Goal: Answer question/provide support: Ask a question

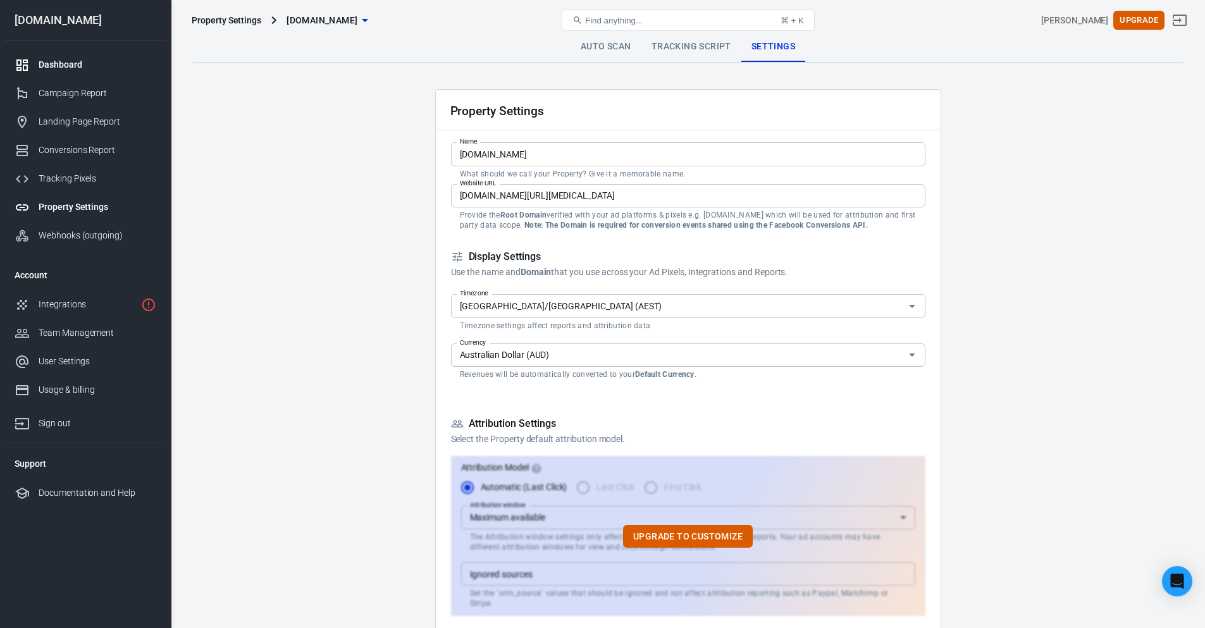
click at [71, 66] on div "Dashboard" at bounding box center [98, 64] width 118 height 13
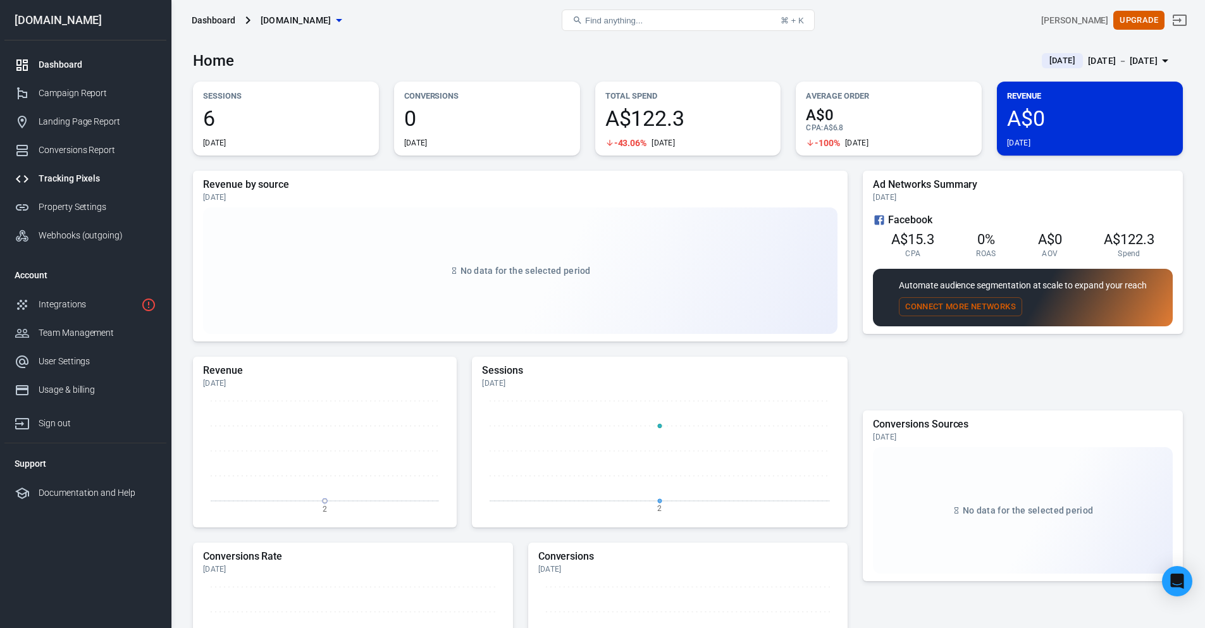
click at [93, 183] on div "Tracking Pixels" at bounding box center [98, 178] width 118 height 13
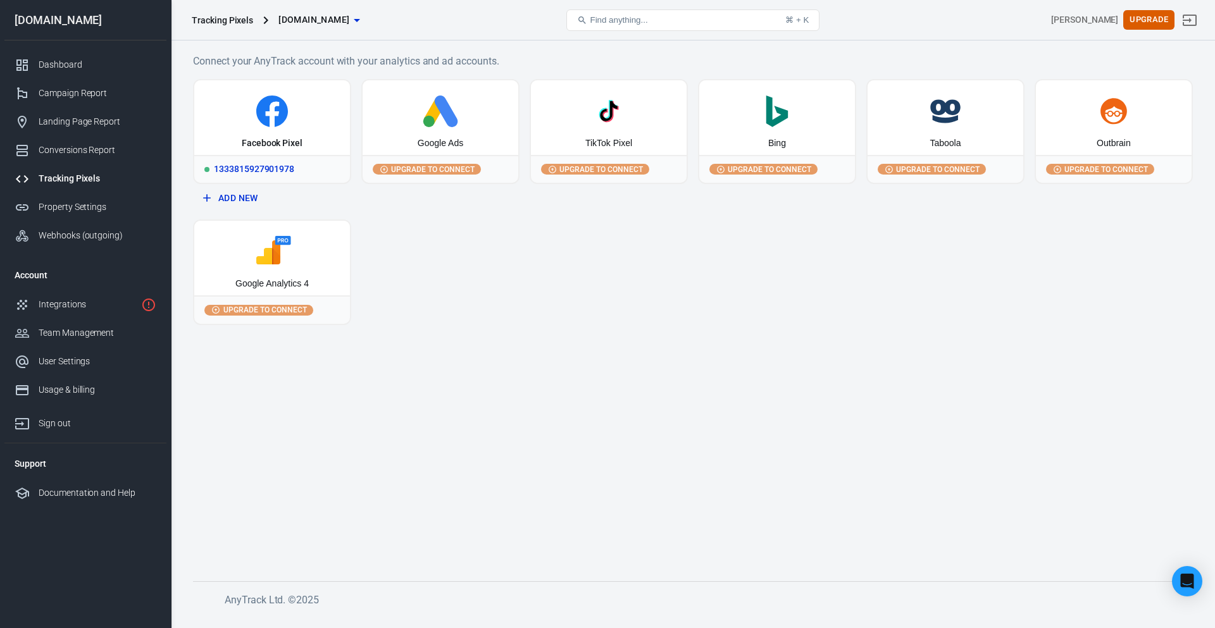
click at [301, 128] on div "Facebook Pixel" at bounding box center [272, 117] width 156 height 75
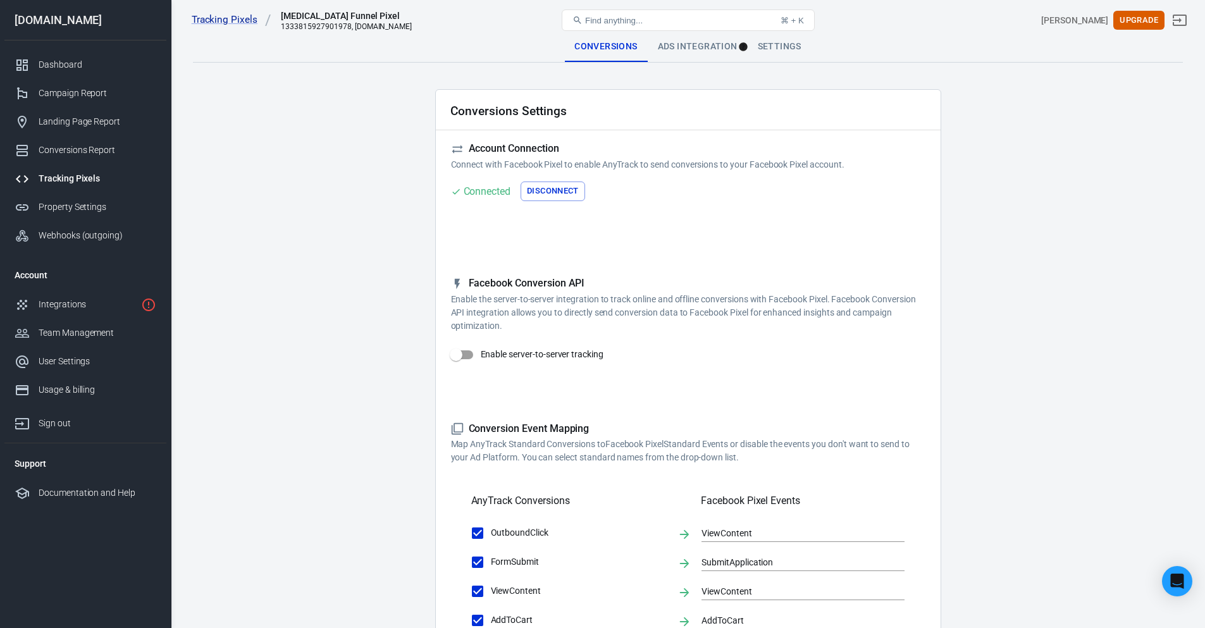
click at [459, 357] on input "Enable server-to-server tracking" at bounding box center [456, 355] width 72 height 24
checkbox input "false"
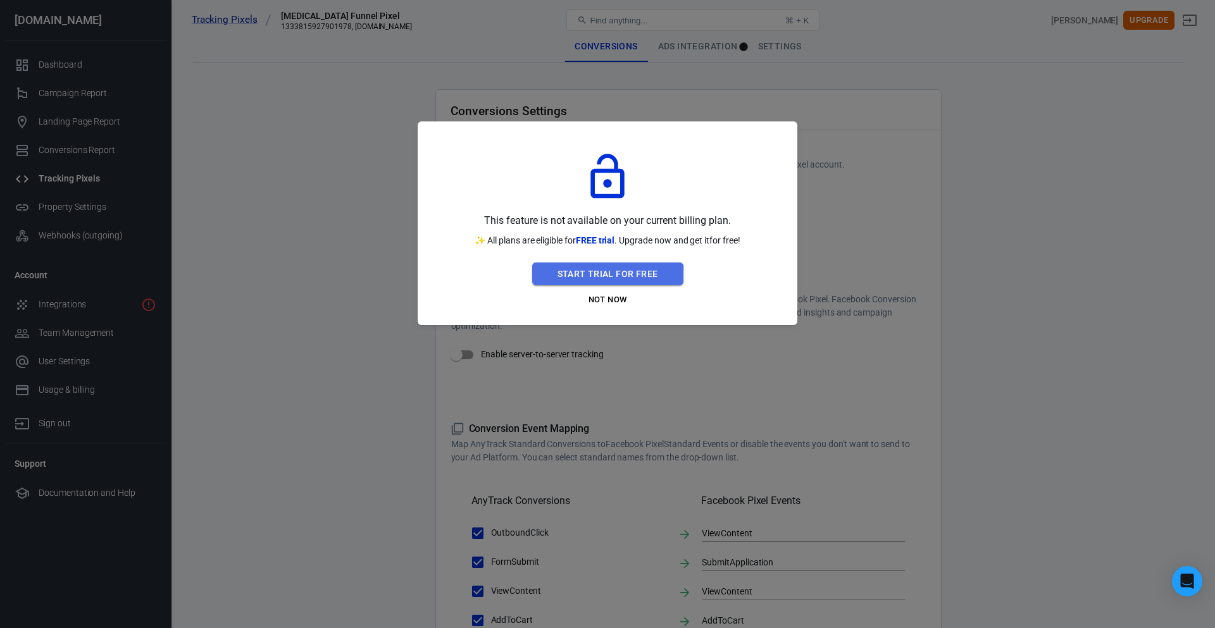
click at [588, 276] on button "Start Trial For Free" at bounding box center [607, 274] width 151 height 23
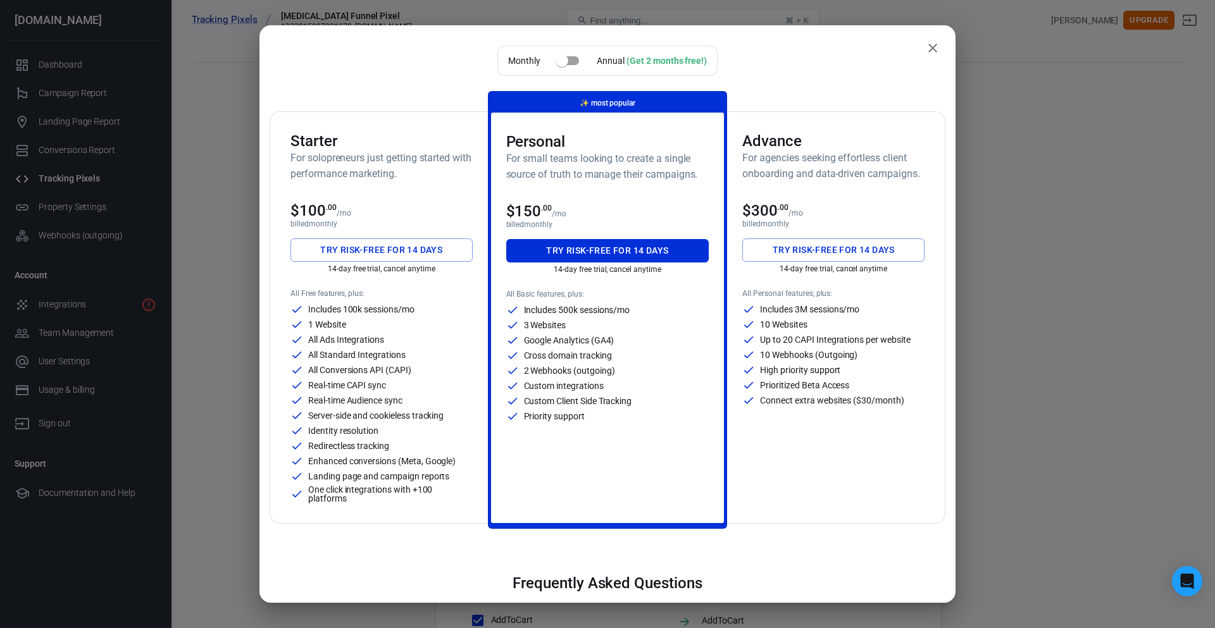
click at [385, 252] on button "Try risk-free for 14 days" at bounding box center [381, 250] width 182 height 23
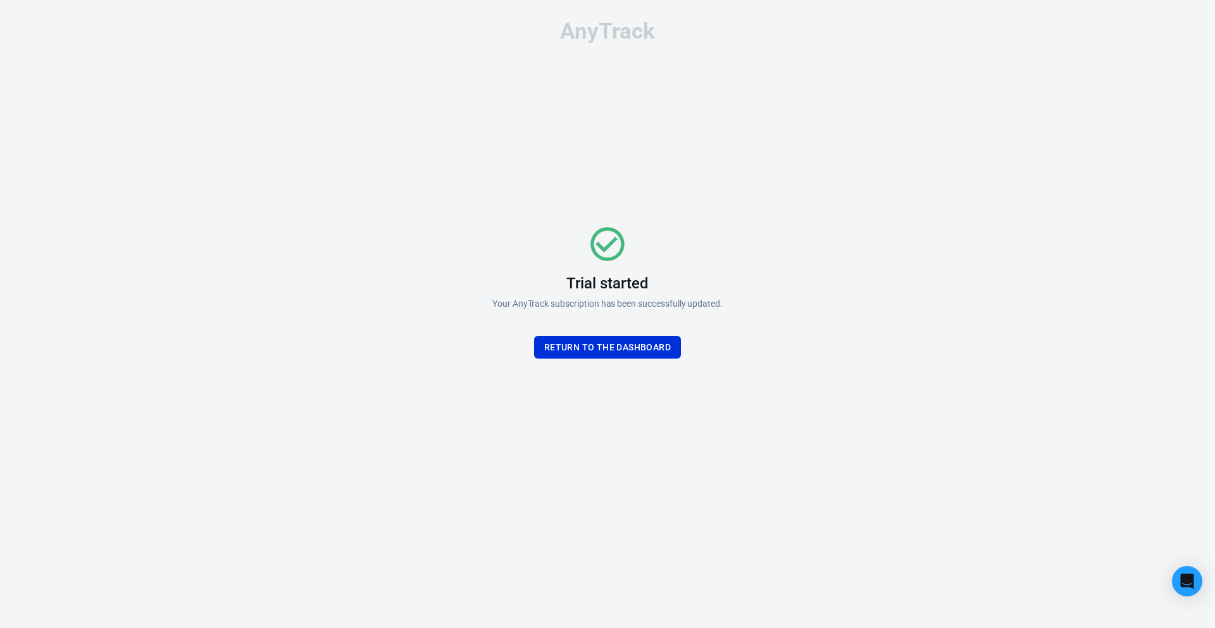
click at [591, 332] on div "Trial started Your AnyTrack subscription has been successfully updated. Return …" at bounding box center [607, 291] width 230 height 135
click at [599, 339] on button "Return To the dashboard" at bounding box center [607, 347] width 147 height 23
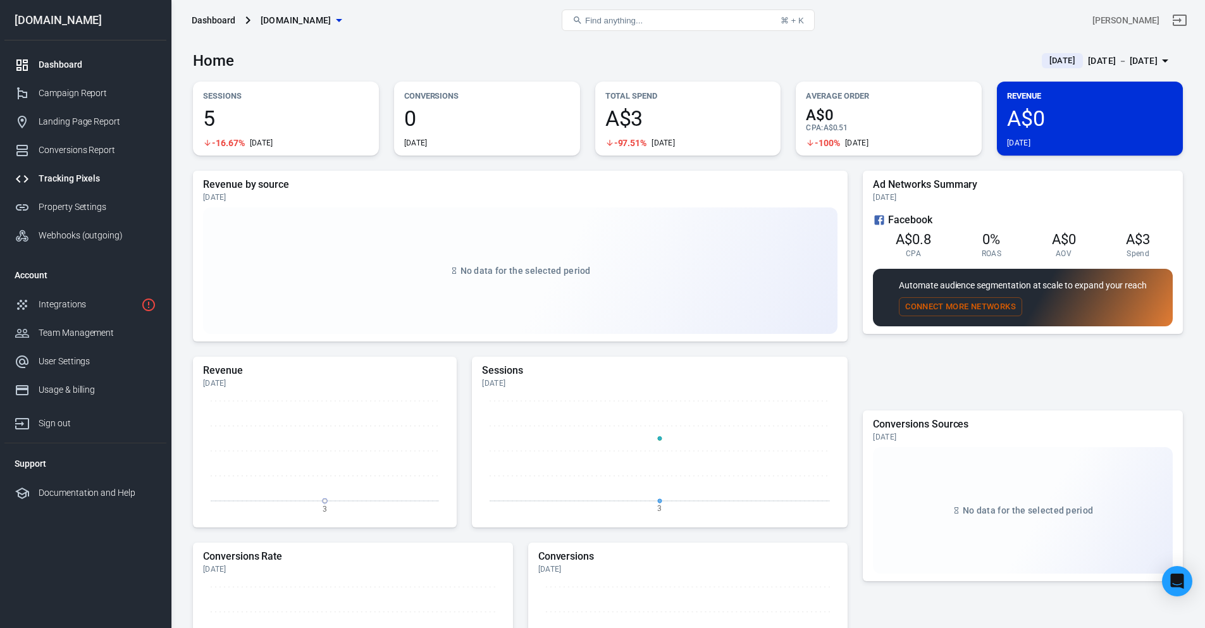
click at [95, 168] on link "Tracking Pixels" at bounding box center [85, 178] width 162 height 28
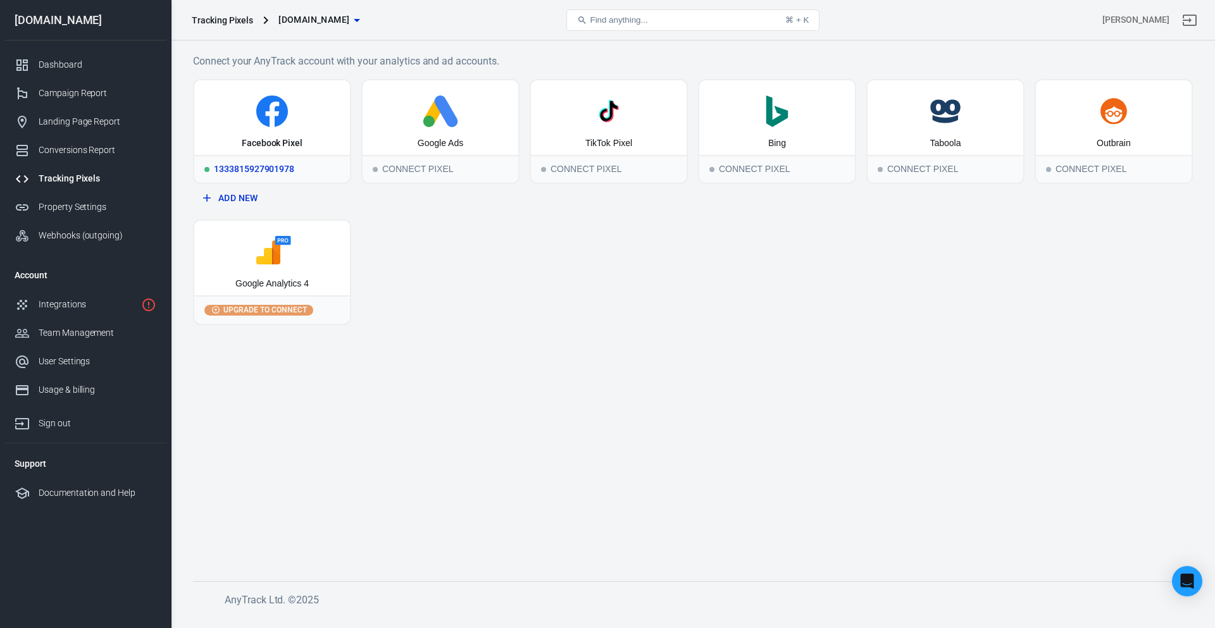
click at [289, 125] on icon at bounding box center [272, 112] width 146 height 32
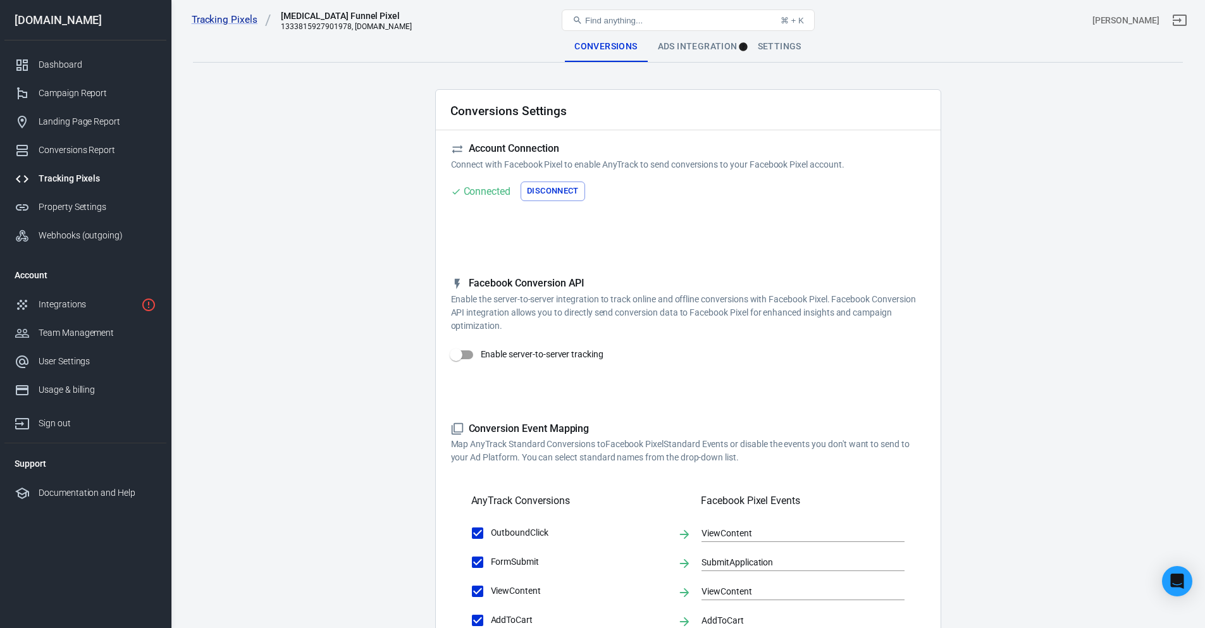
click at [469, 357] on input "Enable server-to-server tracking" at bounding box center [456, 355] width 72 height 24
checkbox input "true"
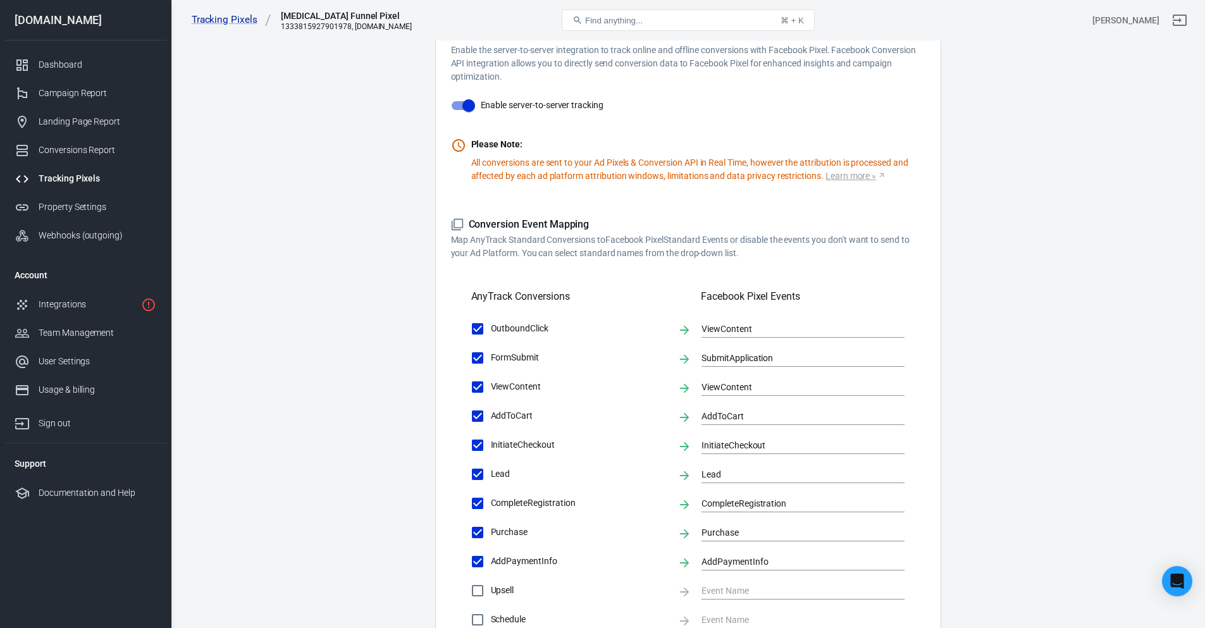
scroll to position [295, 0]
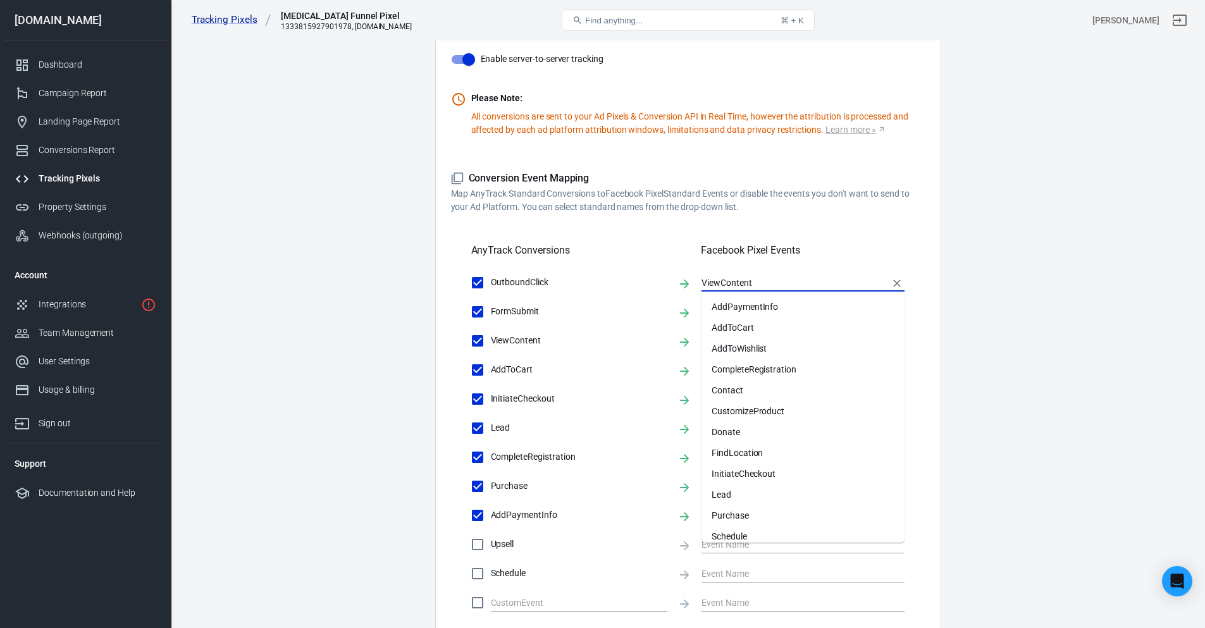
click at [736, 280] on input "ViewContent" at bounding box center [794, 283] width 184 height 16
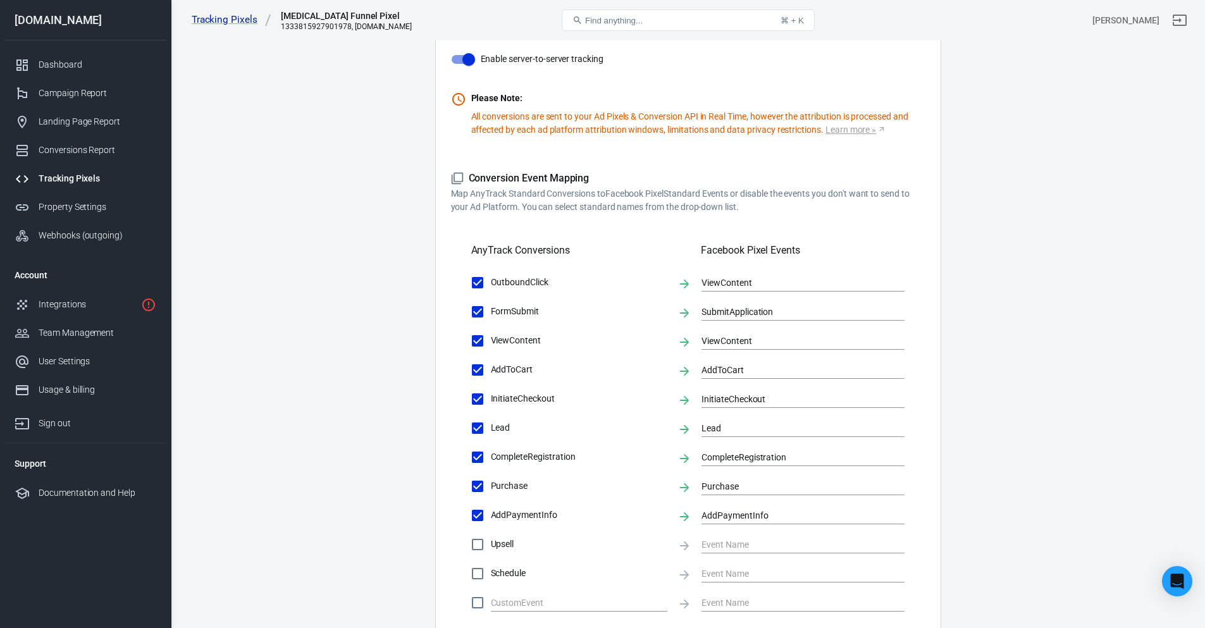
click at [965, 373] on main "Conversions Ads Integration Settings Conversions Settings Account Connection Co…" at bounding box center [688, 273] width 990 height 1074
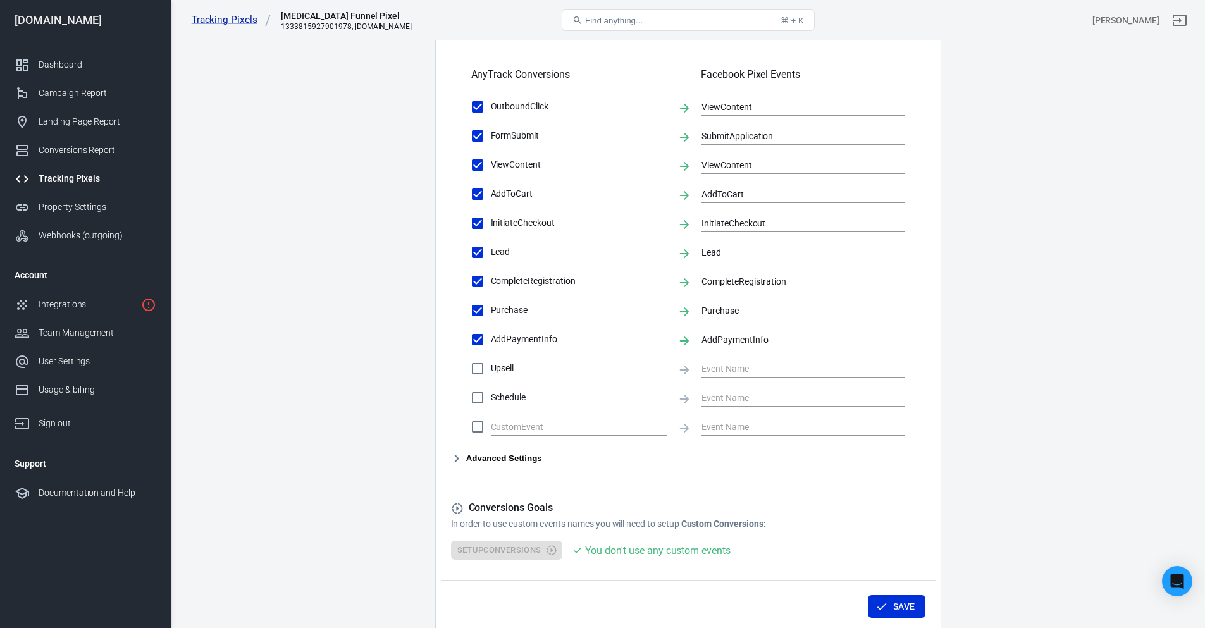
scroll to position [531, 0]
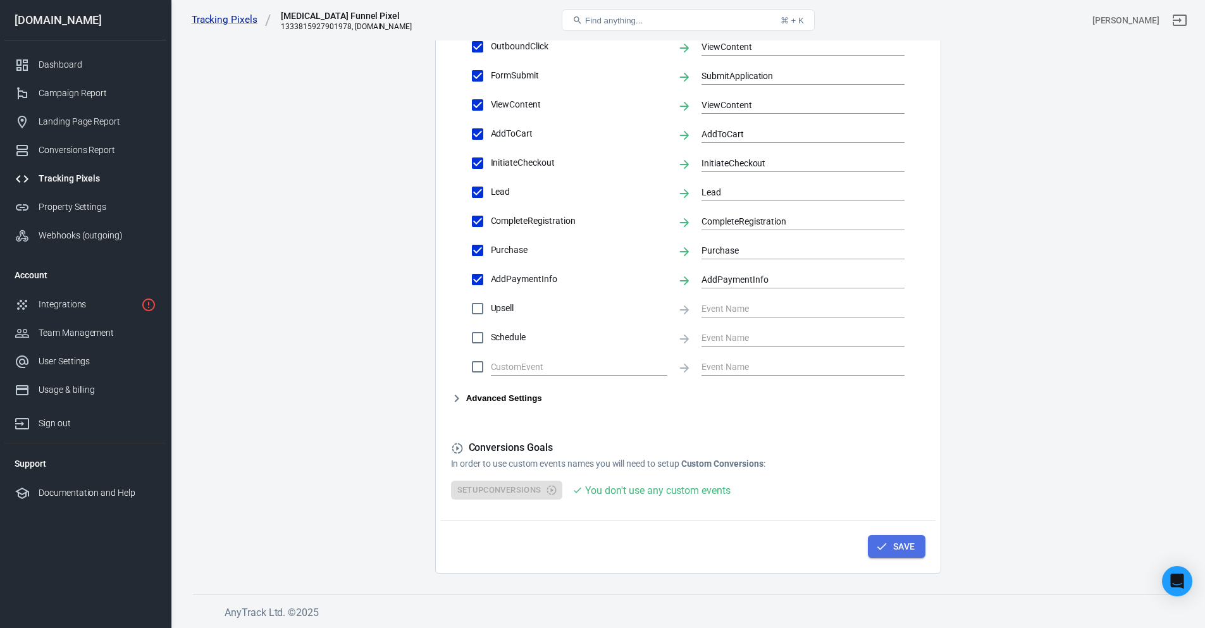
click at [888, 558] on button "Save" at bounding box center [897, 546] width 58 height 23
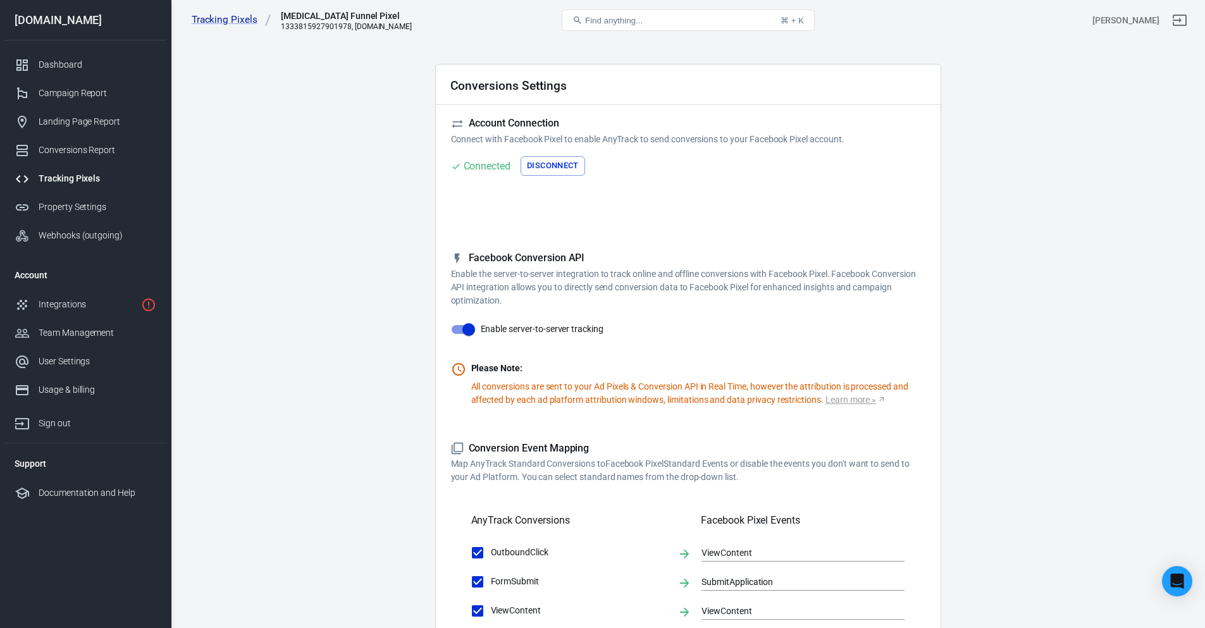
scroll to position [0, 0]
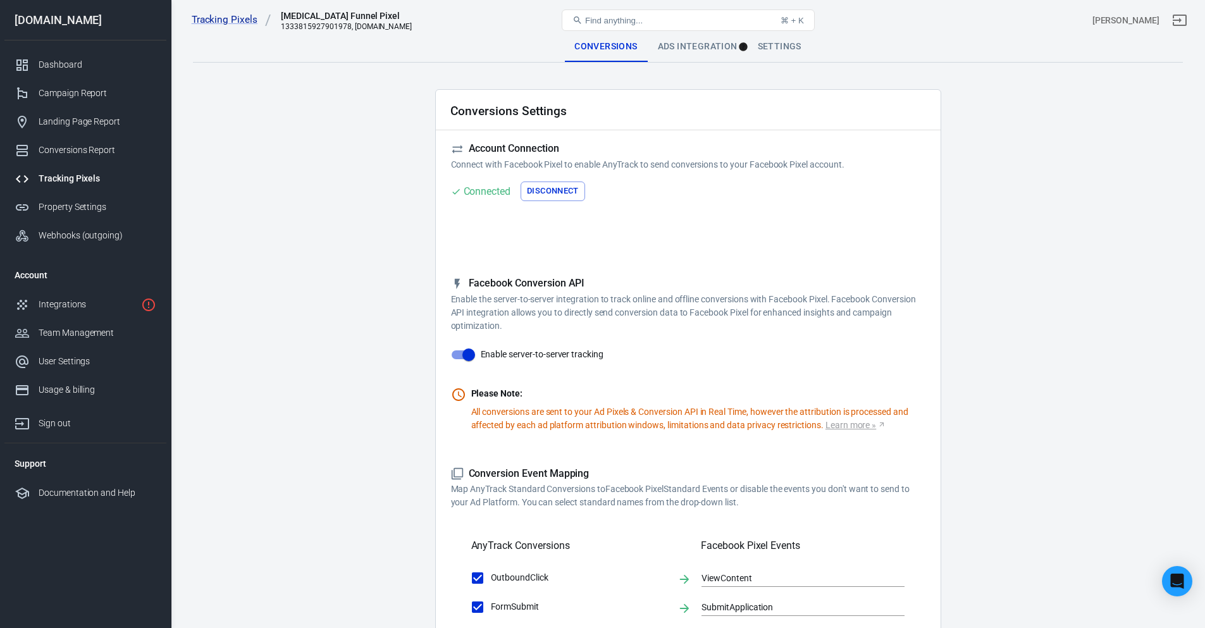
click at [672, 49] on div "Ads Integration" at bounding box center [698, 47] width 100 height 30
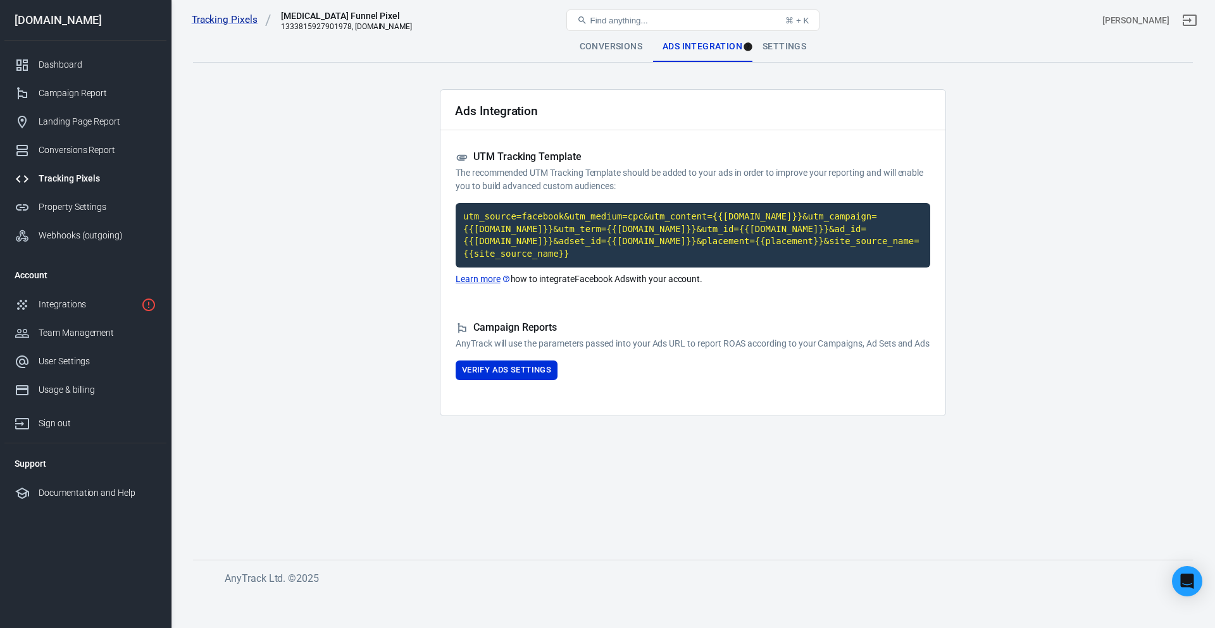
click at [778, 47] on div "Settings" at bounding box center [784, 47] width 64 height 30
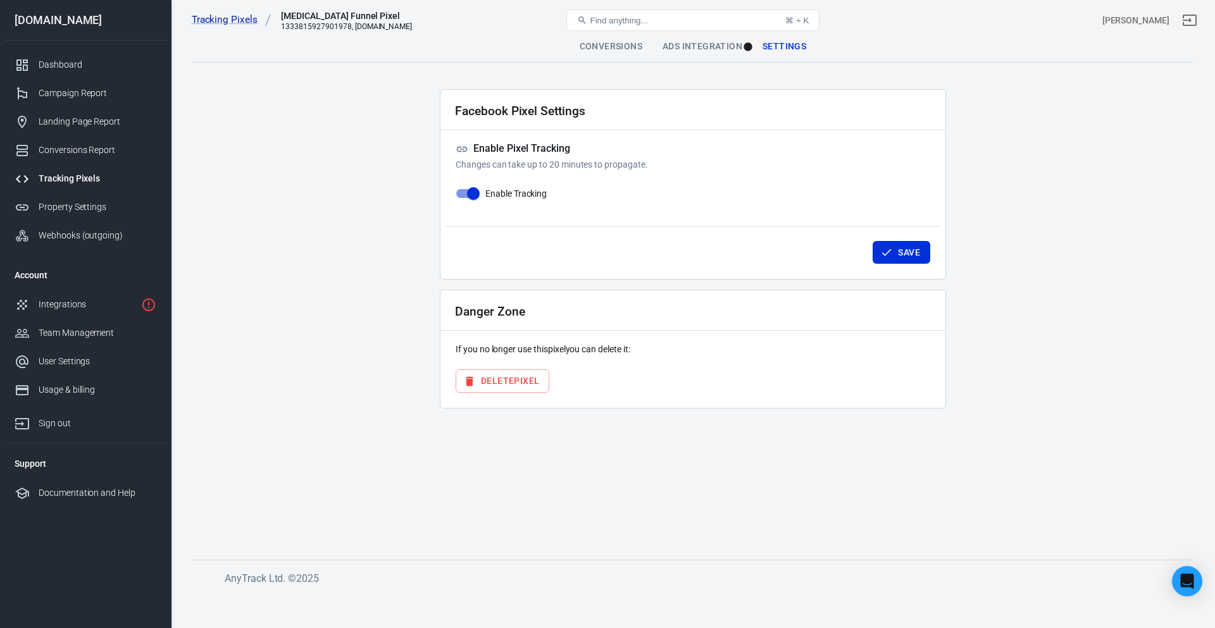
click at [614, 49] on div "Conversions" at bounding box center [610, 47] width 83 height 30
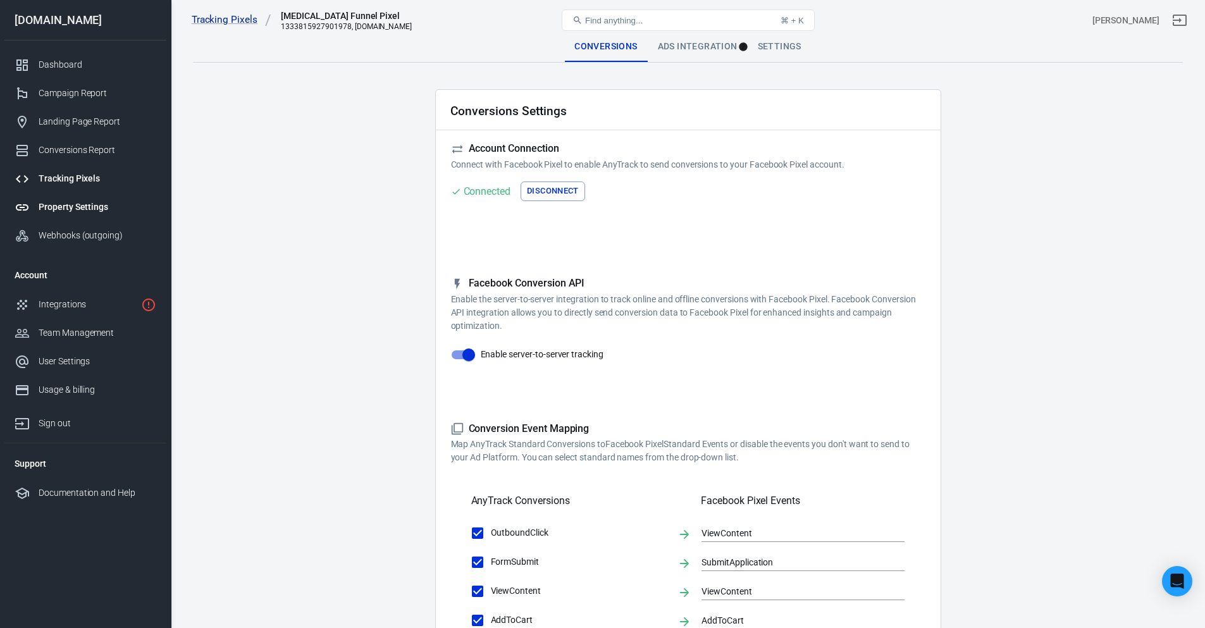
click at [90, 212] on div "Property Settings" at bounding box center [98, 207] width 118 height 13
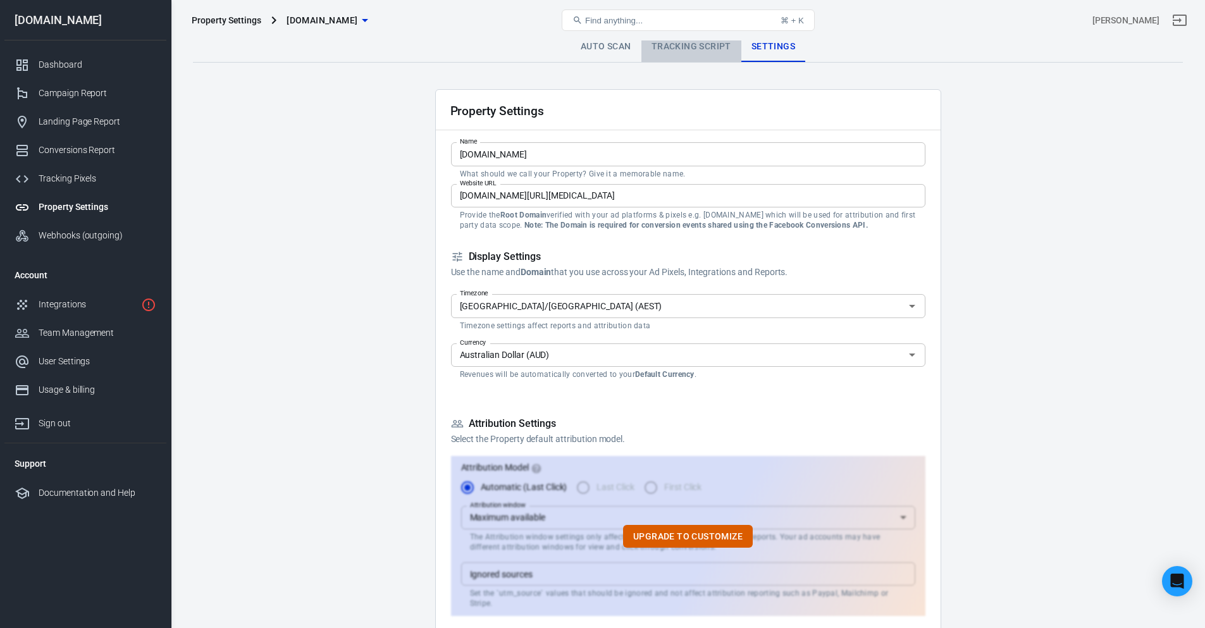
click at [718, 50] on link "Tracking Script" at bounding box center [692, 47] width 100 height 30
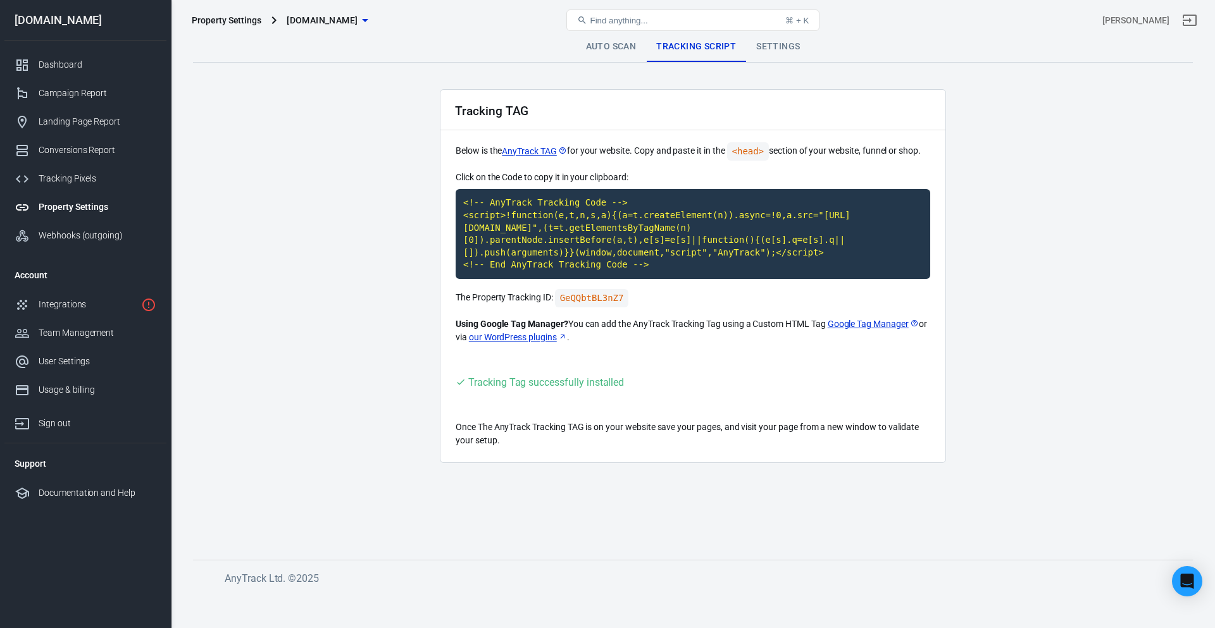
click at [617, 43] on link "Auto Scan" at bounding box center [611, 47] width 71 height 30
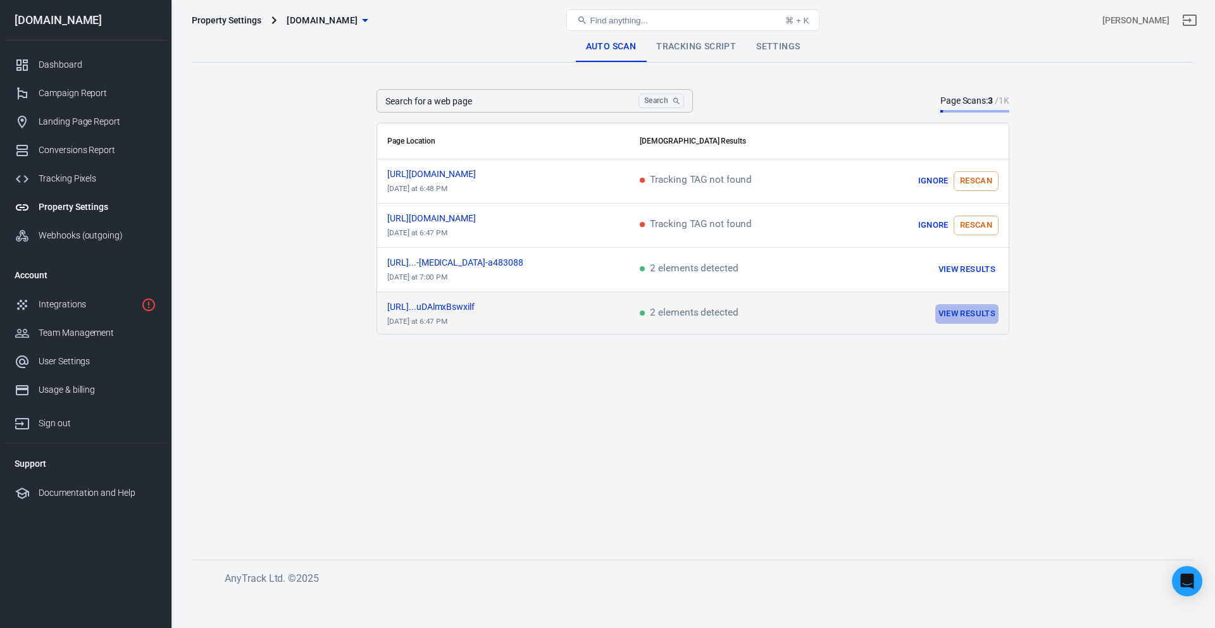
click at [963, 311] on button "View Results" at bounding box center [966, 314] width 63 height 20
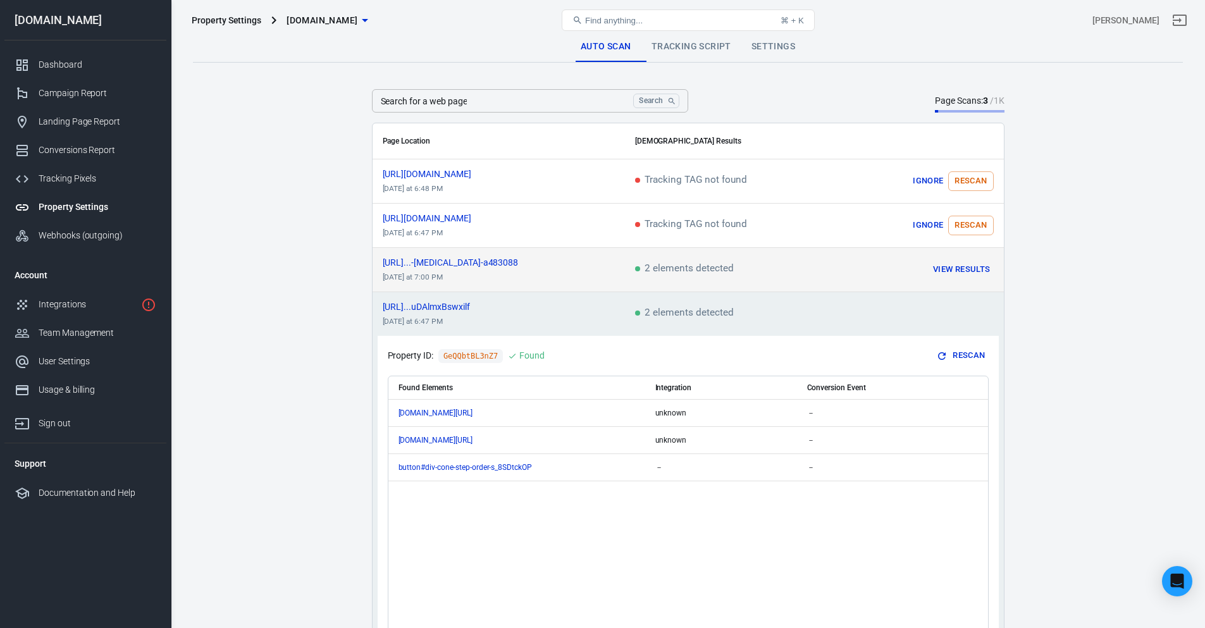
click at [969, 268] on button "View Results" at bounding box center [961, 270] width 63 height 20
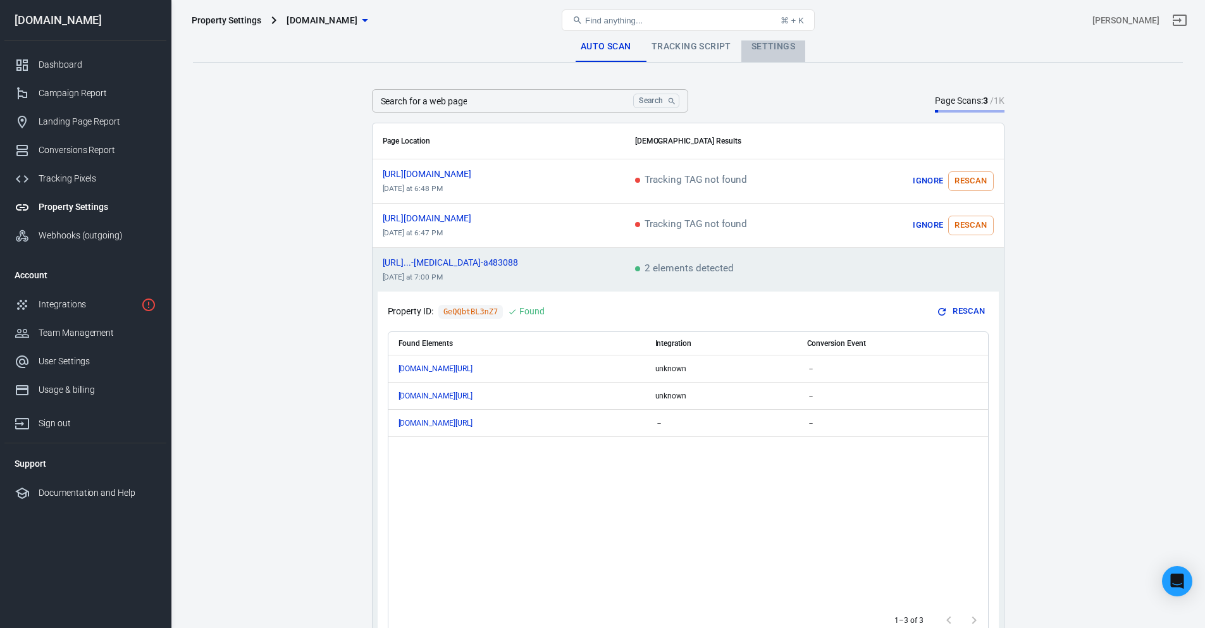
click at [765, 44] on link "Settings" at bounding box center [774, 47] width 64 height 30
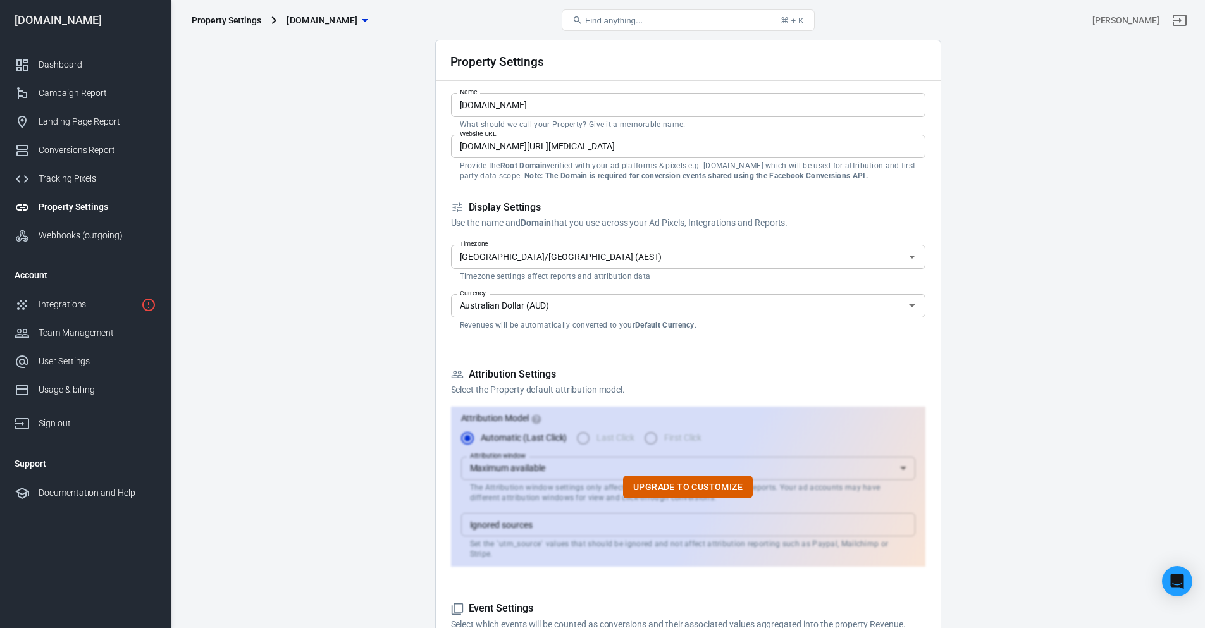
scroll to position [147, 0]
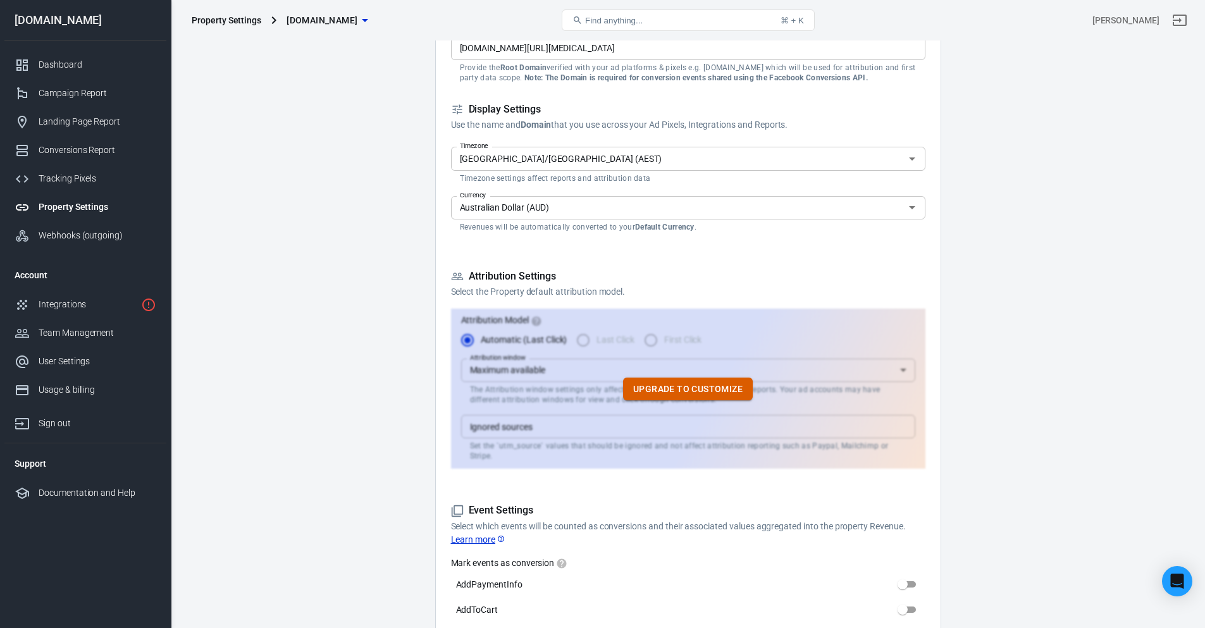
click at [685, 383] on button "Upgrade to customize" at bounding box center [688, 389] width 130 height 23
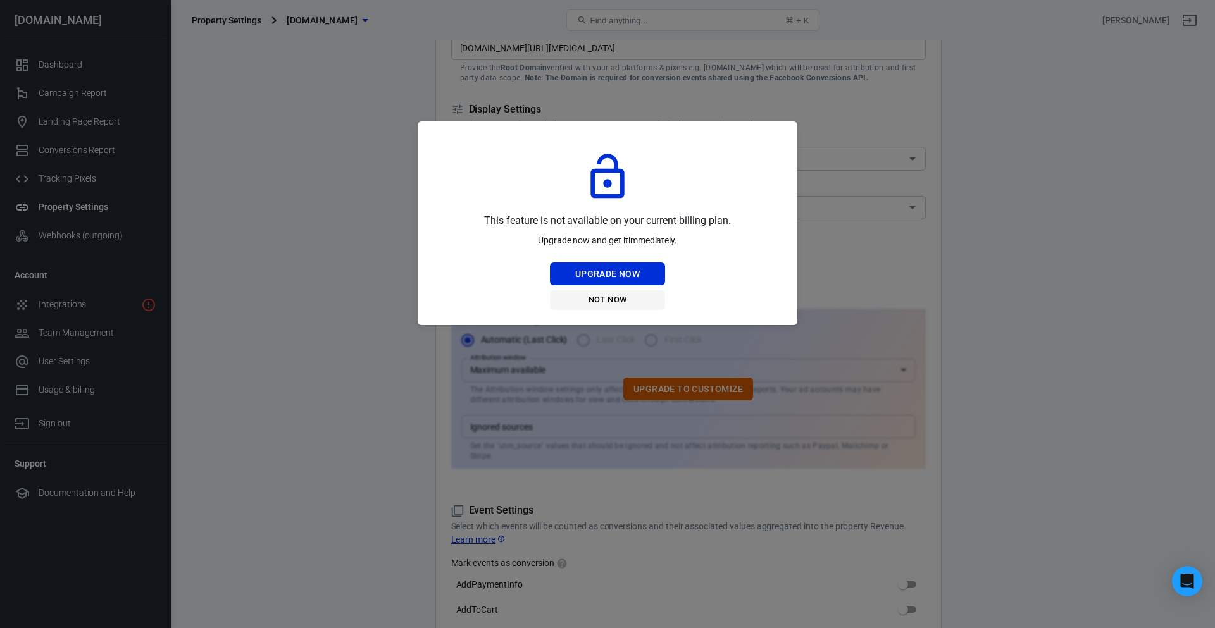
click at [629, 309] on button "Not Now" at bounding box center [607, 300] width 115 height 20
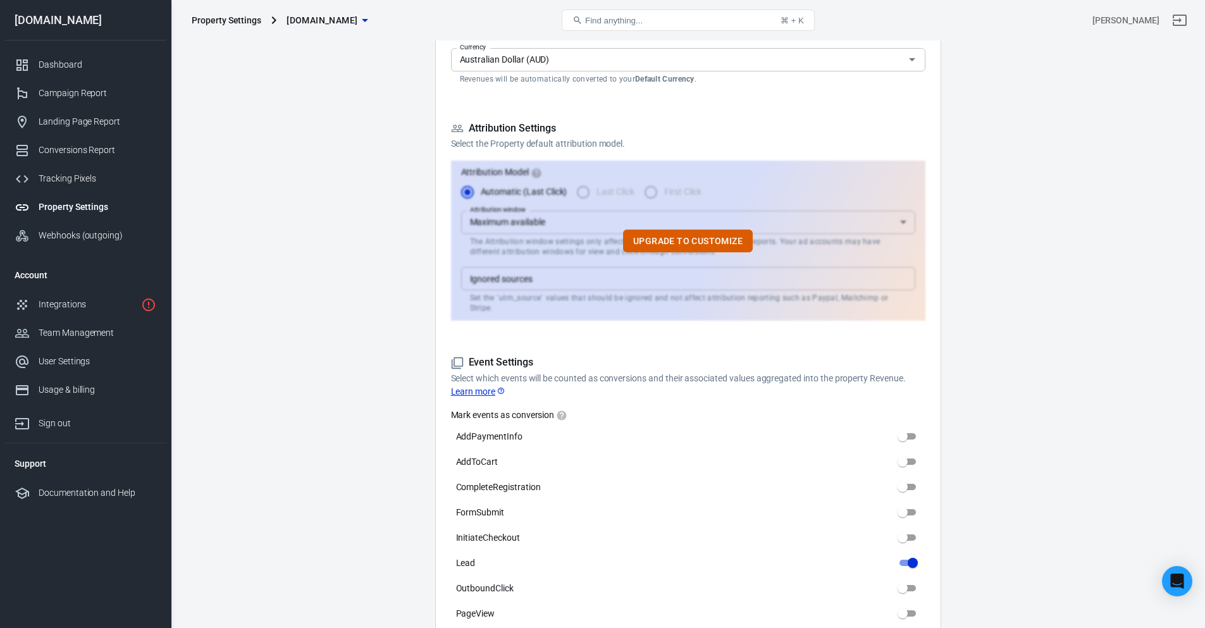
scroll to position [443, 0]
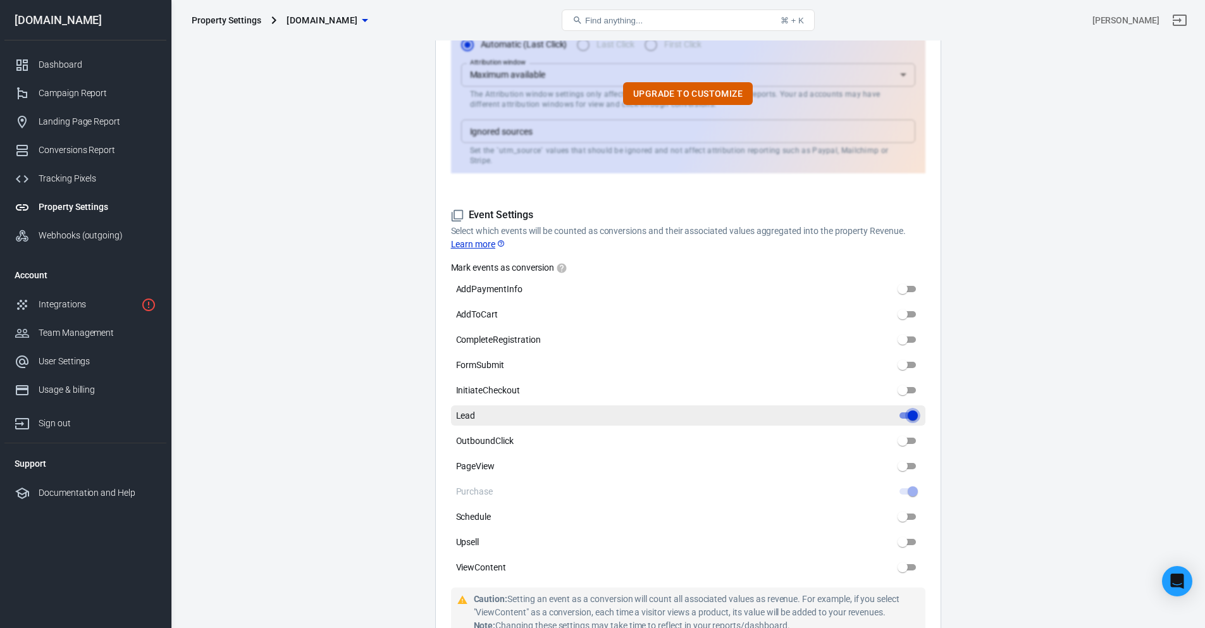
click at [912, 408] on input "Lead" at bounding box center [913, 415] width 46 height 15
checkbox input "false"
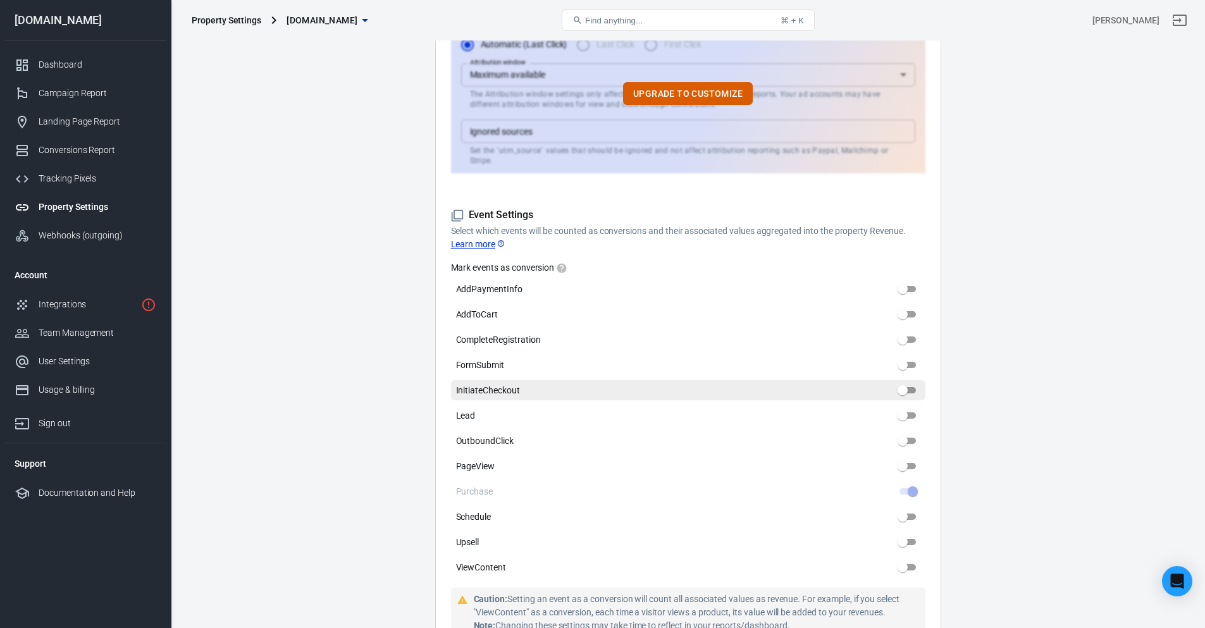
scroll to position [590, 0]
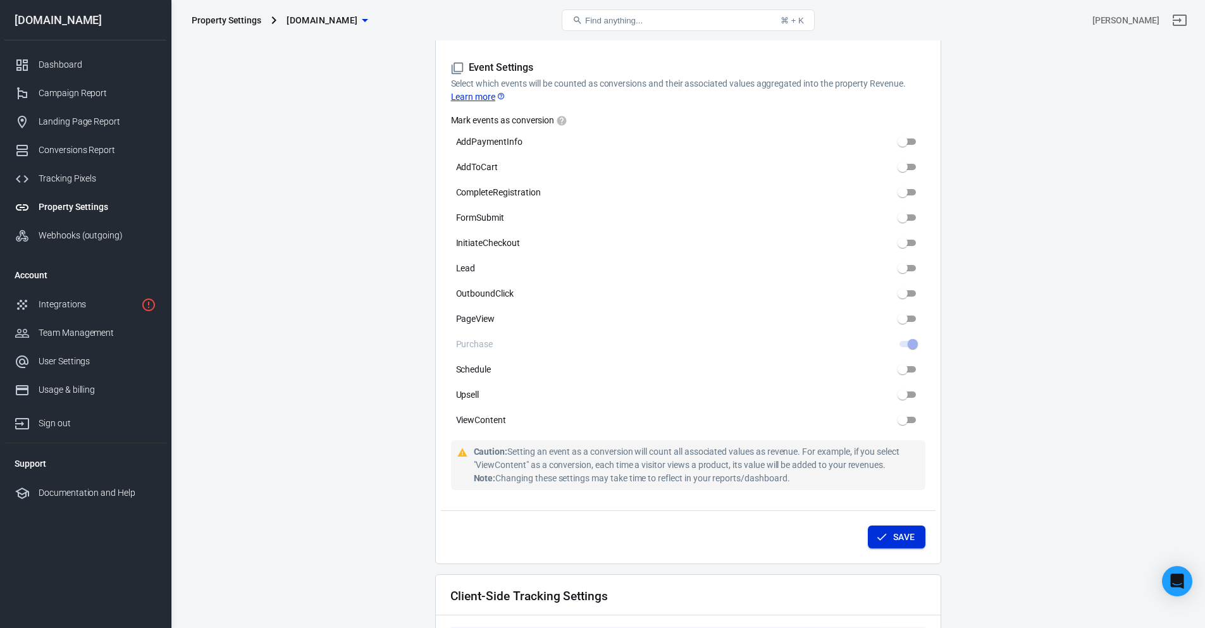
click at [891, 526] on button "Save" at bounding box center [897, 537] width 58 height 23
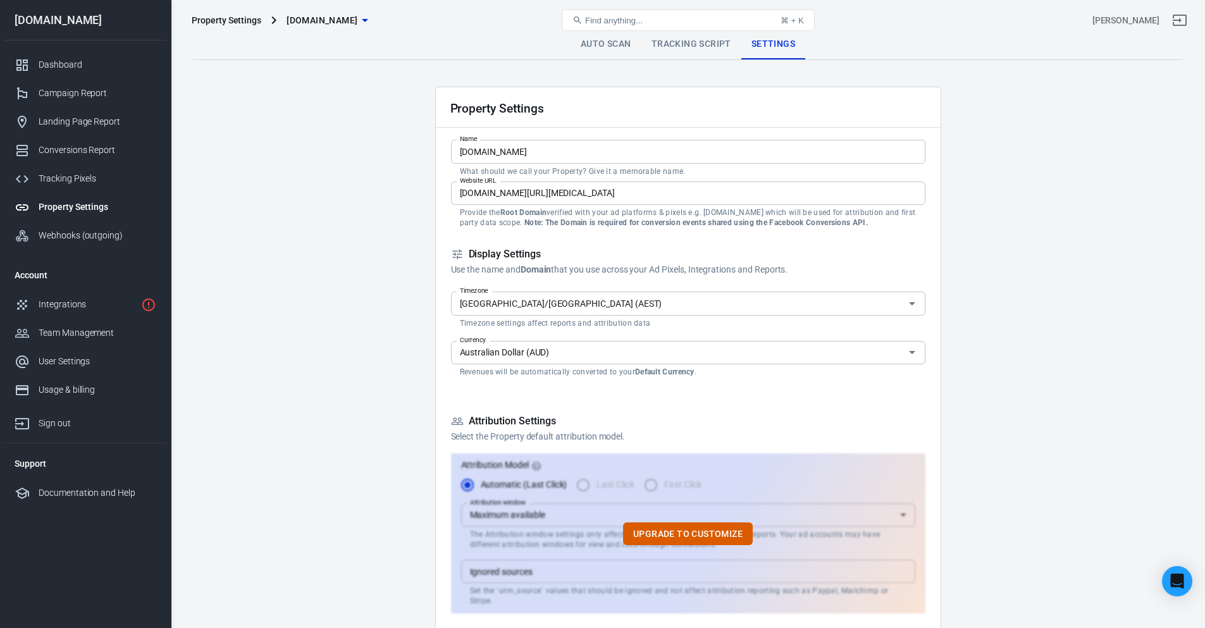
scroll to position [0, 0]
click at [112, 300] on div "Integrations" at bounding box center [87, 304] width 97 height 13
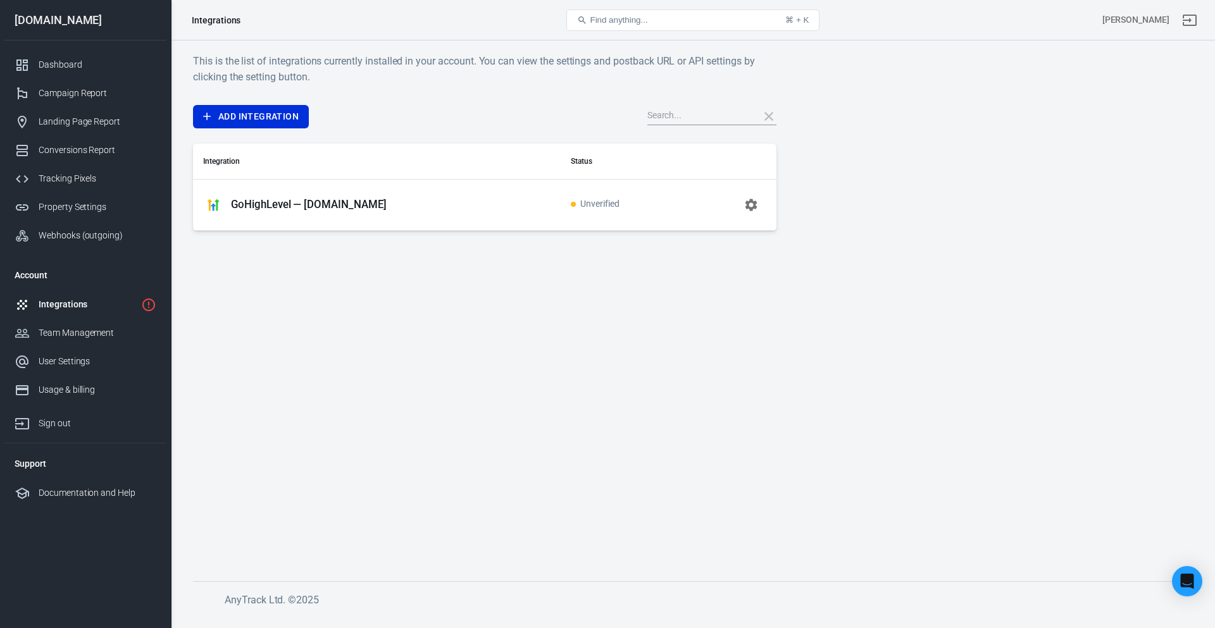
click at [321, 196] on div "GoHighLevel — [DOMAIN_NAME]" at bounding box center [376, 205] width 347 height 20
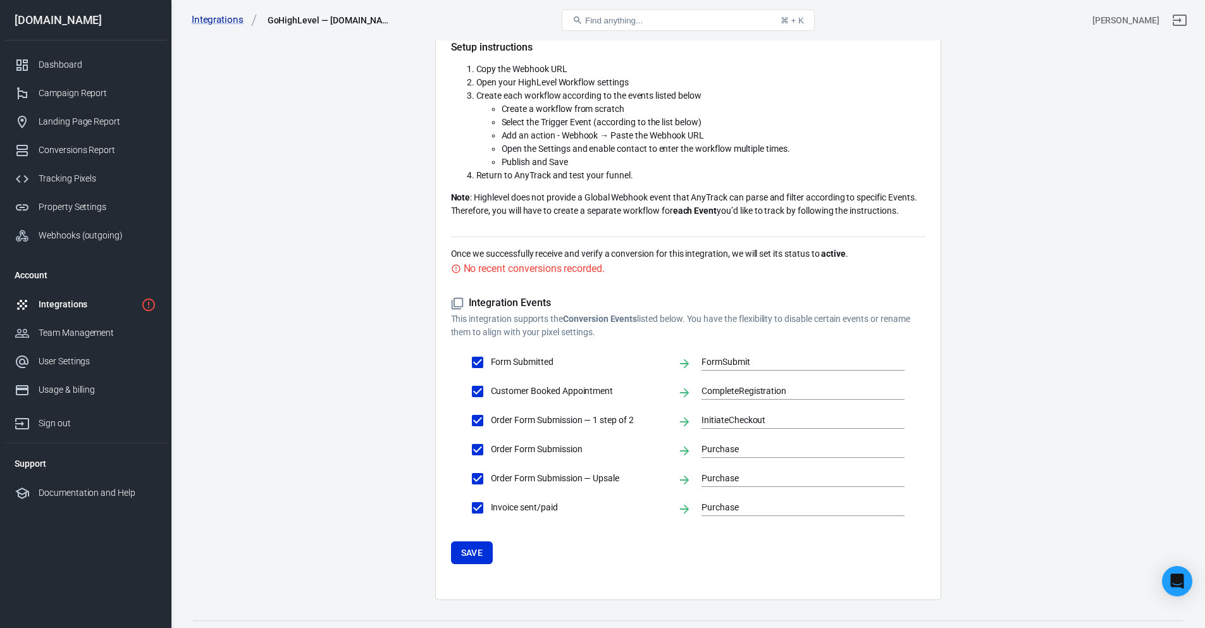
scroll to position [203, 0]
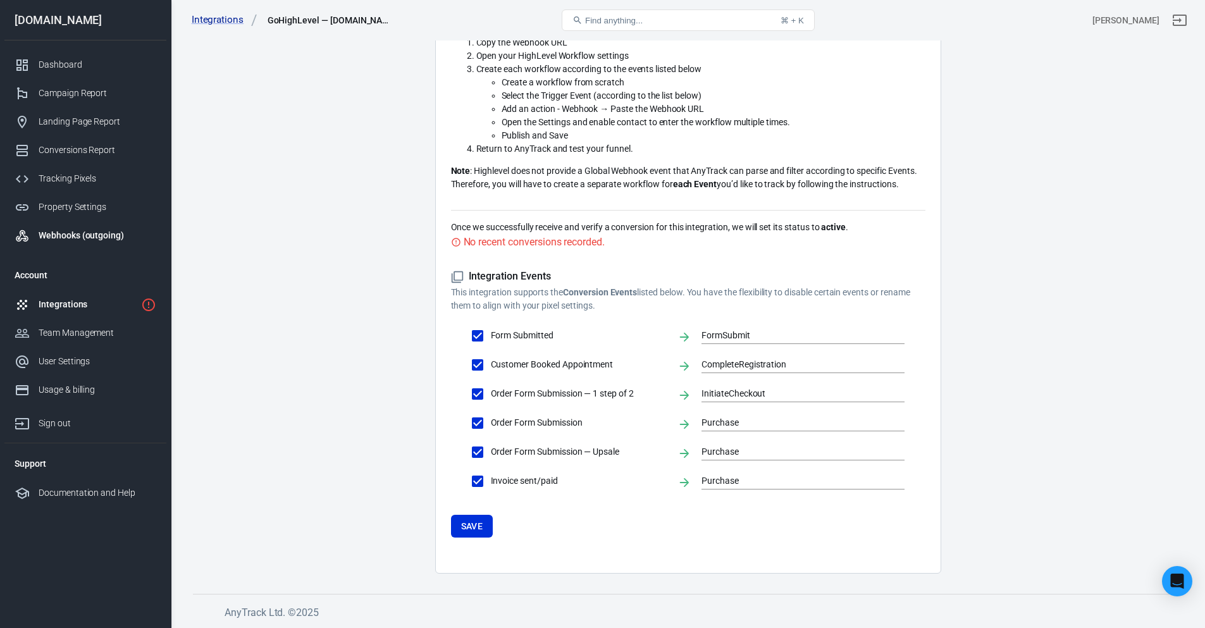
click at [78, 240] on div "Webhooks (outgoing)" at bounding box center [98, 235] width 118 height 13
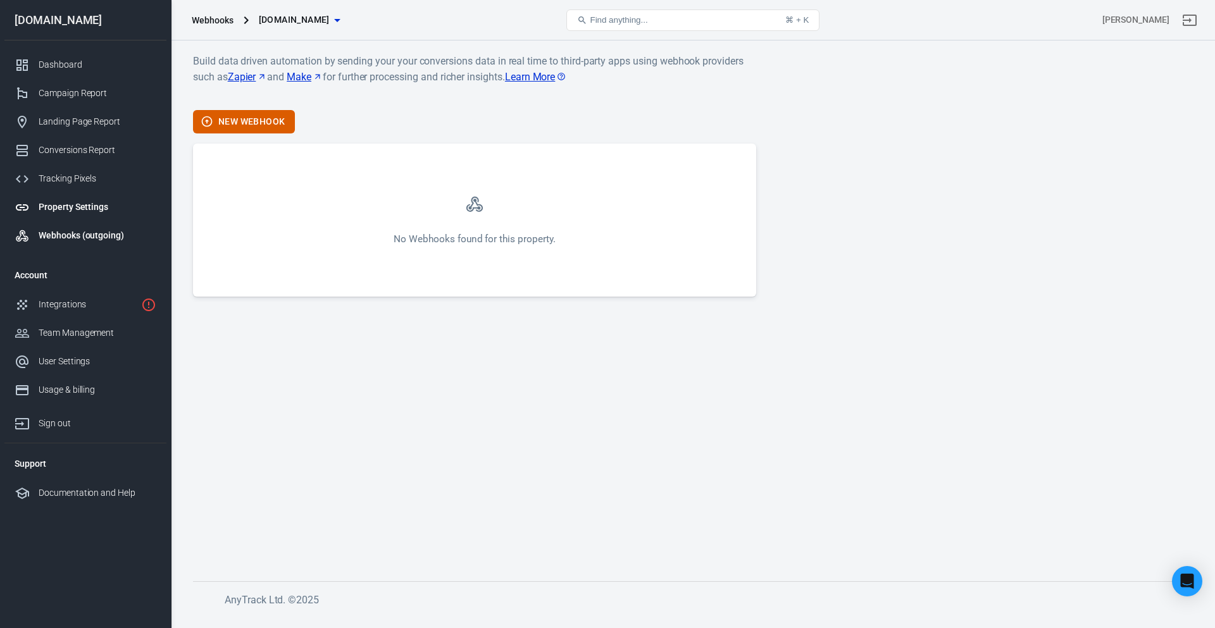
click at [68, 217] on link "Property Settings" at bounding box center [85, 207] width 162 height 28
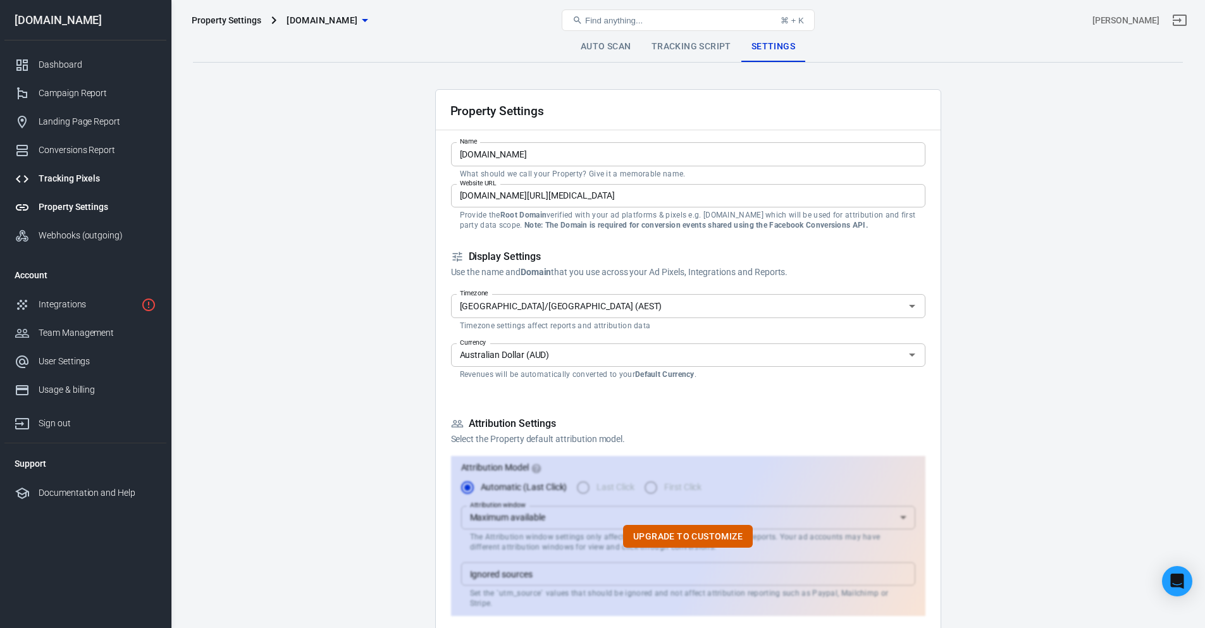
click at [56, 173] on div "Tracking Pixels" at bounding box center [98, 178] width 118 height 13
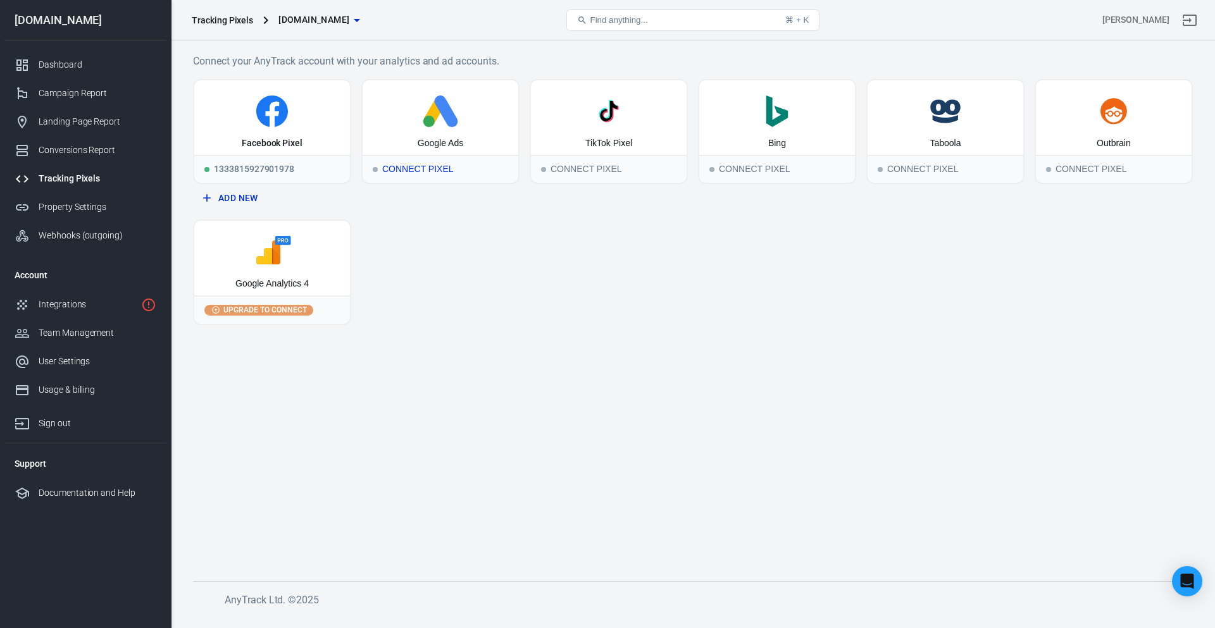
click at [432, 158] on div "Connect Pixel" at bounding box center [441, 169] width 156 height 28
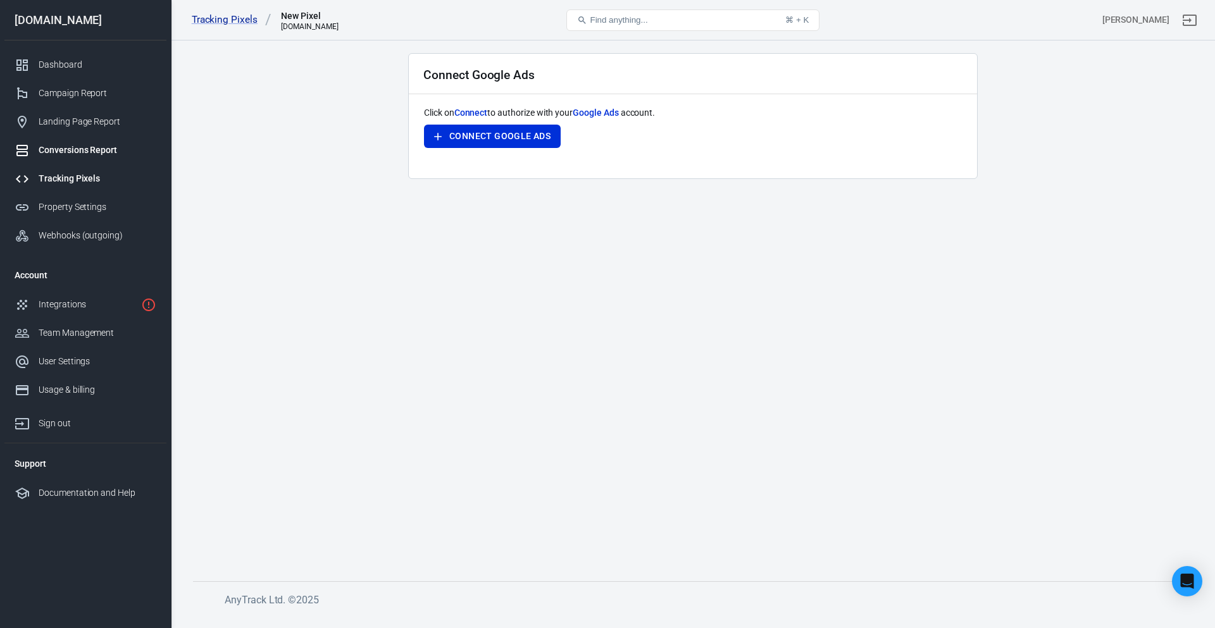
click at [73, 159] on link "Conversions Report" at bounding box center [85, 150] width 162 height 28
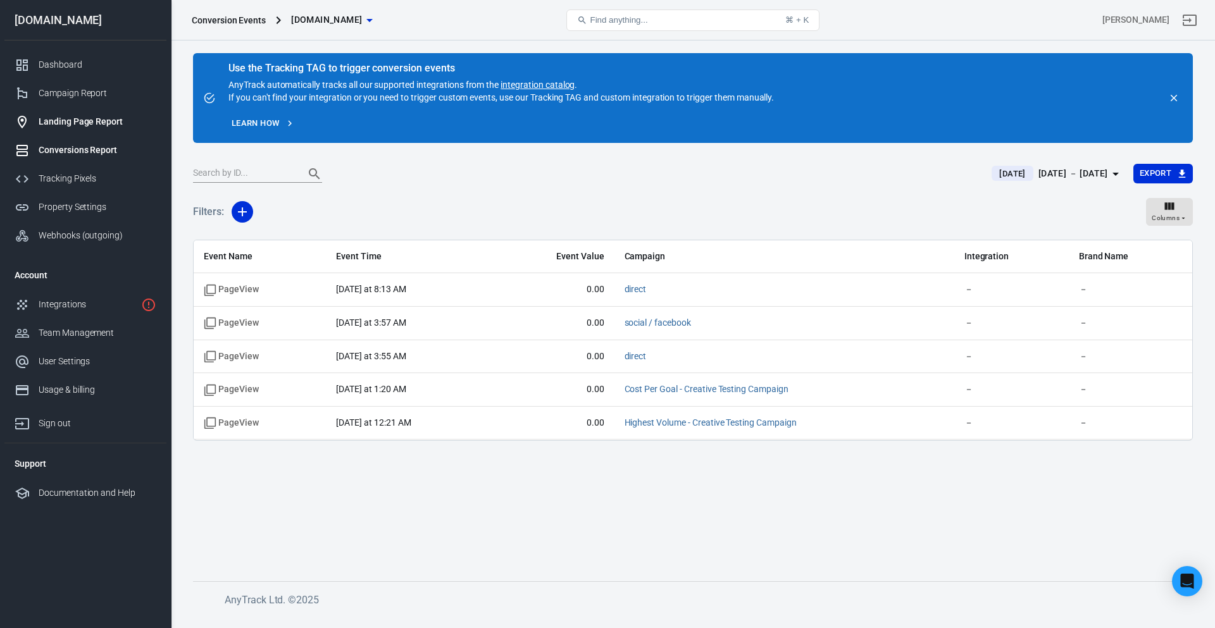
click at [80, 115] on div "Landing Page Report" at bounding box center [98, 121] width 118 height 13
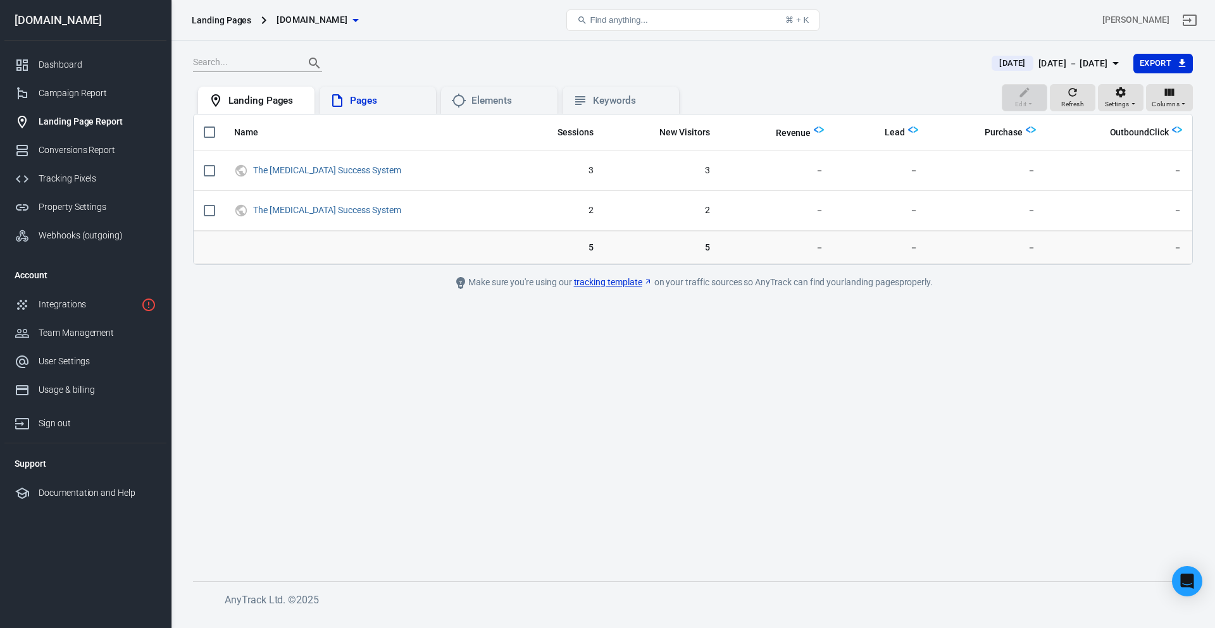
click at [351, 88] on div "Pages" at bounding box center [378, 101] width 116 height 28
click at [489, 100] on div "Elements" at bounding box center [509, 100] width 76 height 13
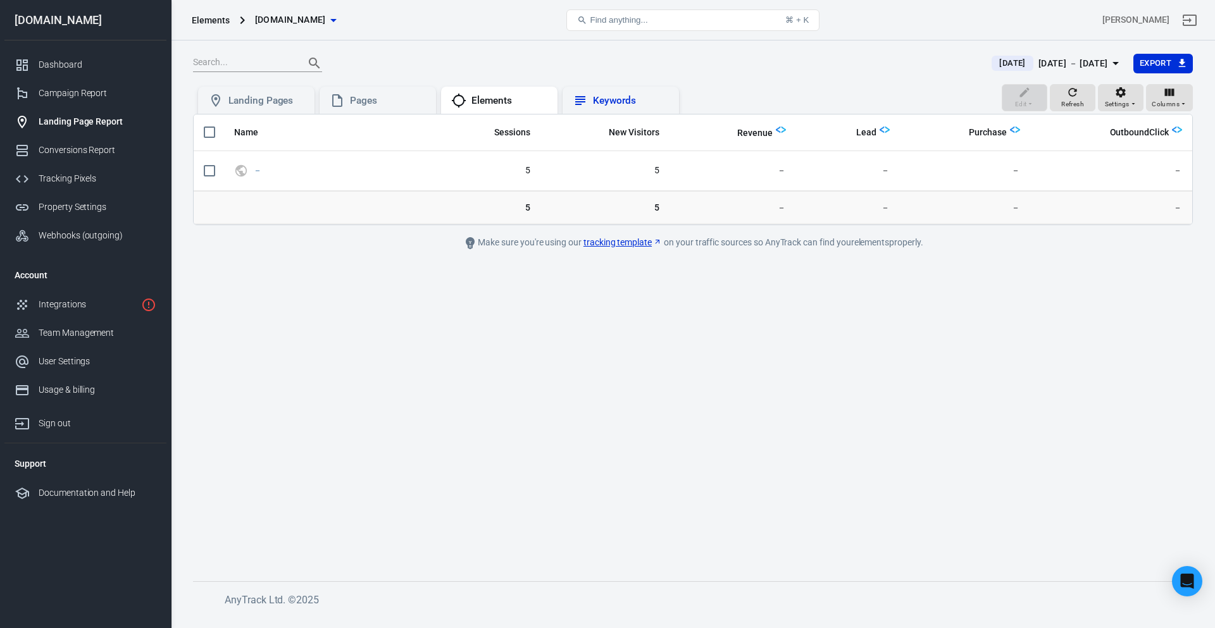
click at [569, 108] on div "Keywords" at bounding box center [620, 101] width 116 height 28
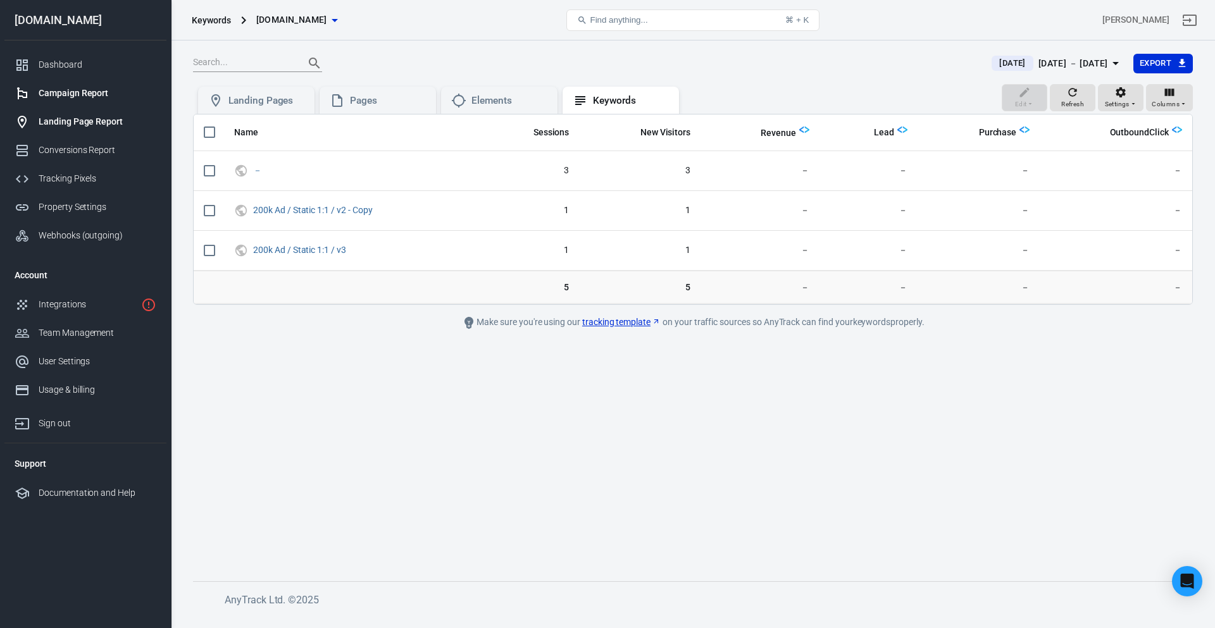
click at [85, 96] on div "Campaign Report" at bounding box center [98, 93] width 118 height 13
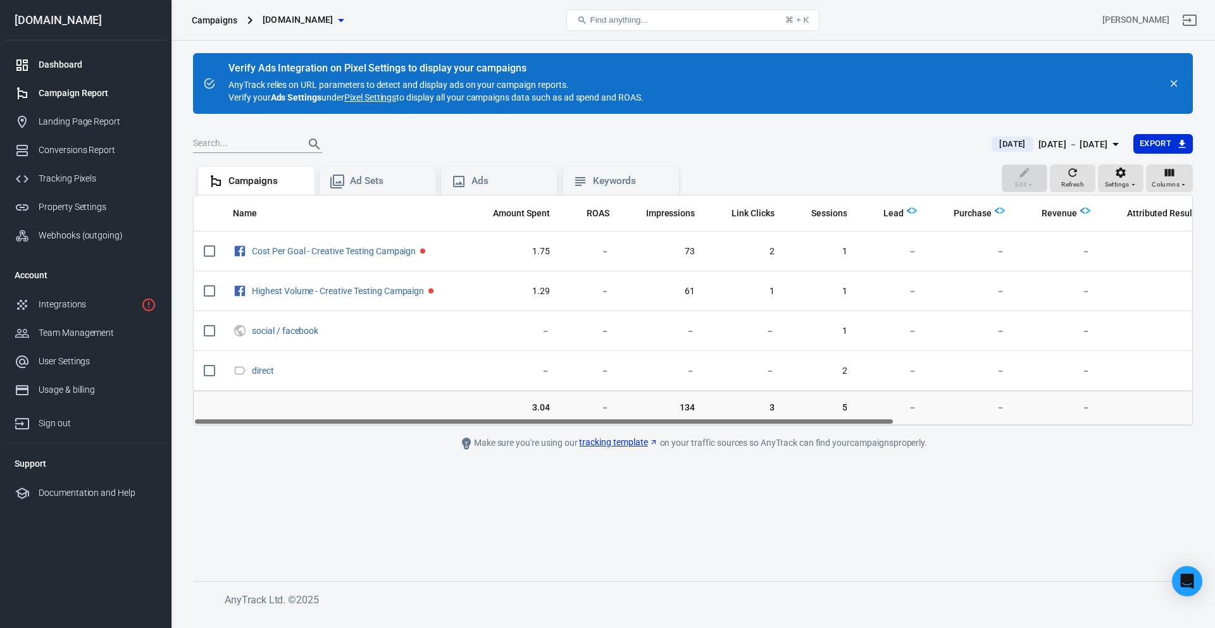
click at [84, 63] on div "Dashboard" at bounding box center [98, 64] width 118 height 13
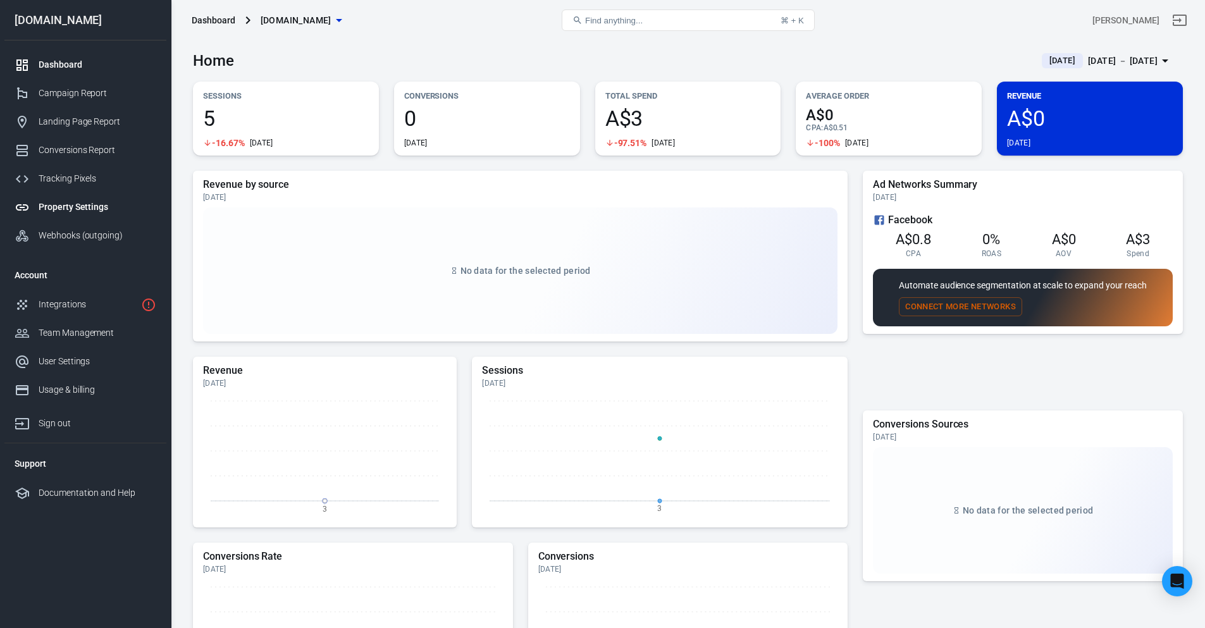
click at [83, 197] on link "Property Settings" at bounding box center [85, 207] width 162 height 28
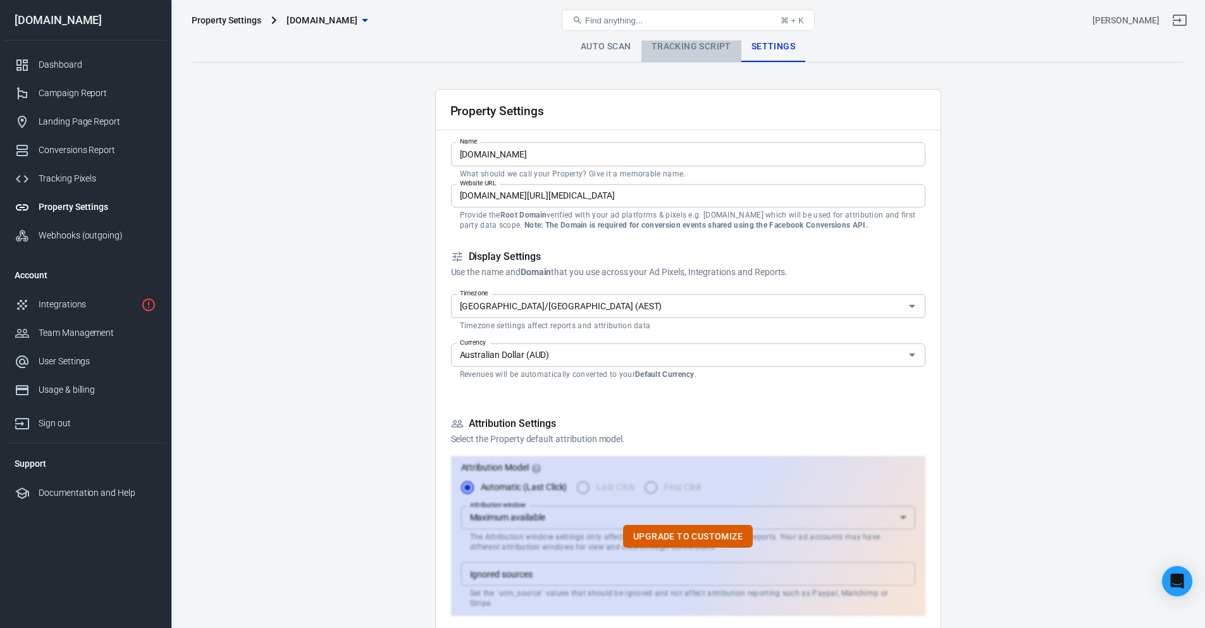
click at [698, 47] on link "Tracking Script" at bounding box center [692, 47] width 100 height 30
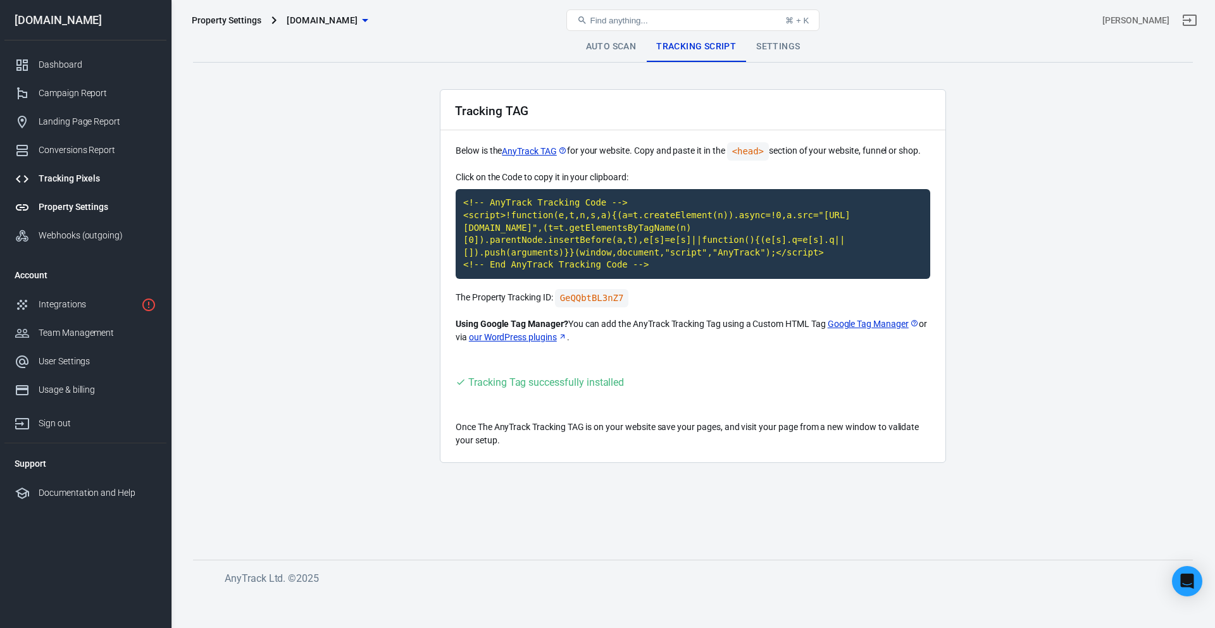
click at [88, 175] on div "Tracking Pixels" at bounding box center [98, 178] width 118 height 13
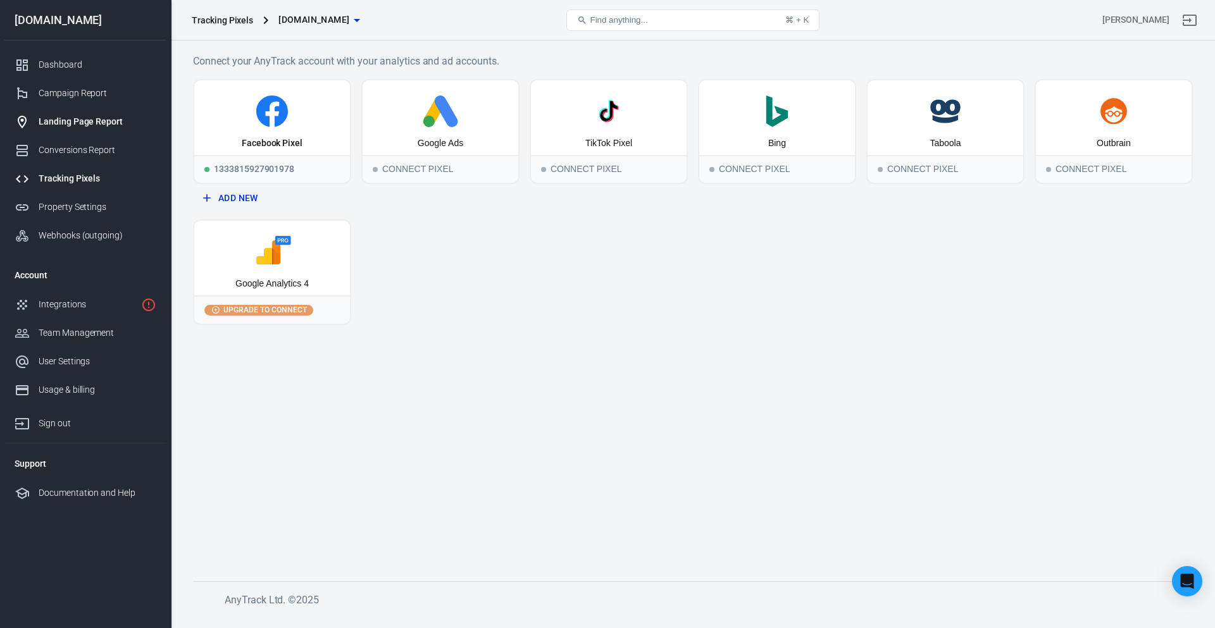
click at [88, 125] on div "Landing Page Report" at bounding box center [98, 121] width 118 height 13
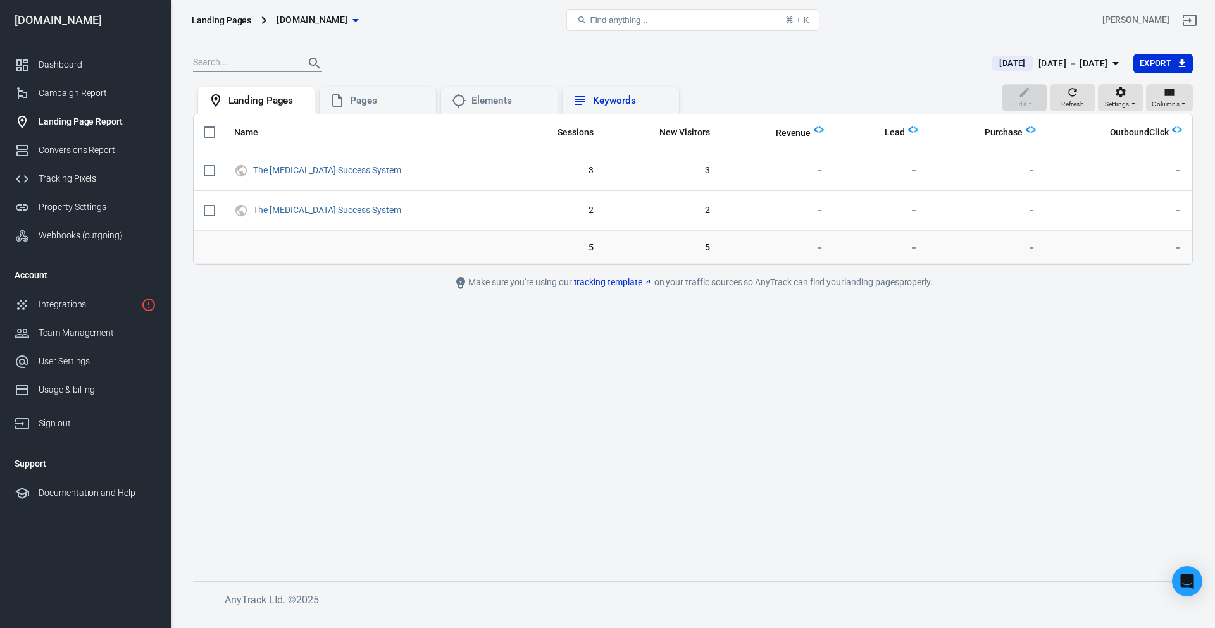
click at [600, 93] on div "Keywords" at bounding box center [621, 100] width 96 height 15
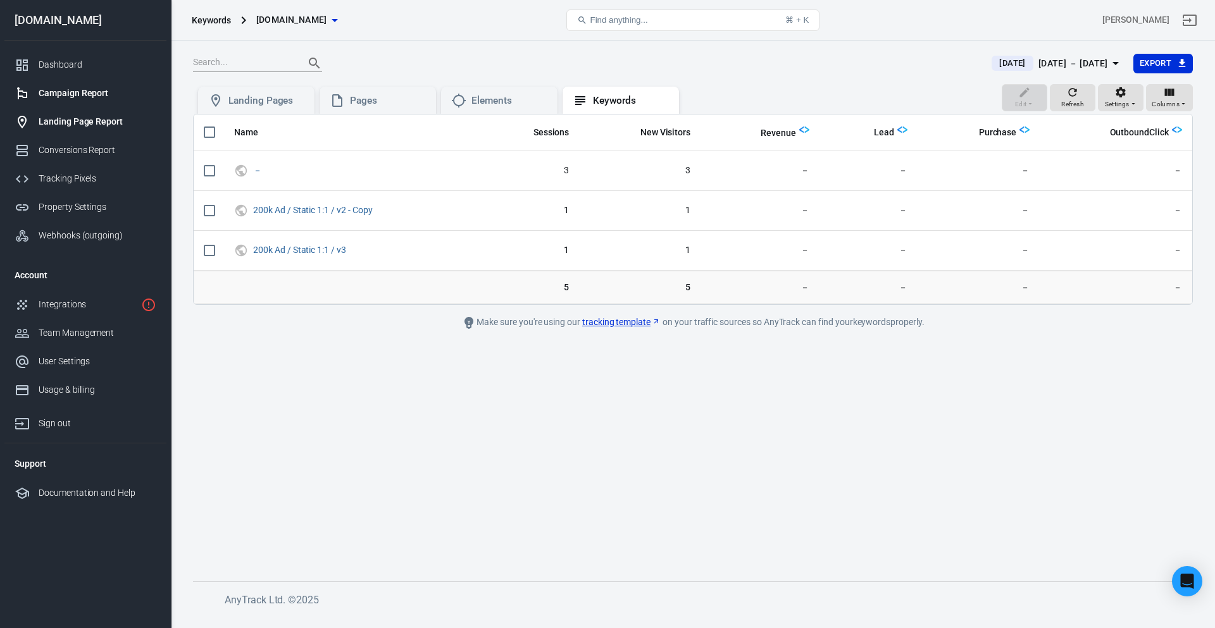
click at [78, 90] on div "Campaign Report" at bounding box center [98, 93] width 118 height 13
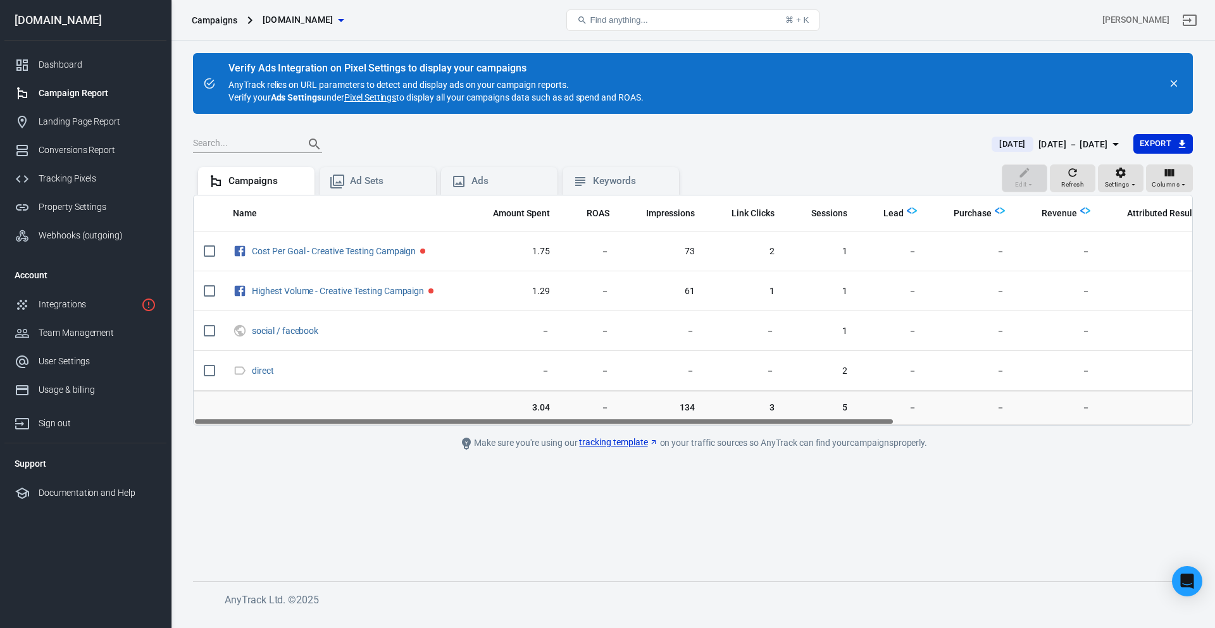
click at [375, 96] on link "Pixel Settings" at bounding box center [370, 97] width 52 height 13
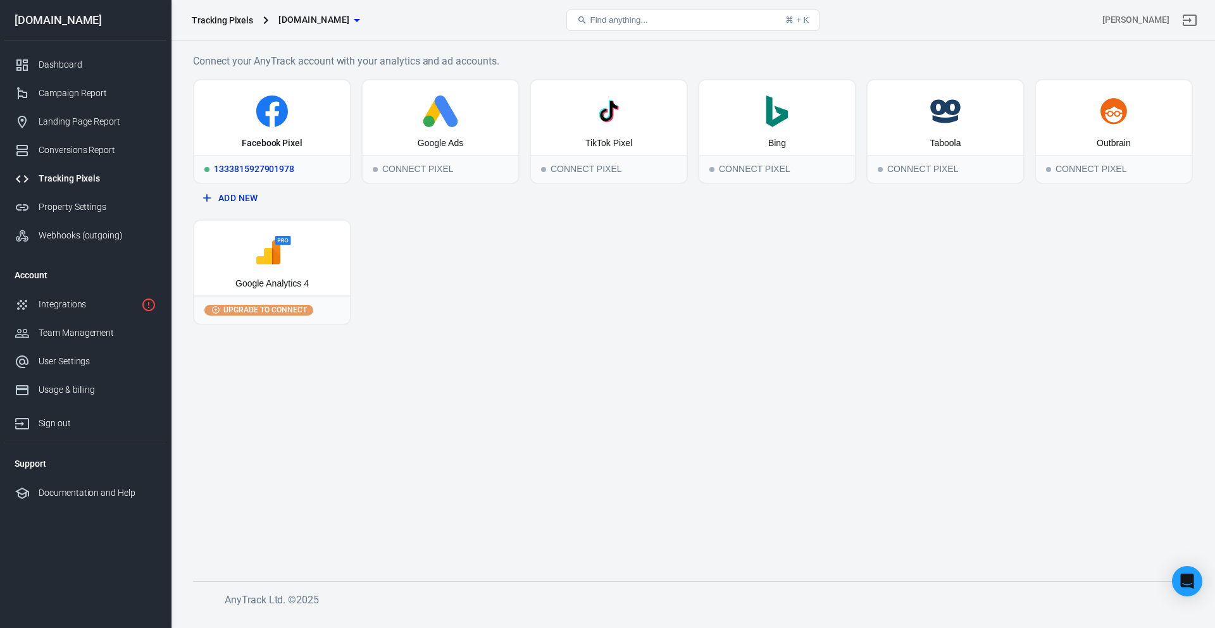
click at [266, 128] on div "Facebook Pixel" at bounding box center [272, 117] width 156 height 75
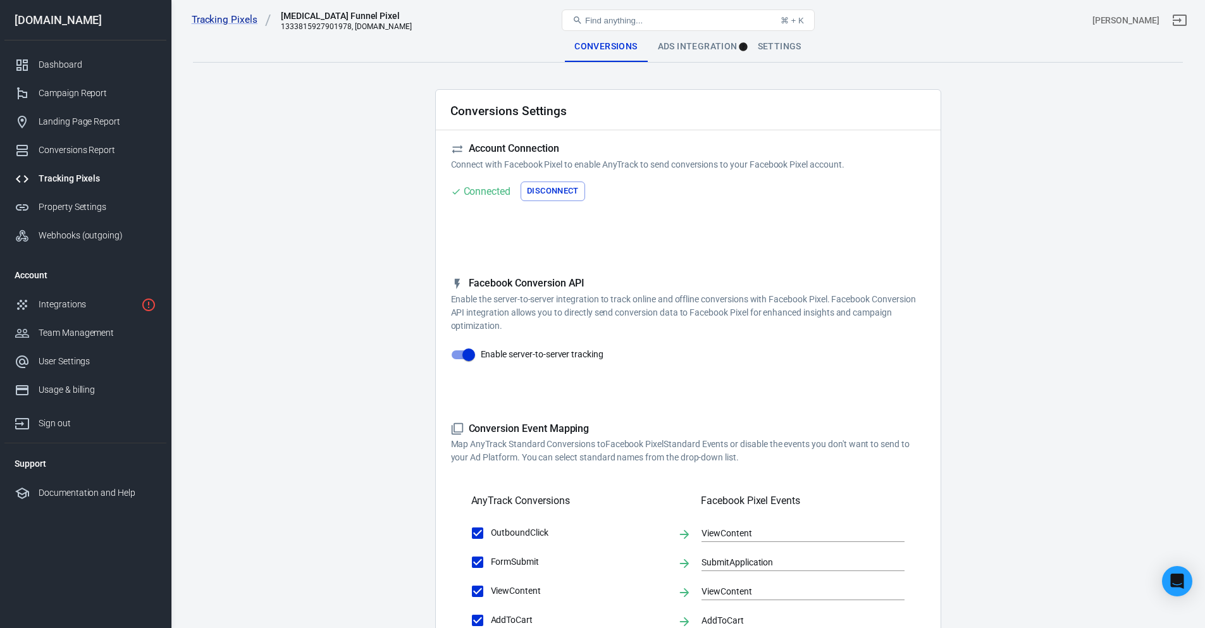
click at [694, 48] on div "Ads Integration" at bounding box center [698, 47] width 100 height 30
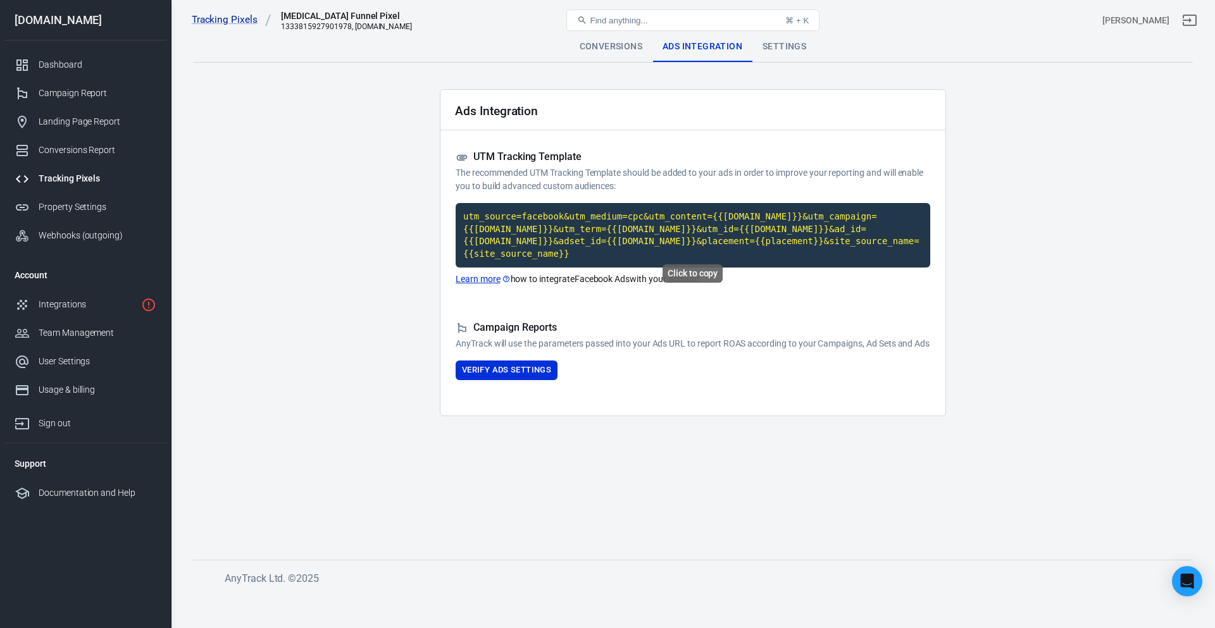
click at [574, 225] on code "utm_source=facebook&utm_medium=cpc&utm_content={{[DOMAIN_NAME]}}&utm_campaign={…" at bounding box center [693, 235] width 475 height 65
click at [509, 369] on button "Verify Ads Settings" at bounding box center [507, 371] width 102 height 20
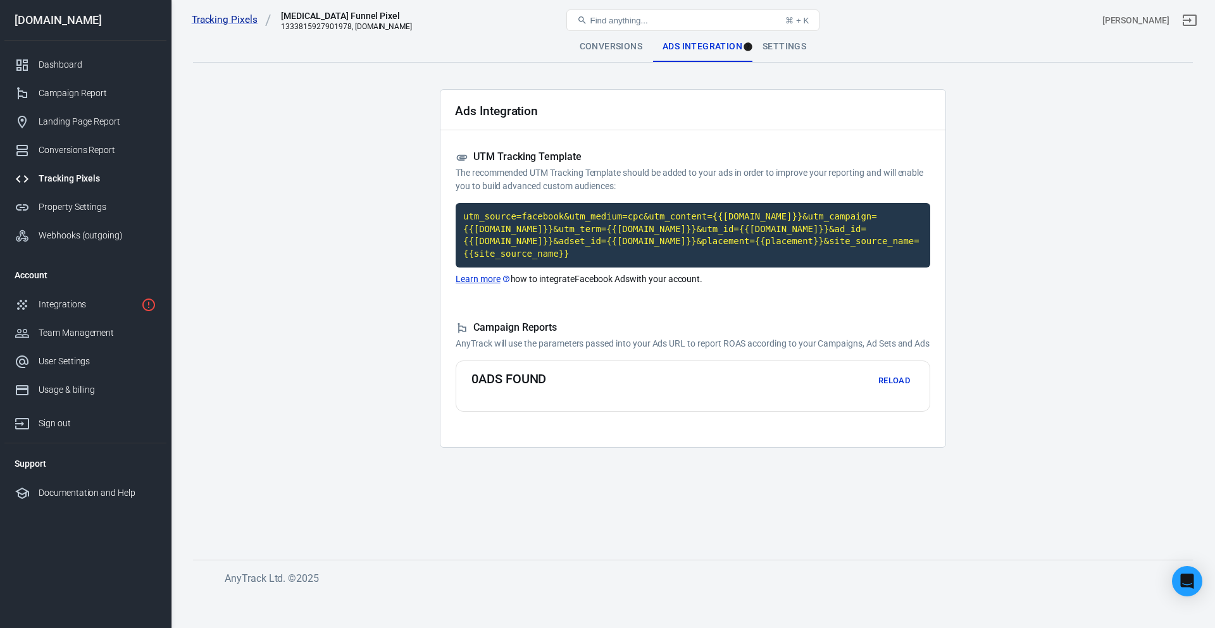
click at [903, 381] on button "Reload" at bounding box center [894, 381] width 40 height 20
click at [911, 387] on button "Reload" at bounding box center [894, 381] width 40 height 20
click at [903, 387] on button "Reload" at bounding box center [894, 381] width 40 height 20
click at [514, 412] on div "Cost Per Goal - Creative Testing Campaign" at bounding box center [584, 413] width 144 height 9
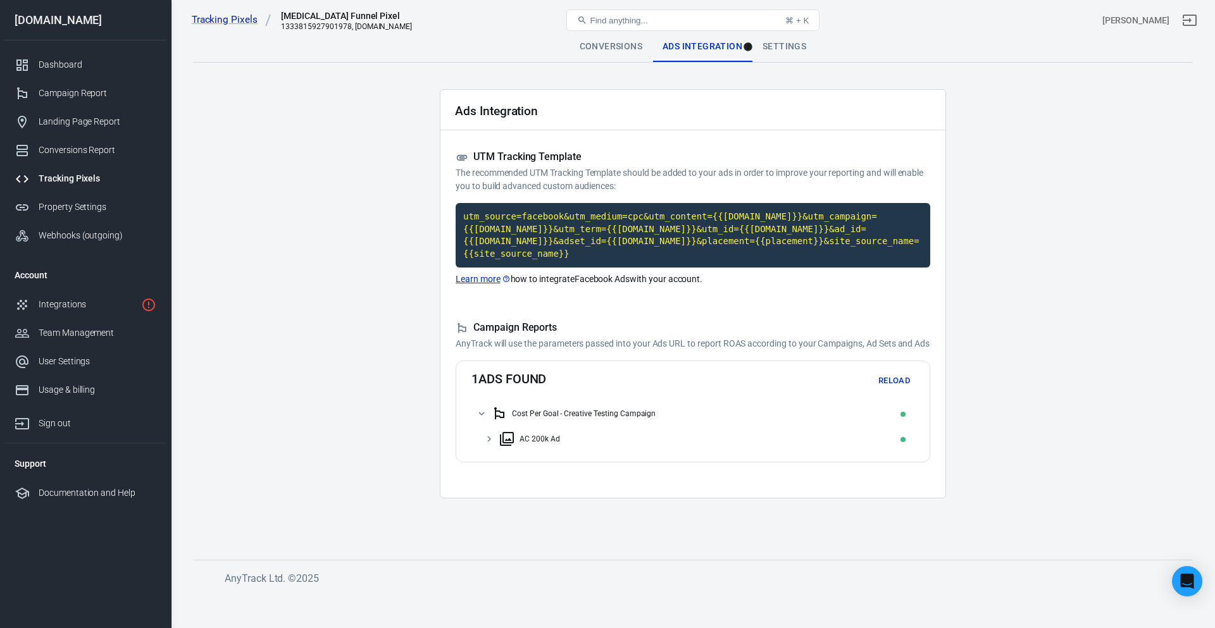
click at [498, 439] on div "AC 200k Ad" at bounding box center [692, 438] width 443 height 25
click at [500, 471] on div "200k Ad / Static 1:1 / v3 - Copy" at bounding box center [692, 464] width 443 height 25
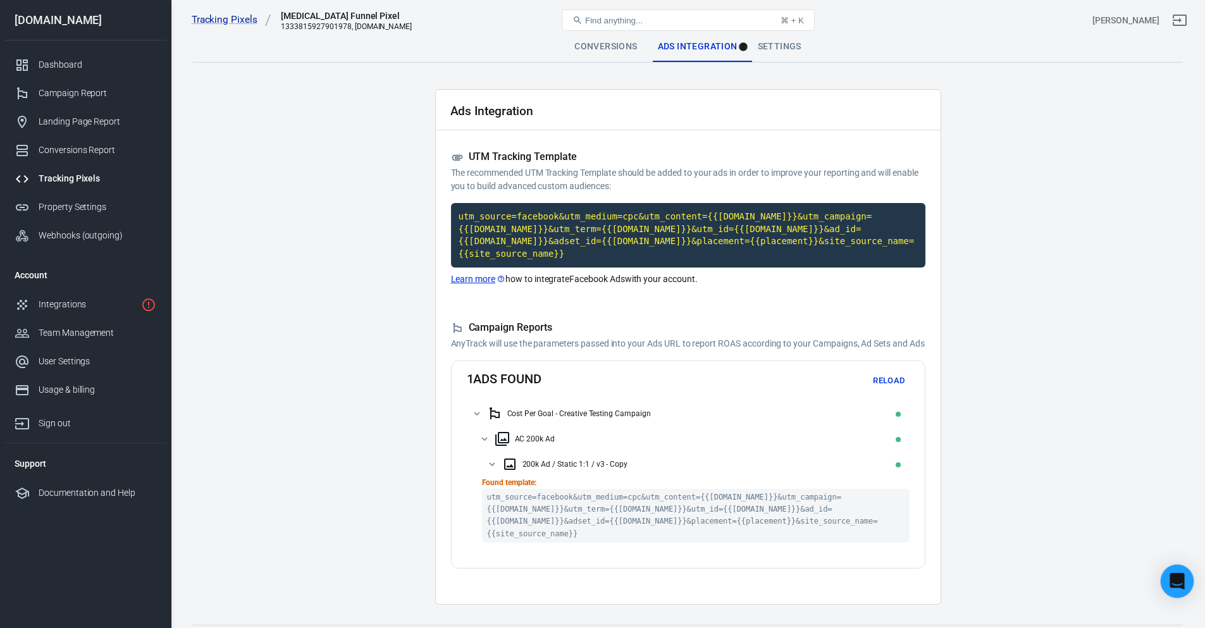
click at [1184, 584] on div "Open Intercom Messenger" at bounding box center [1178, 582] width 34 height 34
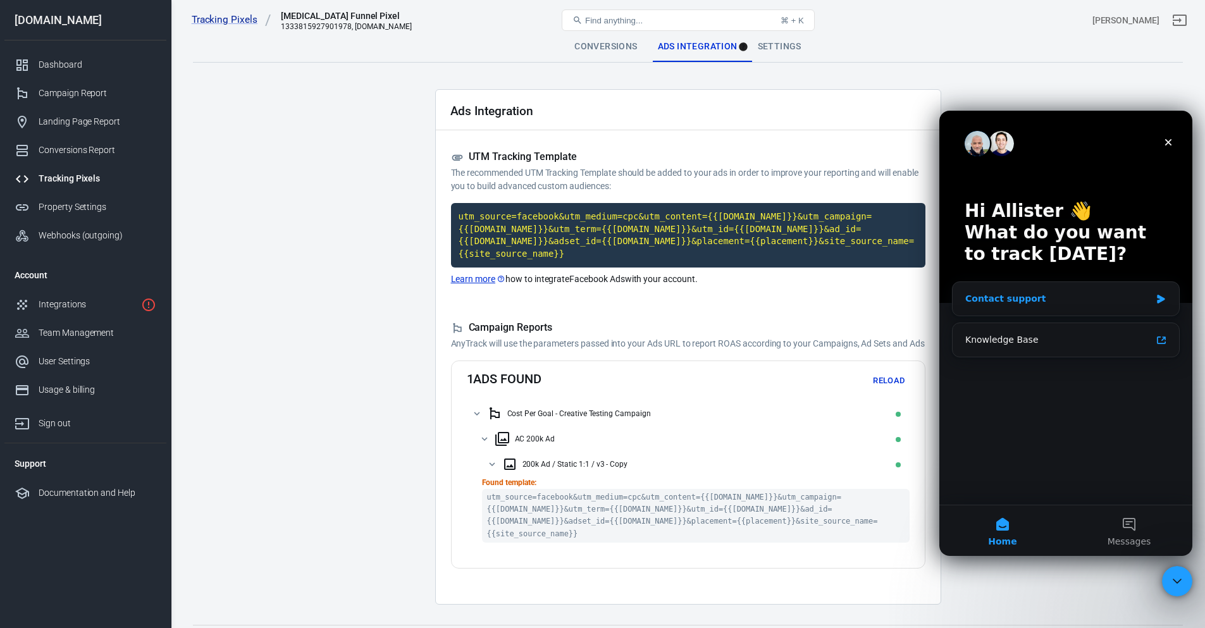
click at [1044, 304] on div "Contact support" at bounding box center [1057, 298] width 185 height 13
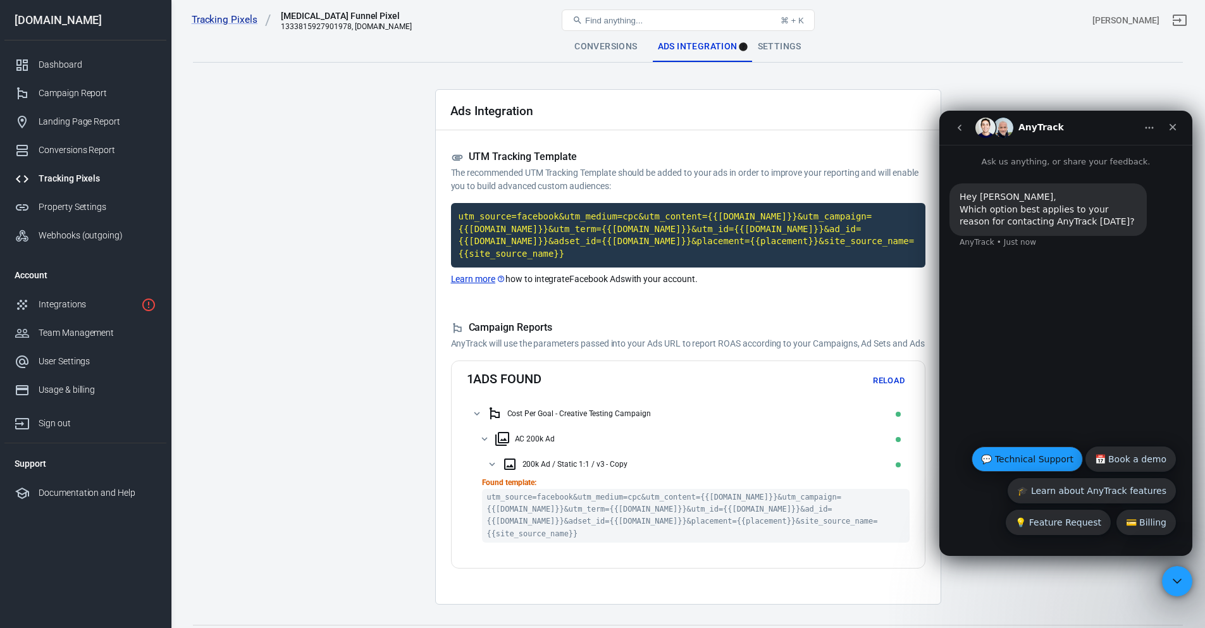
click at [1033, 460] on button "💬 Technical Support" at bounding box center [1027, 459] width 111 height 25
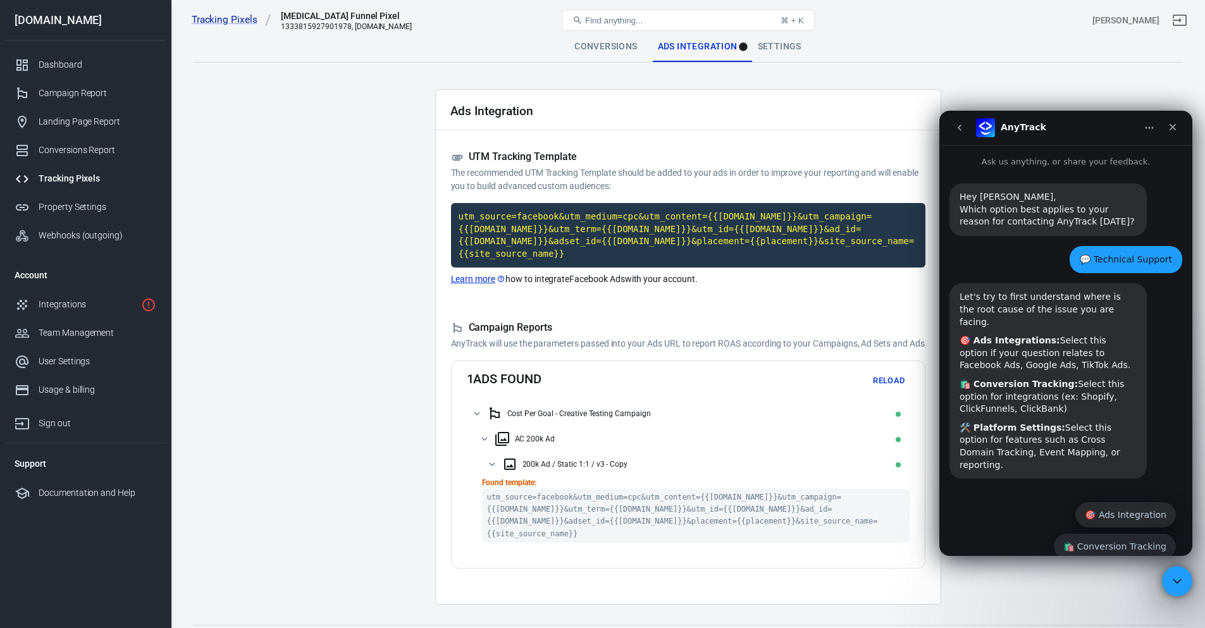
scroll to position [31, 0]
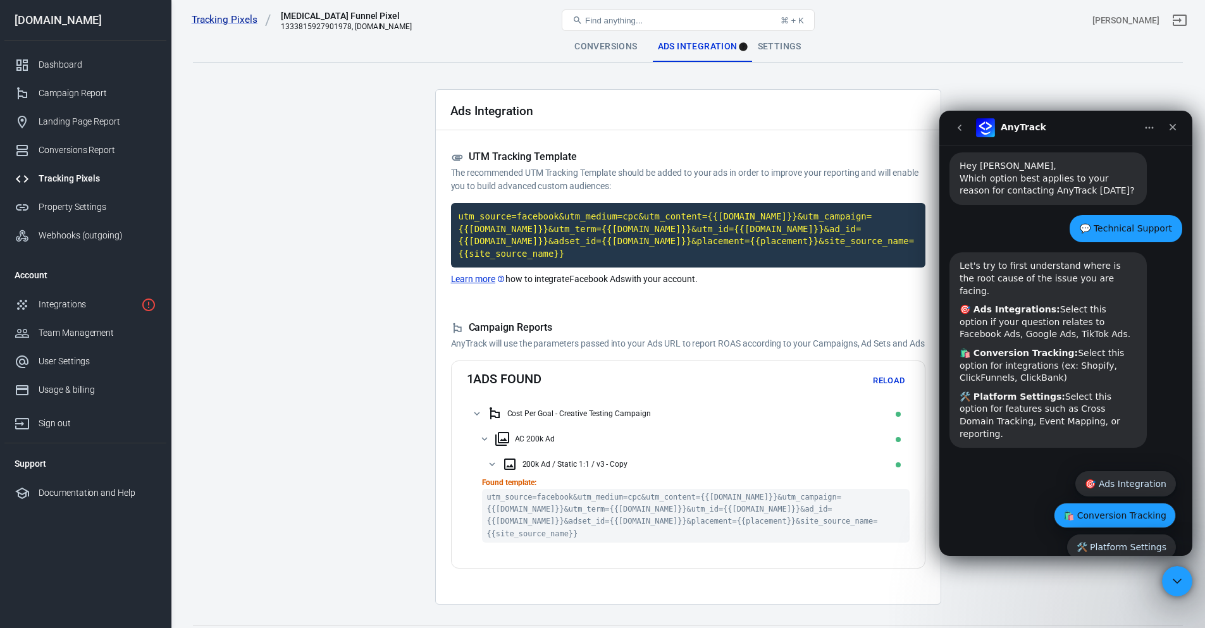
click at [1108, 503] on button "🛍️ Conversion Tracking" at bounding box center [1115, 515] width 122 height 25
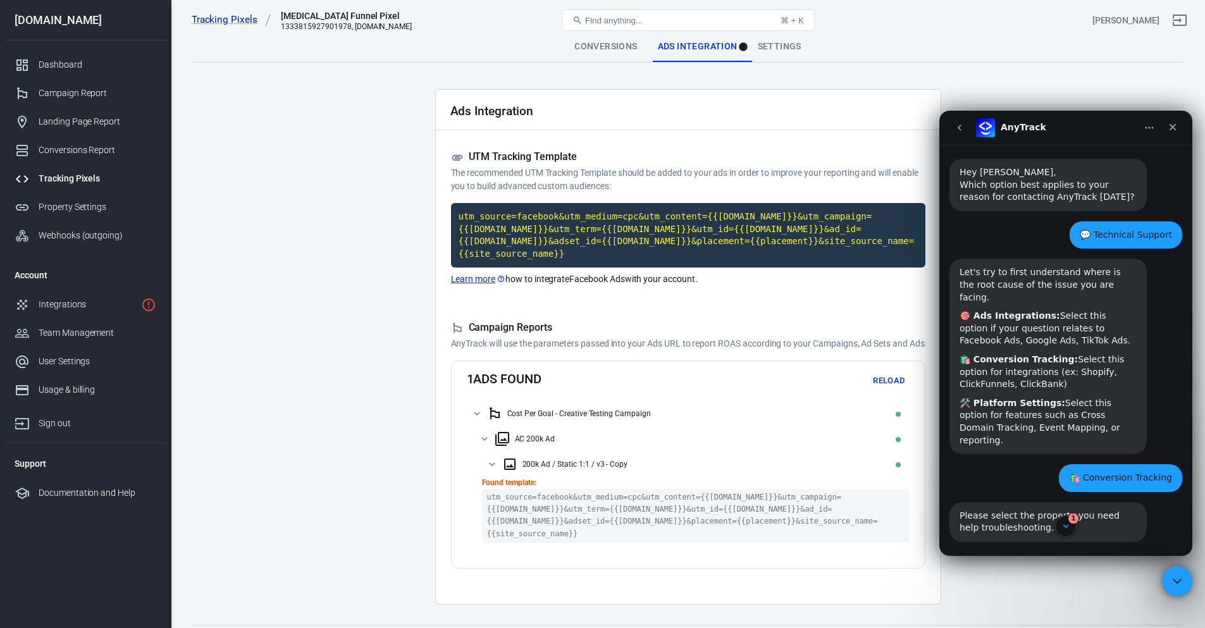
scroll to position [87, 0]
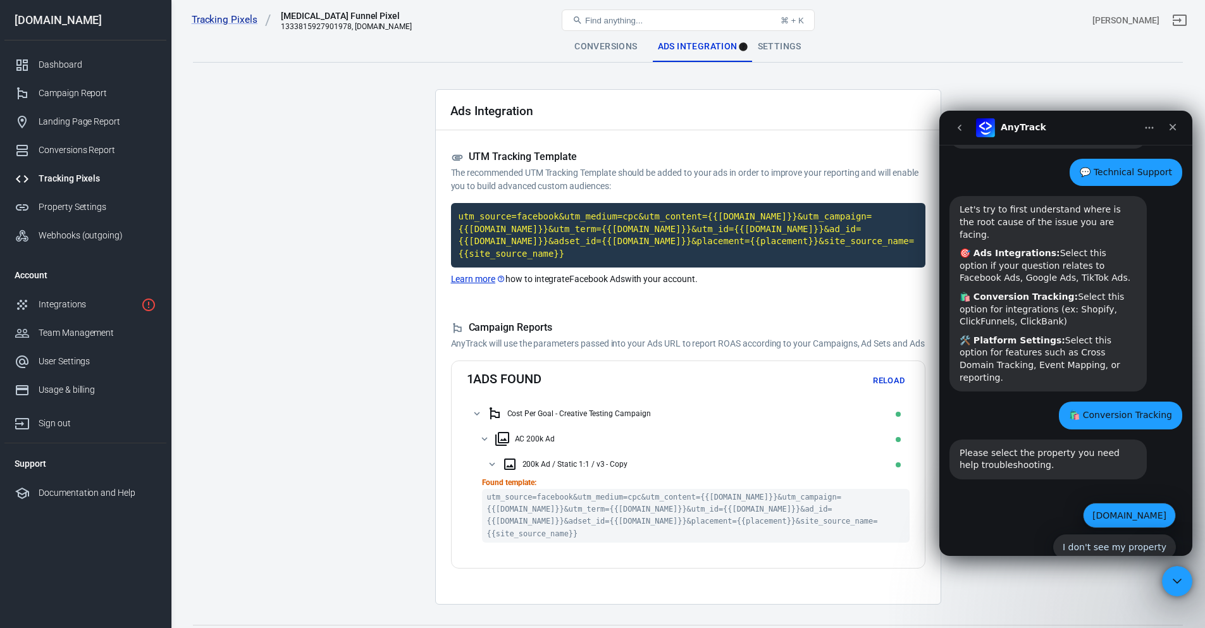
click at [1089, 503] on button "[DOMAIN_NAME]" at bounding box center [1129, 515] width 93 height 25
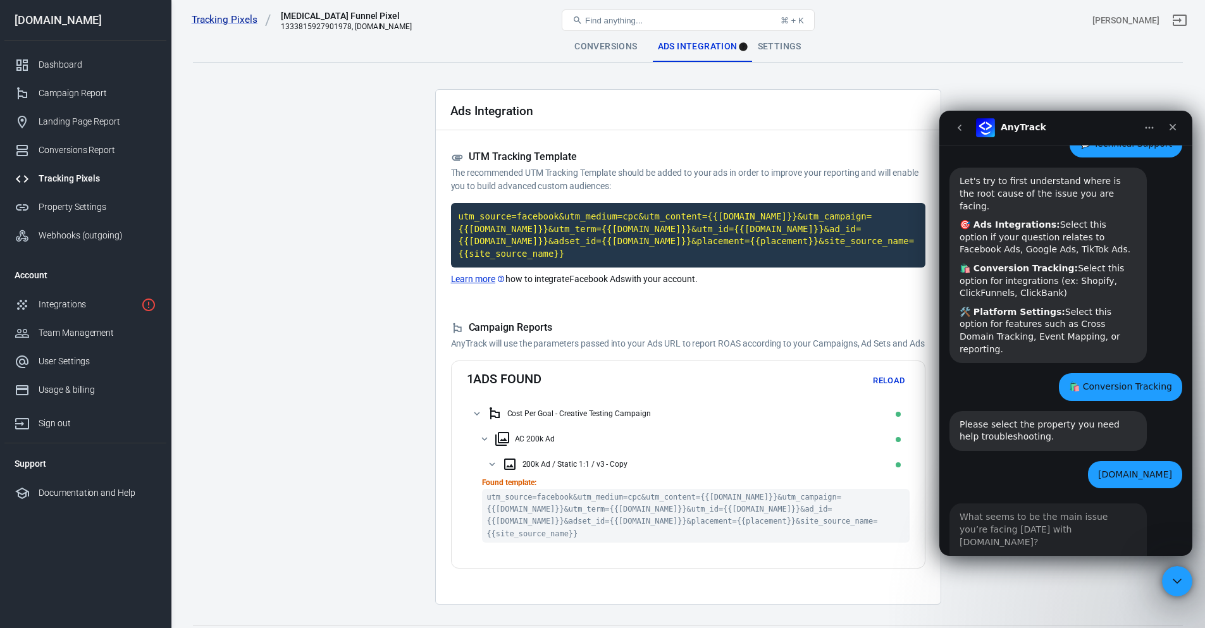
scroll to position [231, 0]
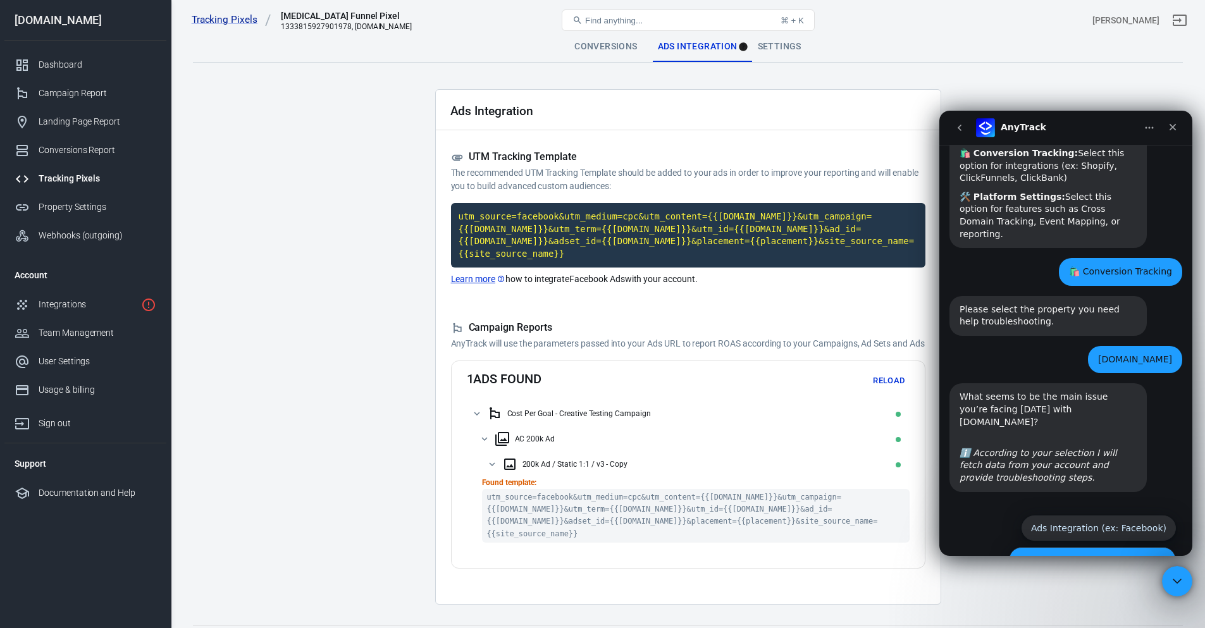
click at [1062, 547] on button "Conversion Tracking (ex: Shopify)" at bounding box center [1093, 559] width 168 height 25
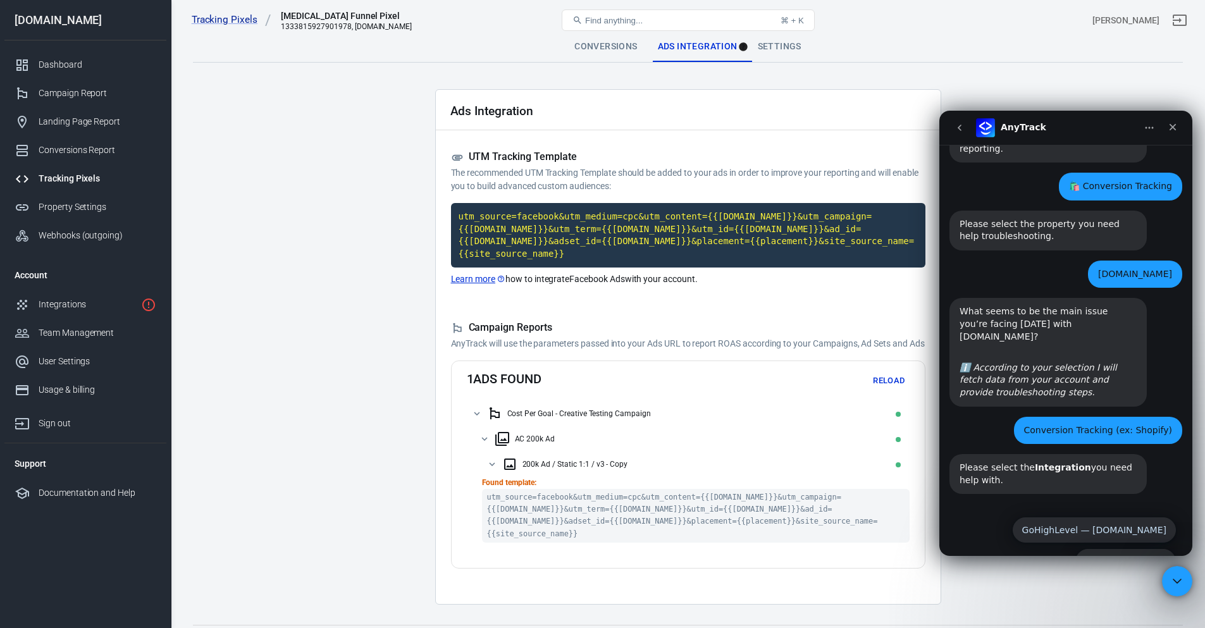
scroll to position [319, 0]
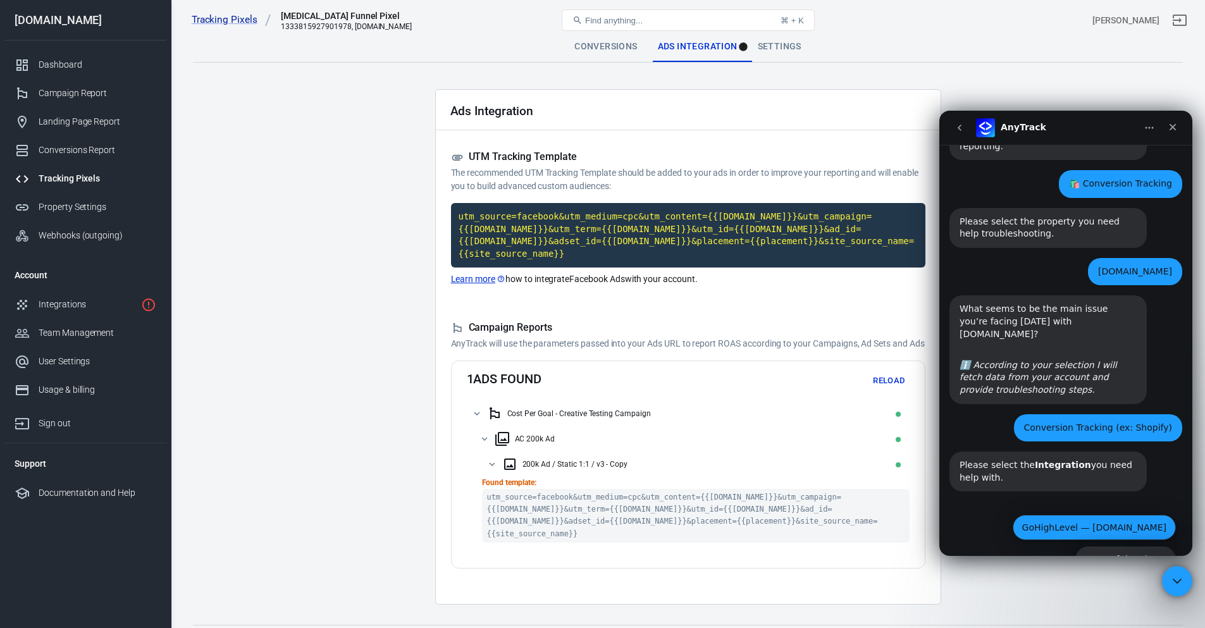
click at [1114, 515] on button "GoHighLevel — [DOMAIN_NAME]" at bounding box center [1094, 527] width 163 height 25
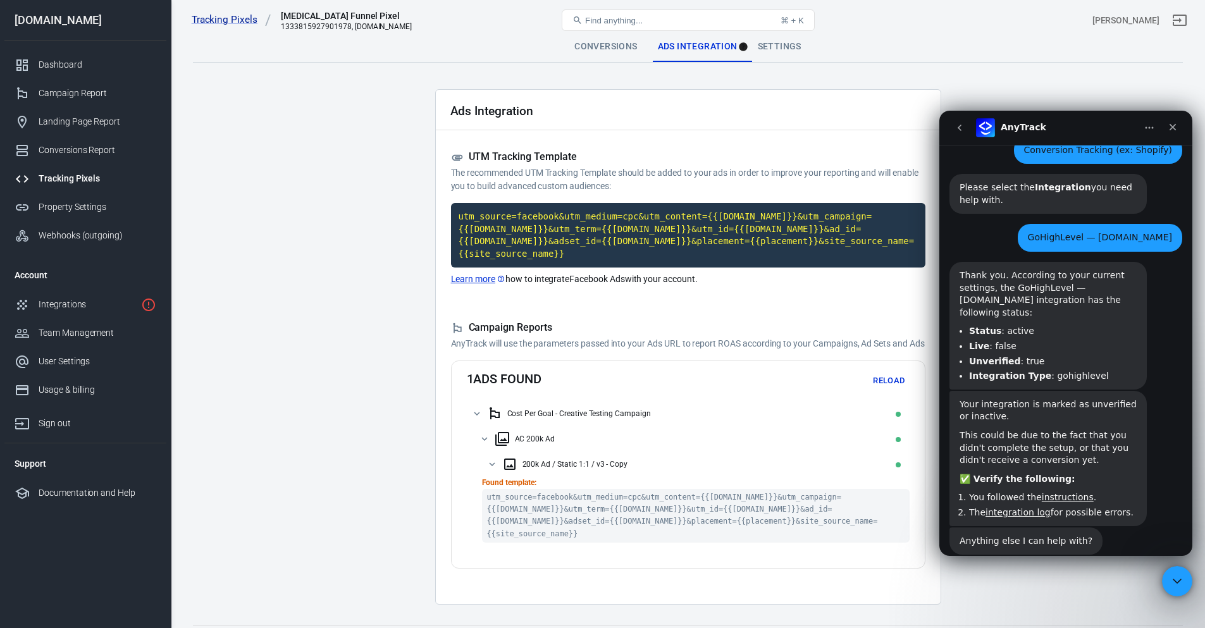
scroll to position [629, 0]
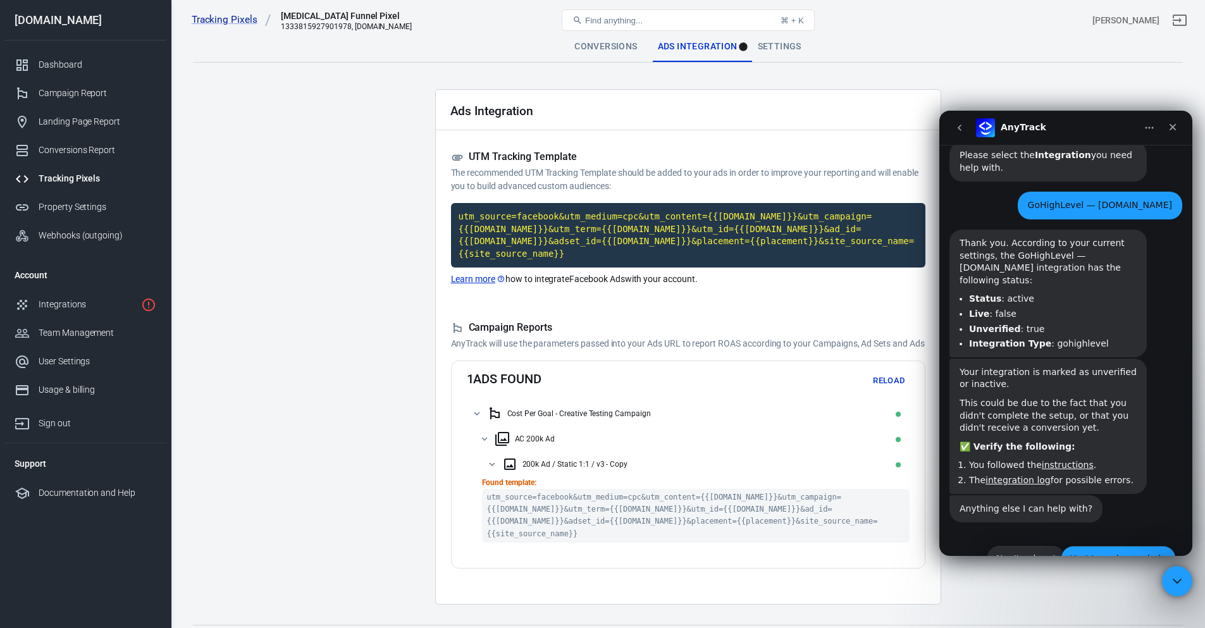
click at [1095, 546] on button "Yes! I need more help" at bounding box center [1118, 558] width 115 height 25
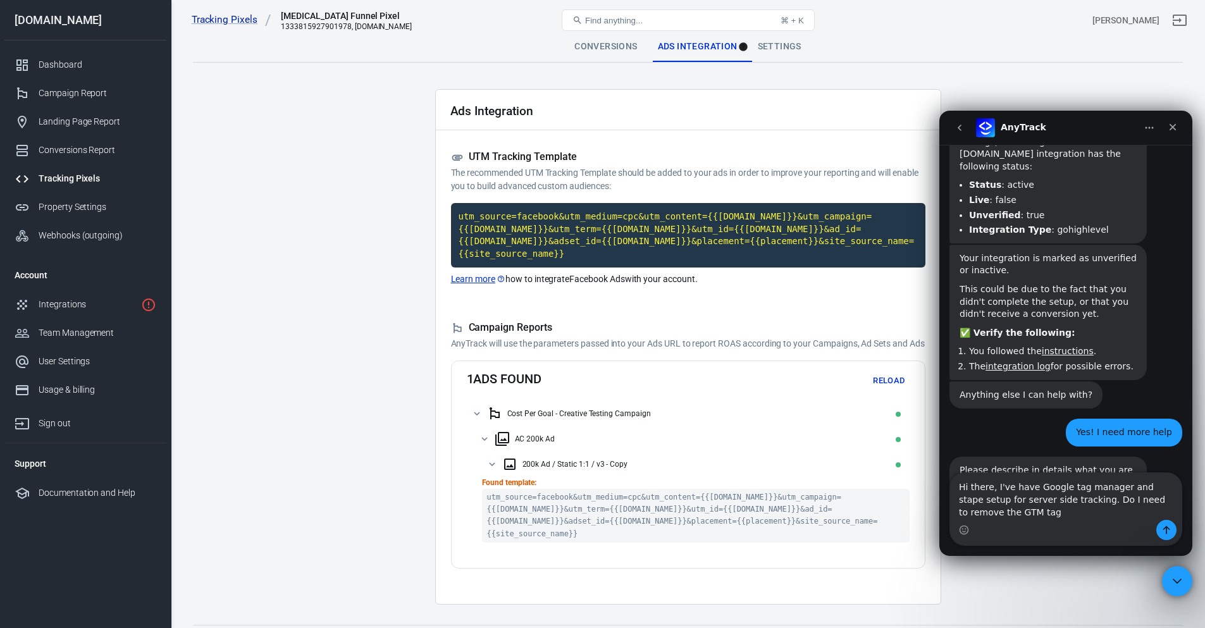
scroll to position [755, 0]
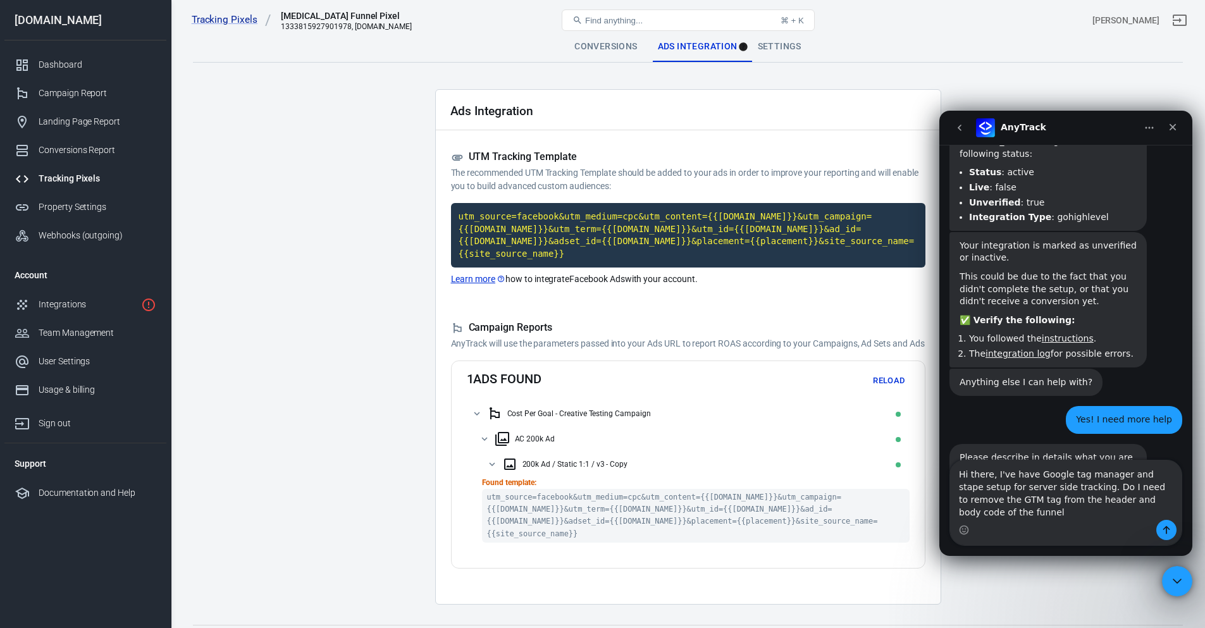
type textarea "Hi there, I've have Google tag manager and stape setup for server side tracking…"
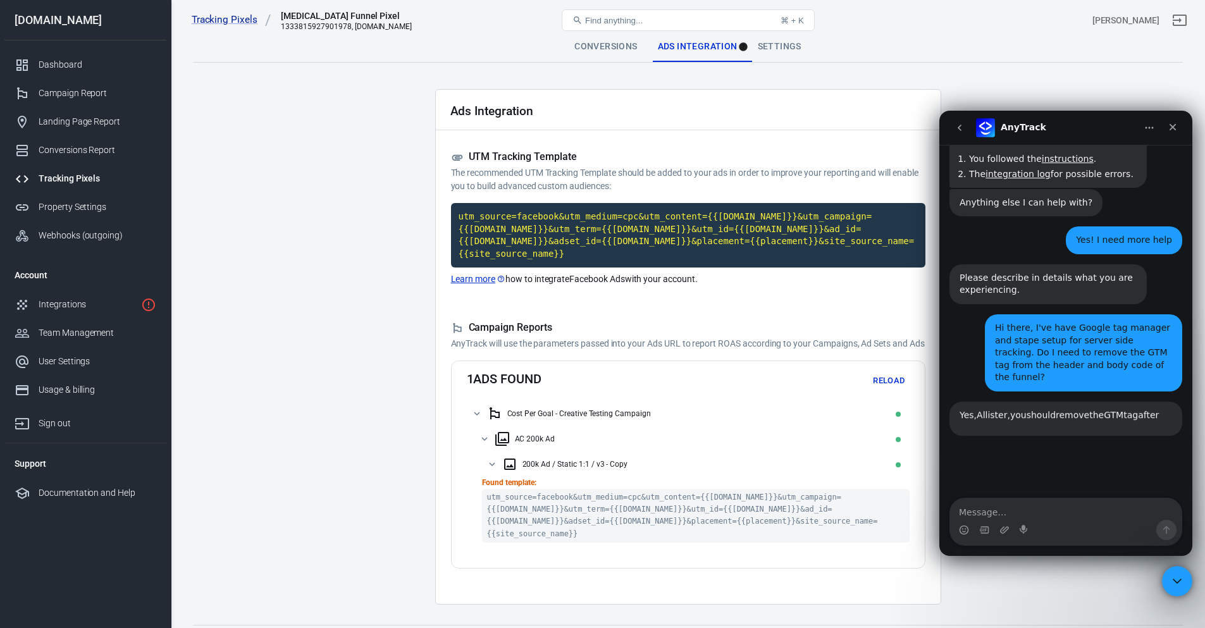
scroll to position [1070, 0]
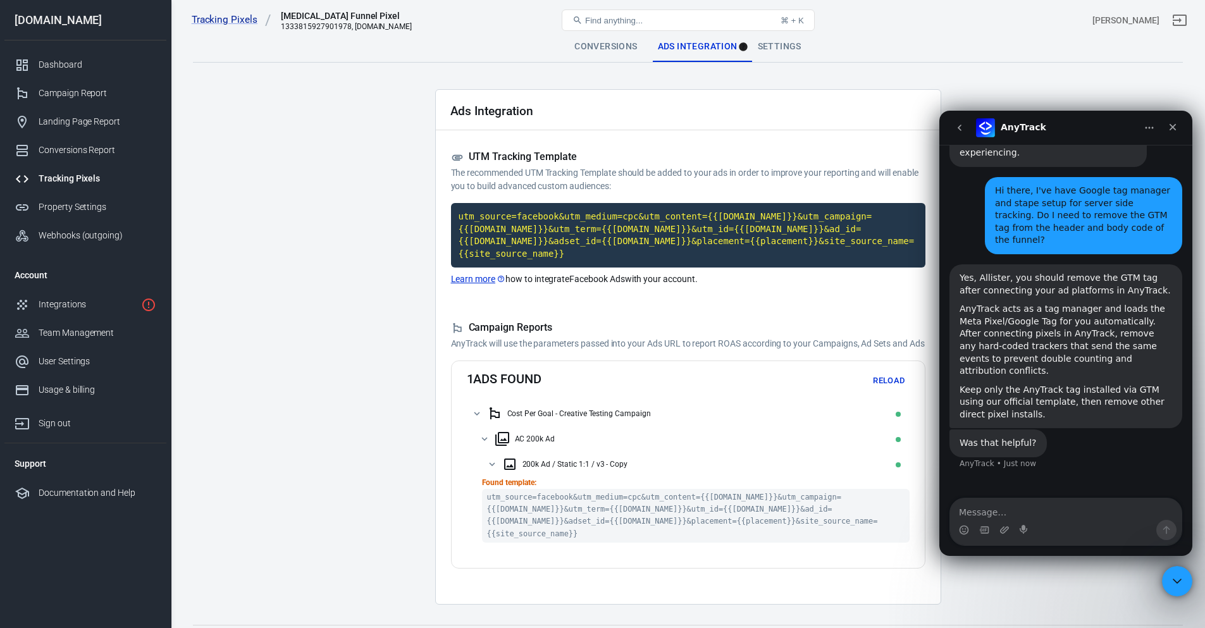
click at [293, 200] on main "Conversions Ads Integration Settings Ads Integration UTM Tracking Template The …" at bounding box center [688, 318] width 990 height 573
click at [282, 248] on main "Conversions Ads Integration Settings Ads Integration UTM Tracking Template The …" at bounding box center [688, 318] width 990 height 573
click at [89, 208] on div "Property Settings" at bounding box center [98, 207] width 118 height 13
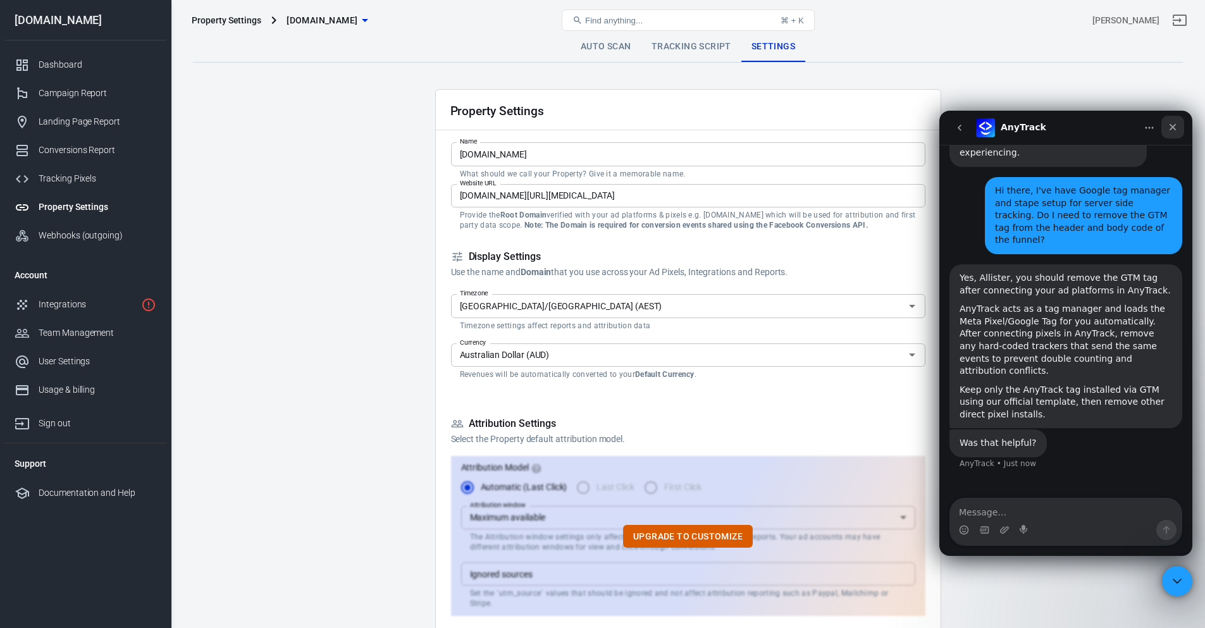
click at [1173, 125] on icon "Close" at bounding box center [1173, 127] width 10 height 10
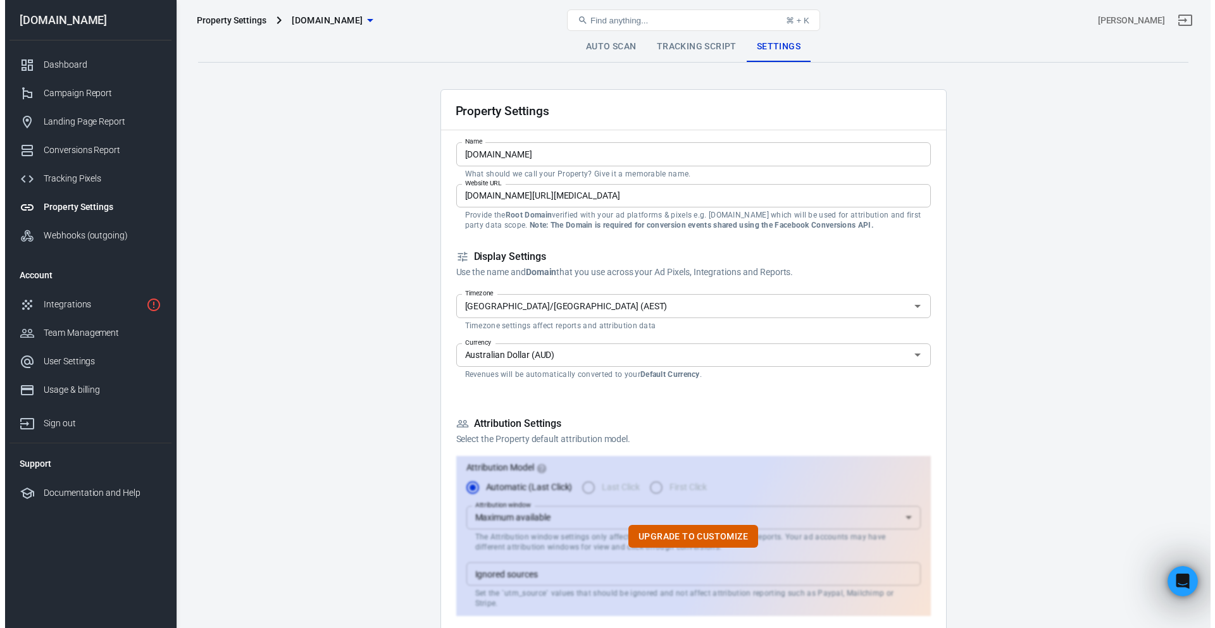
scroll to position [996, 0]
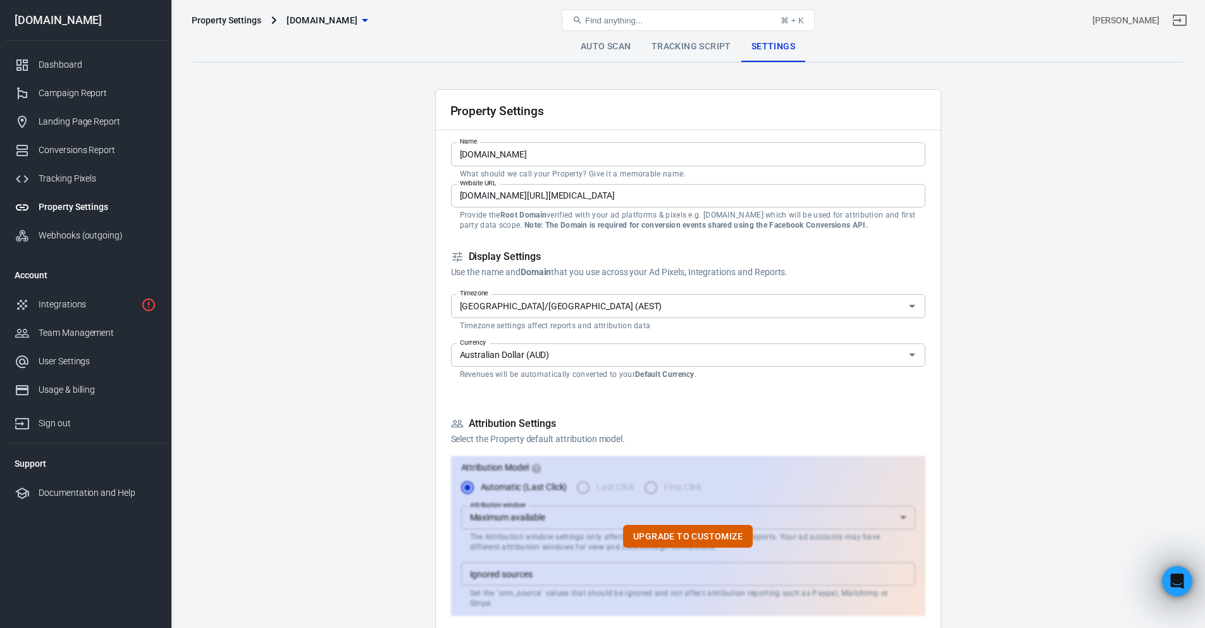
click at [622, 51] on link "Auto Scan" at bounding box center [606, 47] width 71 height 30
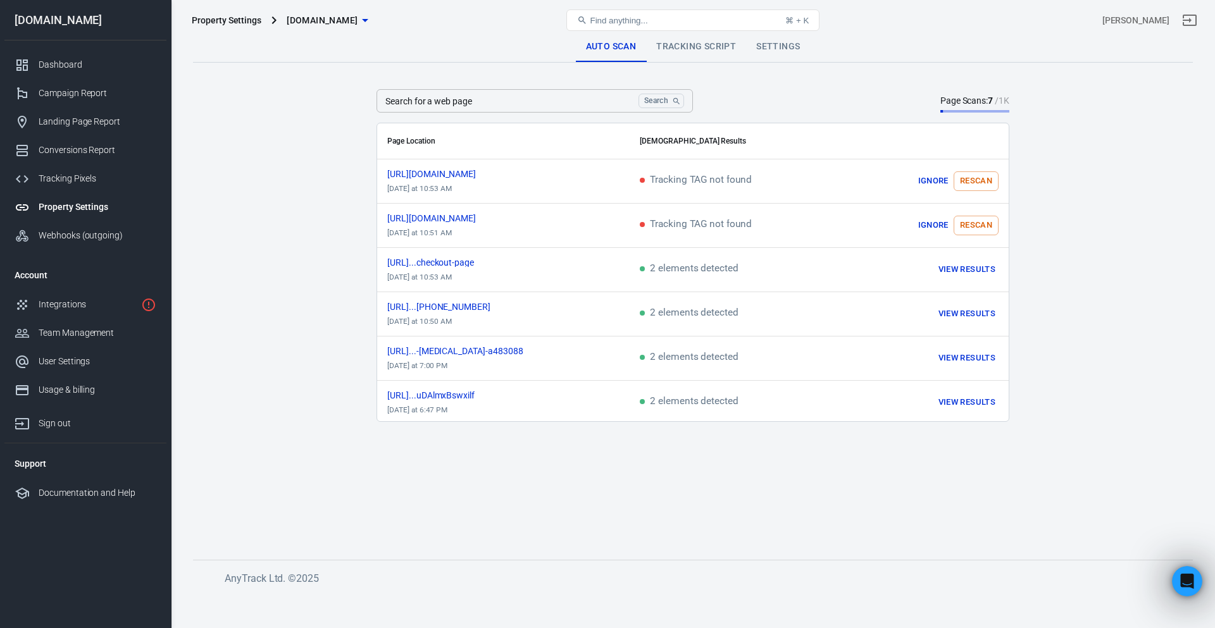
click at [247, 18] on div "Property Settings" at bounding box center [227, 20] width 70 height 13
click at [87, 295] on link "Integrations" at bounding box center [85, 304] width 162 height 28
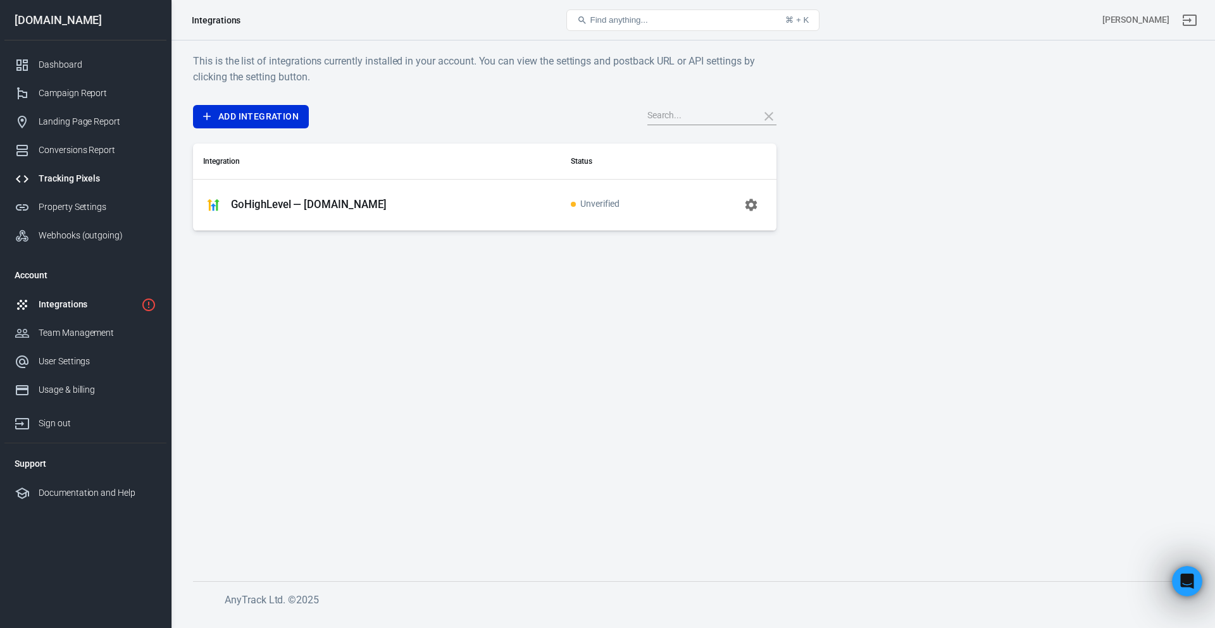
click at [62, 171] on link "Tracking Pixels" at bounding box center [85, 178] width 162 height 28
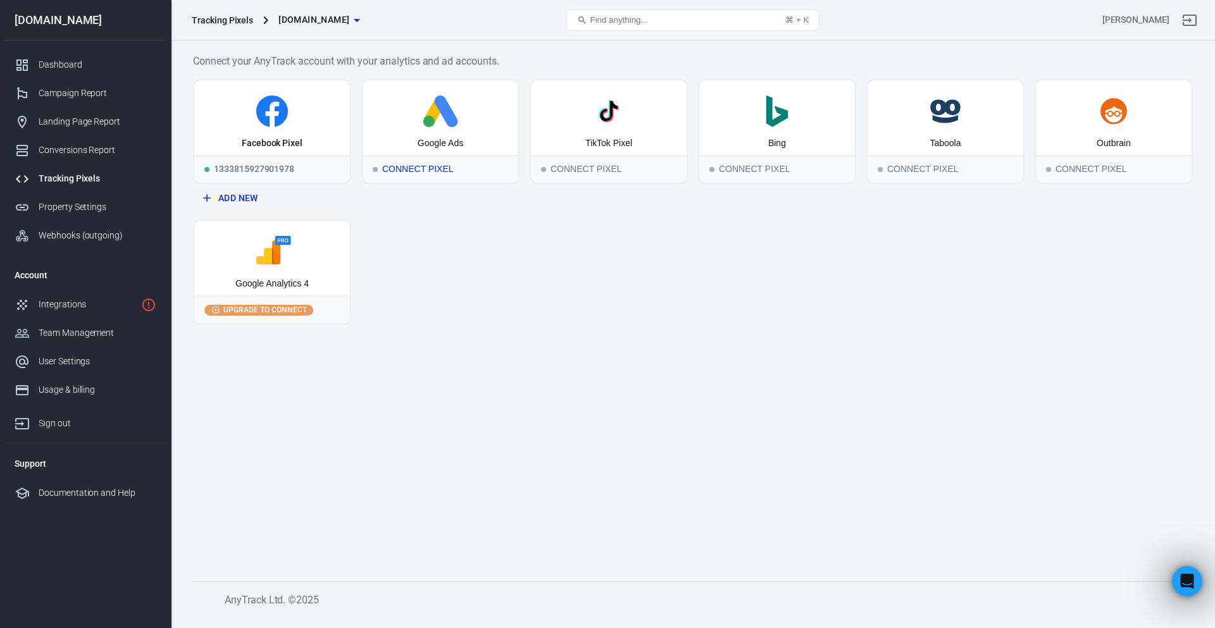
click at [423, 170] on div "Connect Pixel" at bounding box center [441, 169] width 156 height 28
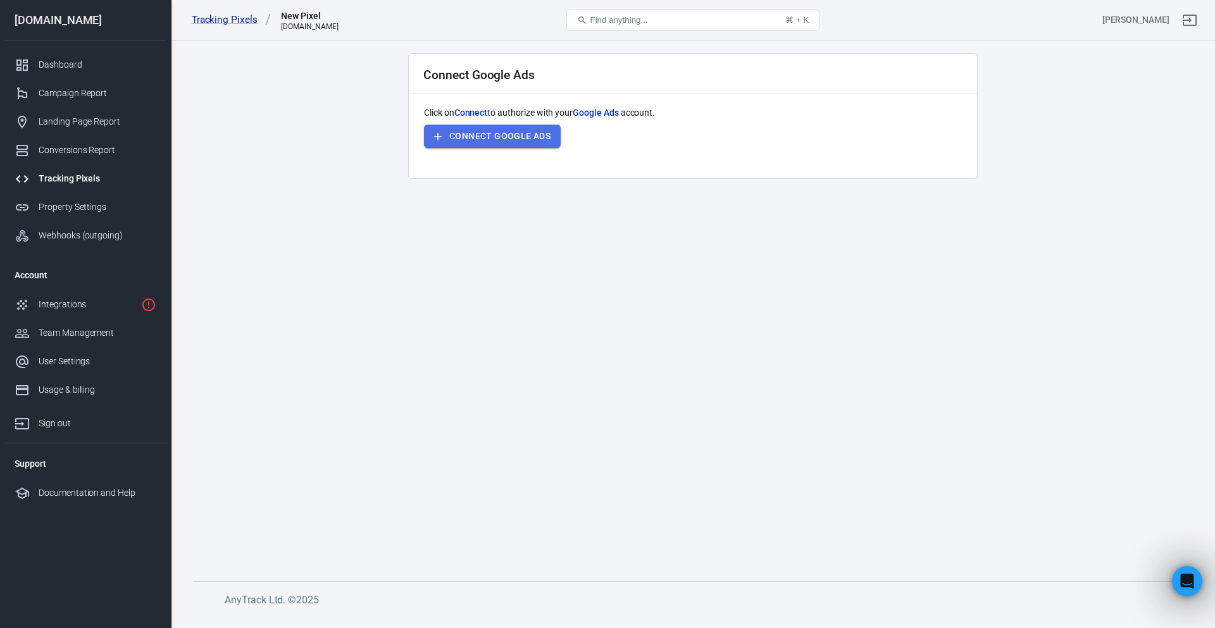
click at [519, 132] on button "Connect Google Ads" at bounding box center [492, 136] width 137 height 23
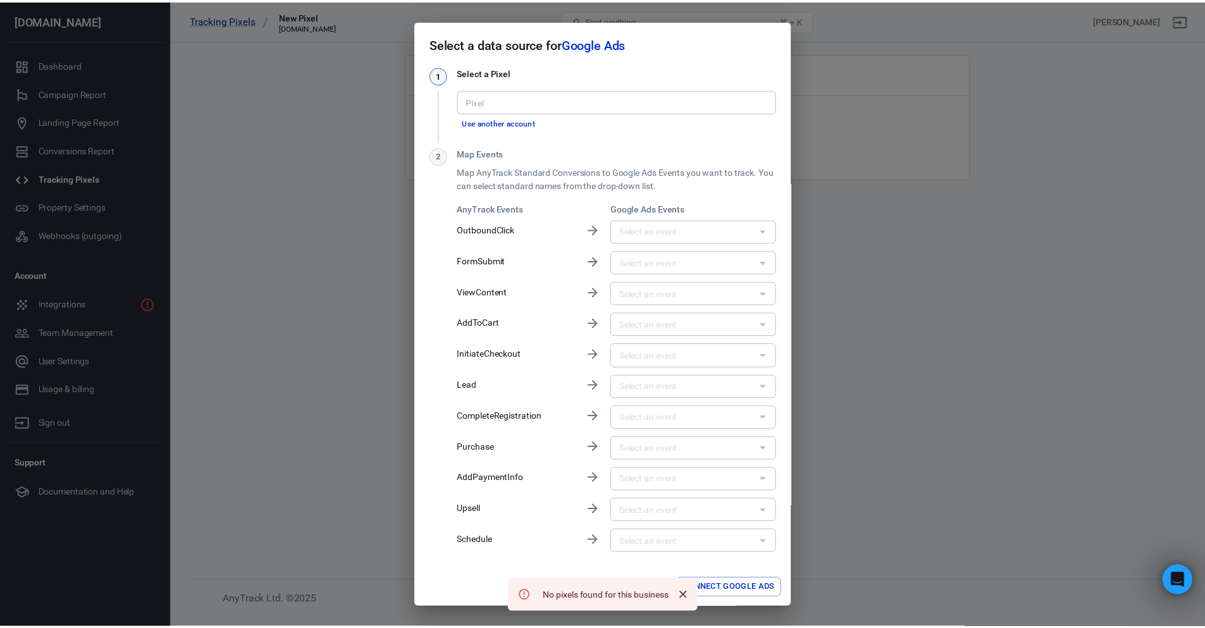
scroll to position [1, 0]
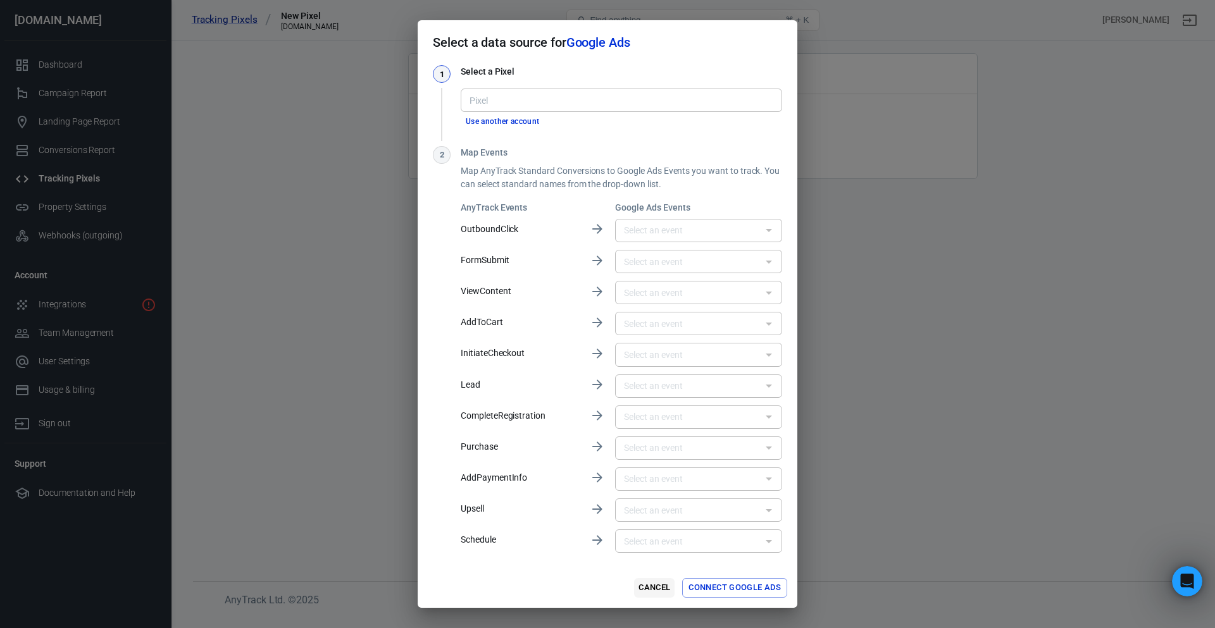
click at [635, 579] on button "Cancel" at bounding box center [654, 588] width 40 height 20
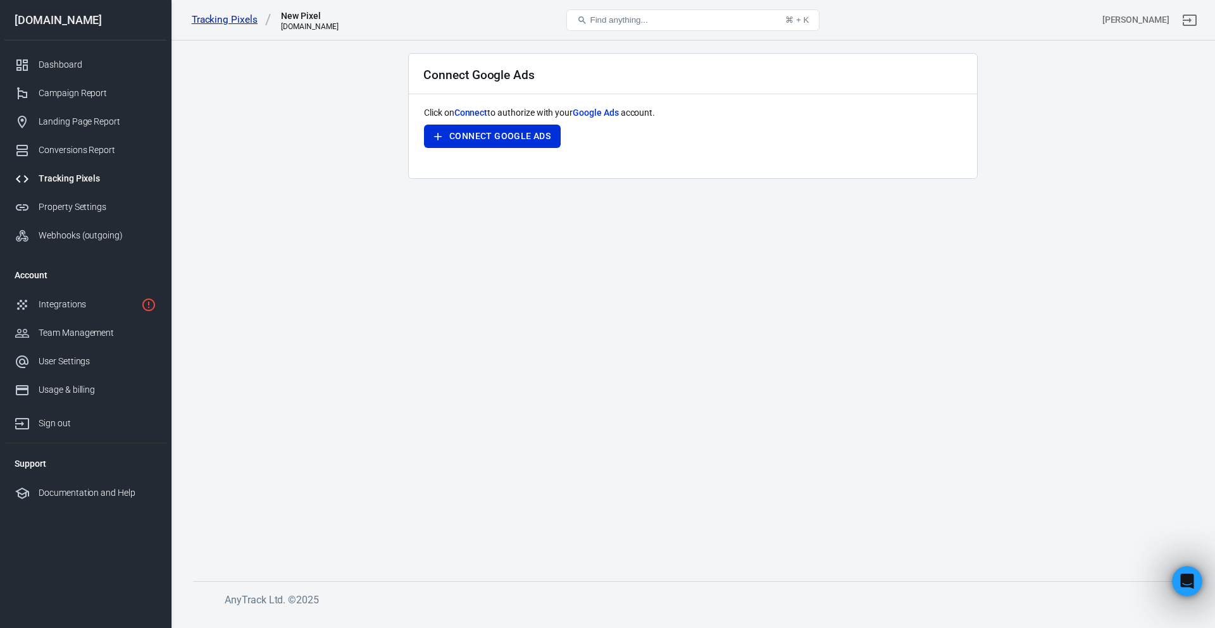
click at [214, 16] on link "Tracking Pixels" at bounding box center [232, 19] width 80 height 13
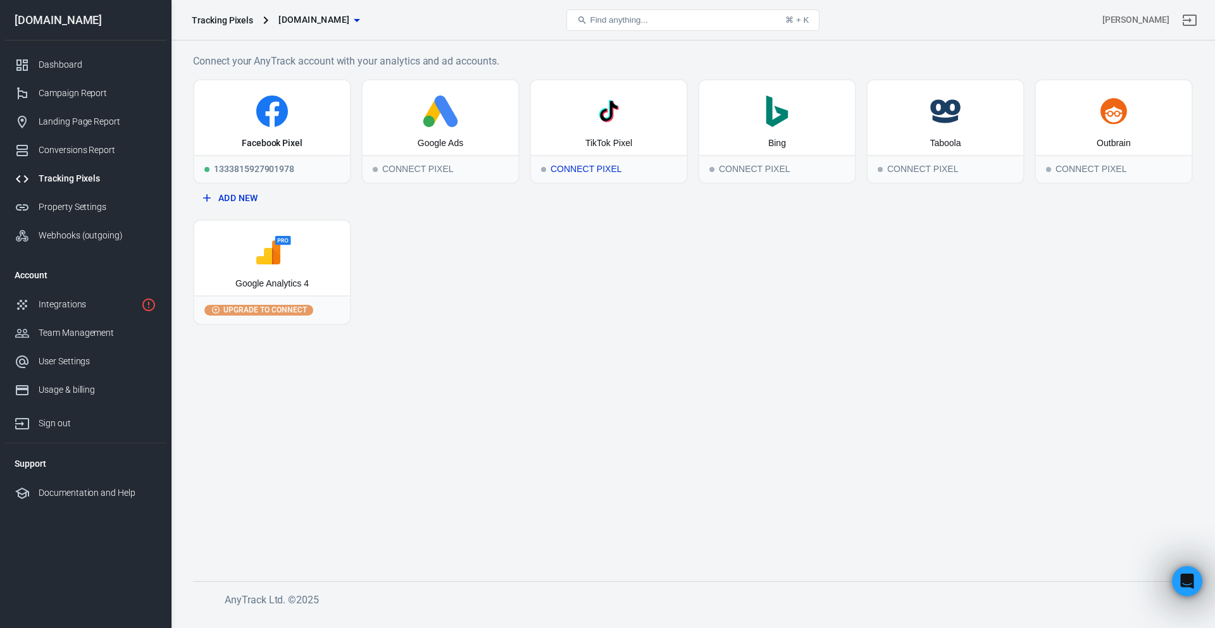
click at [611, 142] on div "TikTok Pixel" at bounding box center [608, 143] width 47 height 13
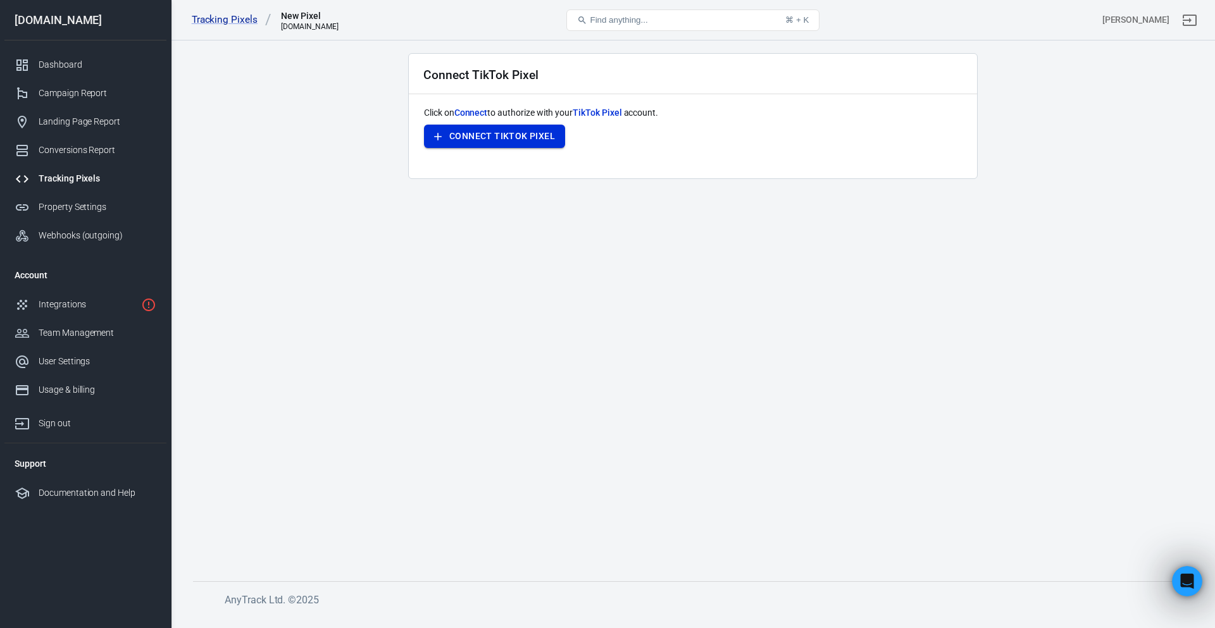
click at [535, 134] on button "Connect TikTok Pixel" at bounding box center [494, 136] width 141 height 23
click at [235, 21] on link "Tracking Pixels" at bounding box center [232, 19] width 80 height 13
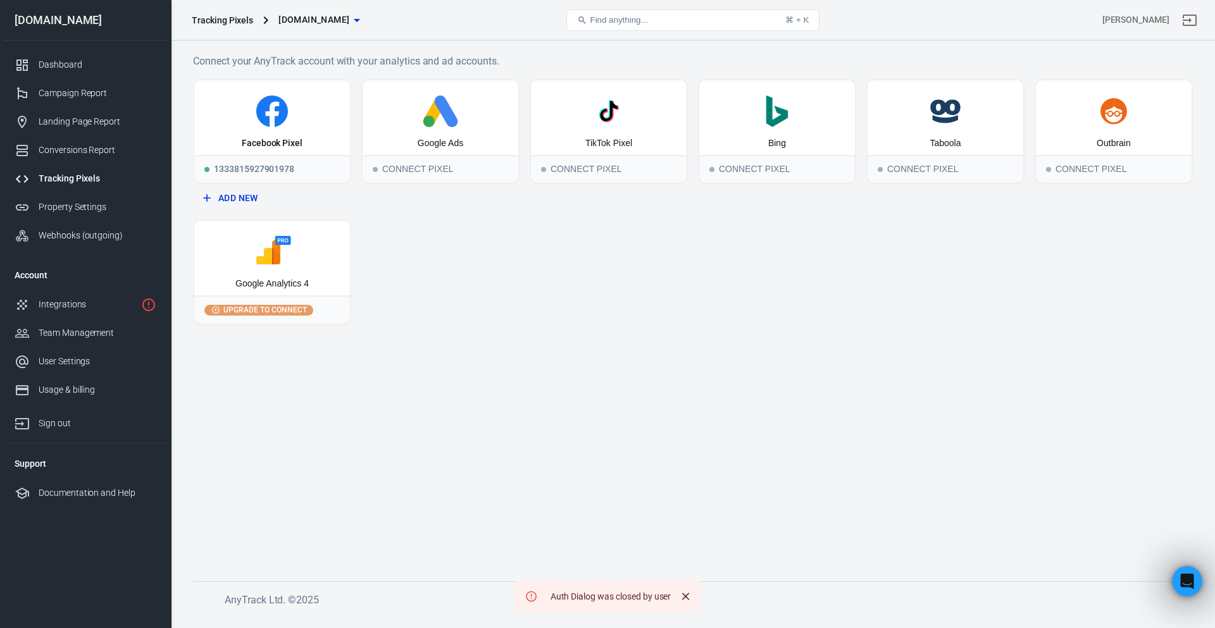
click at [504, 290] on div "Facebook Pixel 1333815927901978 Add New Google Ads Connect Pixel TikTok Pixel C…" at bounding box center [693, 202] width 1000 height 246
click at [59, 298] on div "Integrations" at bounding box center [87, 304] width 97 height 13
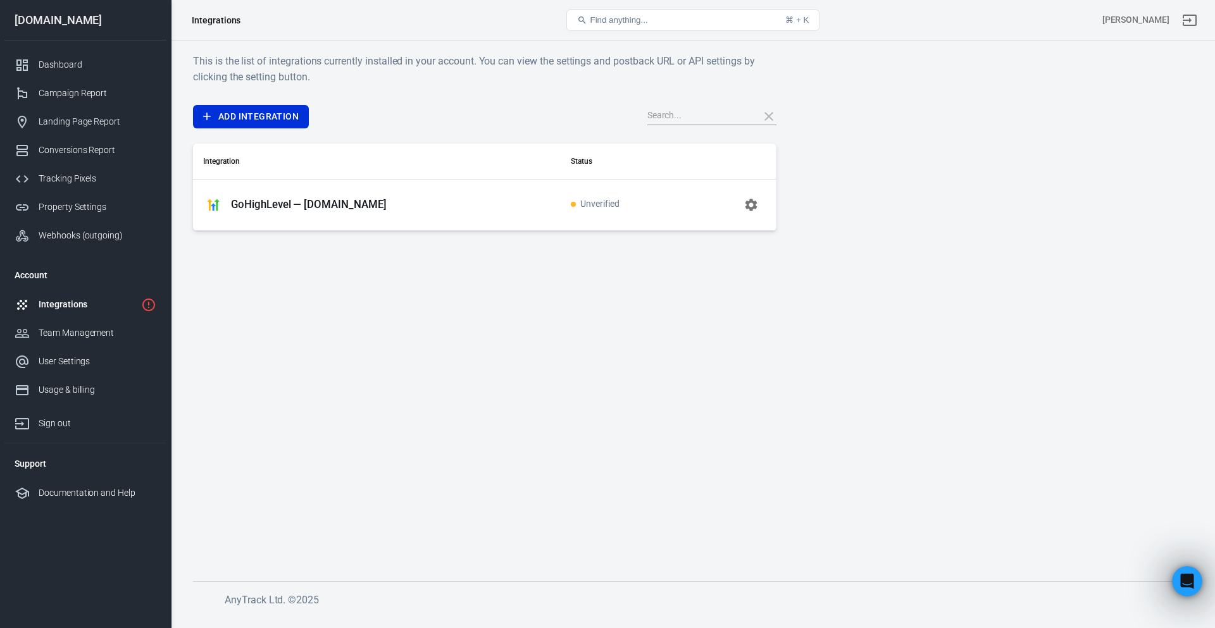
click at [754, 201] on icon "button" at bounding box center [751, 205] width 12 height 12
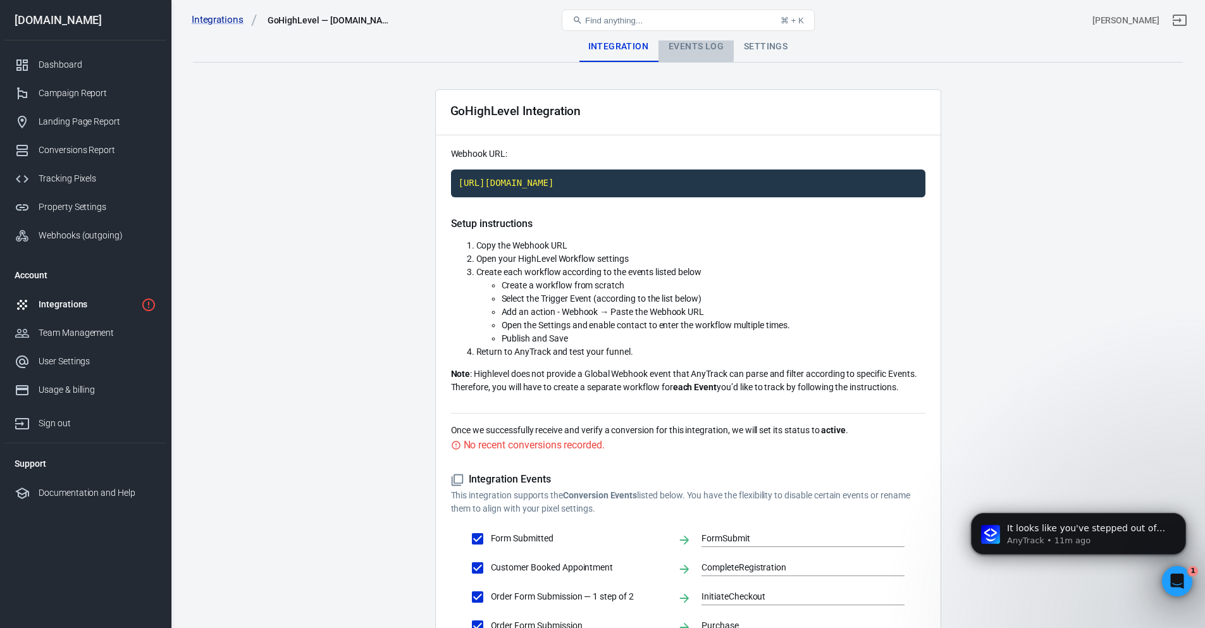
click at [681, 44] on div "Events Log" at bounding box center [696, 47] width 75 height 30
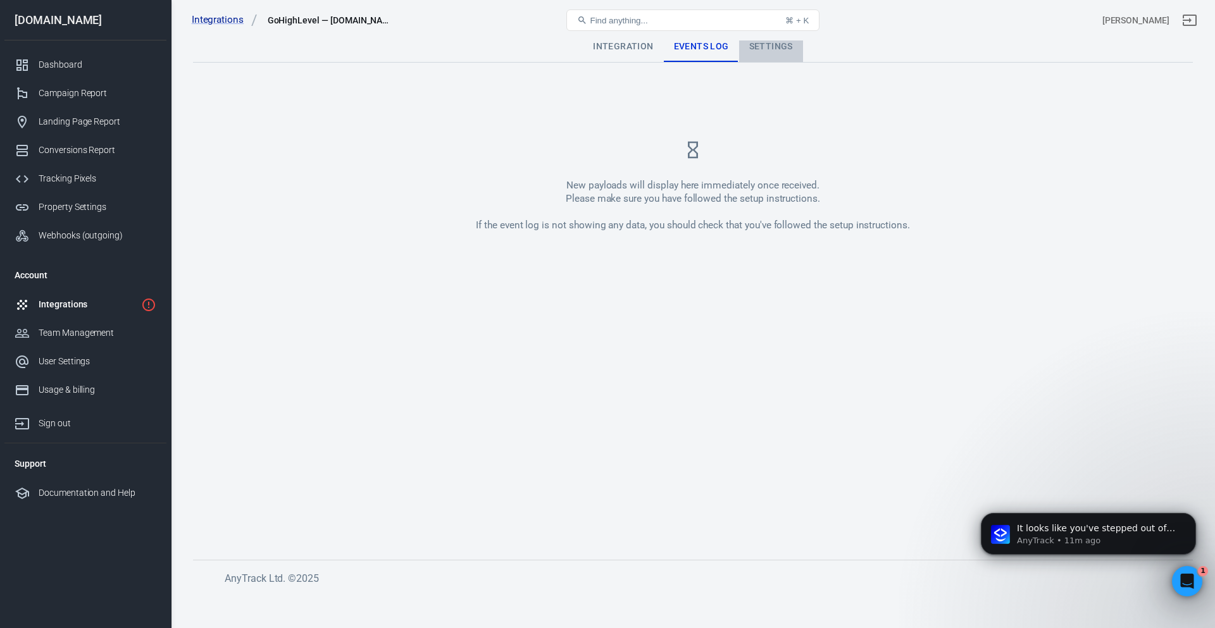
click at [752, 40] on div "Settings" at bounding box center [771, 47] width 64 height 30
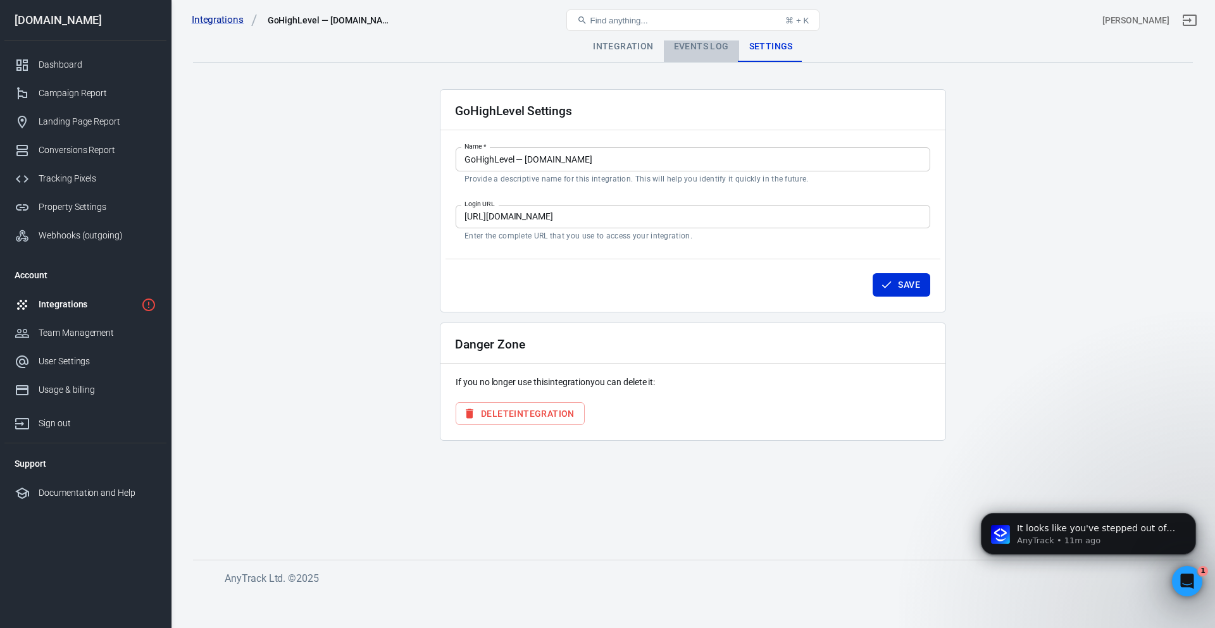
click at [717, 42] on div "Events Log" at bounding box center [701, 47] width 75 height 30
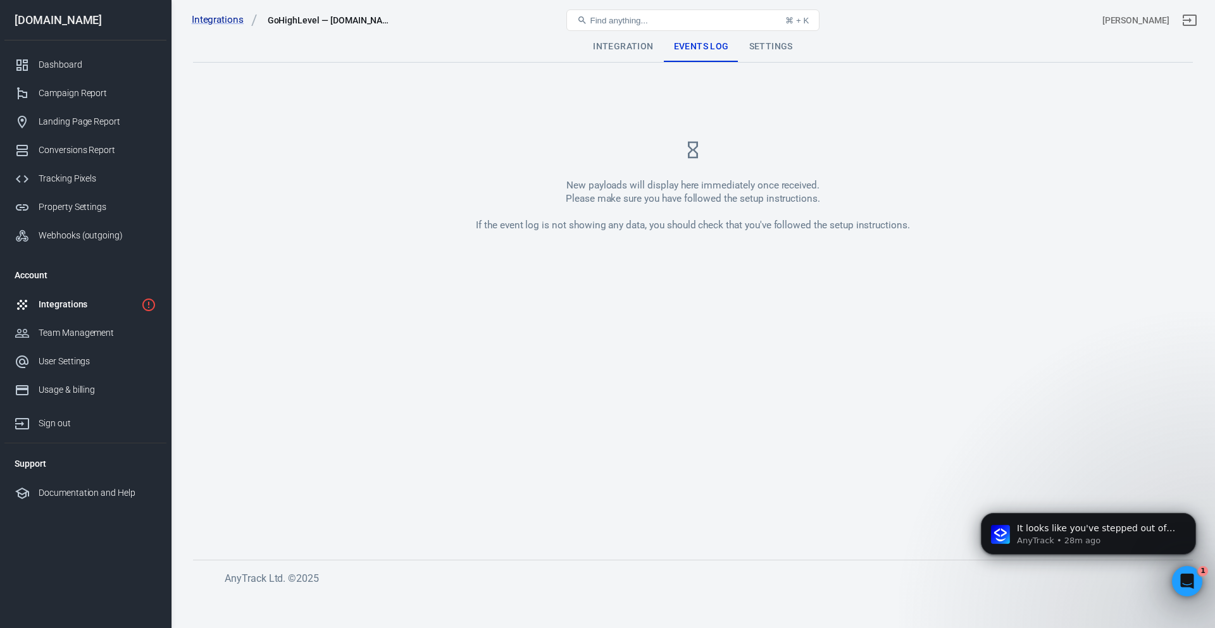
click at [71, 297] on link "Integrations" at bounding box center [85, 304] width 162 height 28
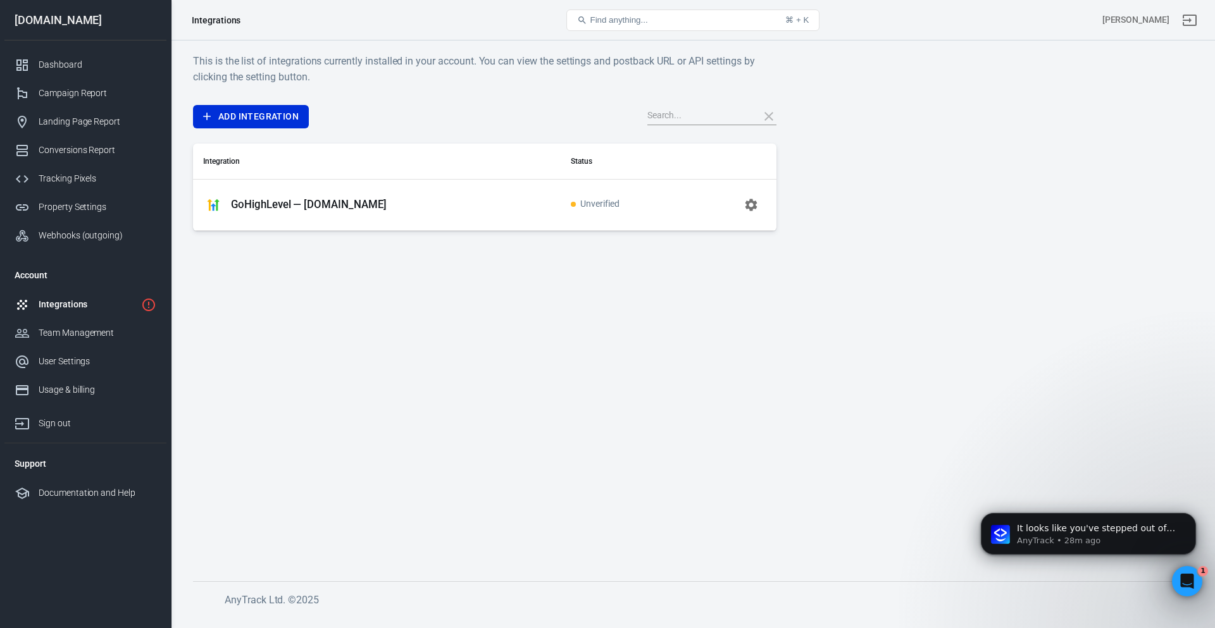
click at [380, 199] on p "GoHighLevel — [DOMAIN_NAME]" at bounding box center [309, 204] width 156 height 13
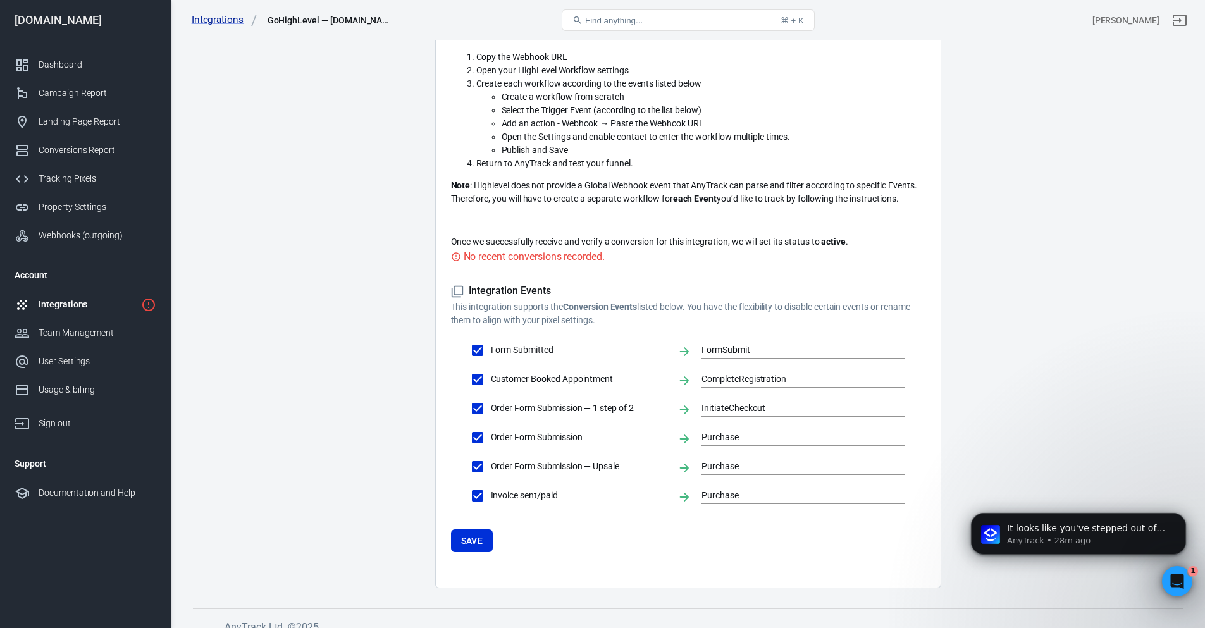
scroll to position [203, 0]
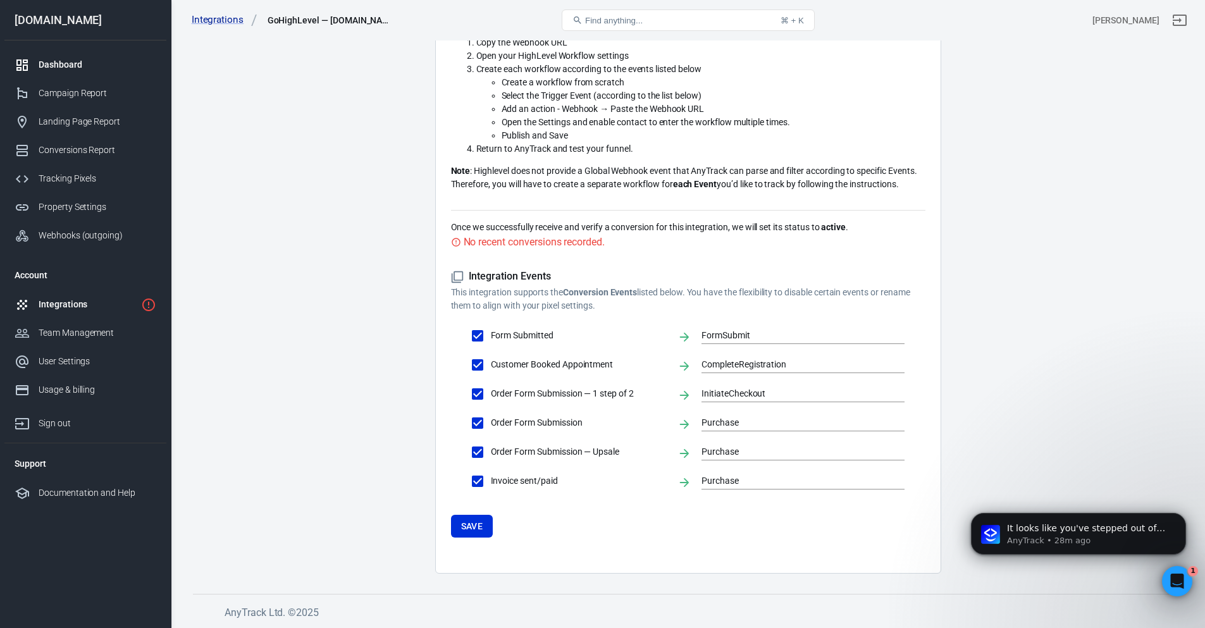
click at [68, 66] on div "Dashboard" at bounding box center [98, 64] width 118 height 13
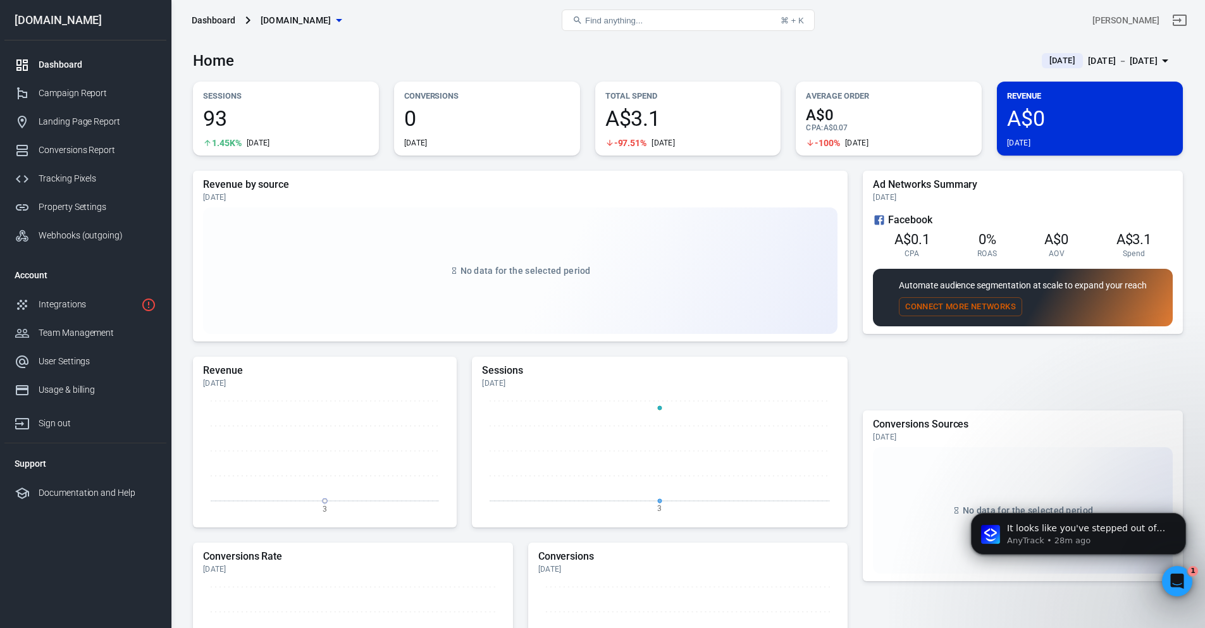
click at [332, 22] on span "[DOMAIN_NAME]" at bounding box center [296, 21] width 71 height 16
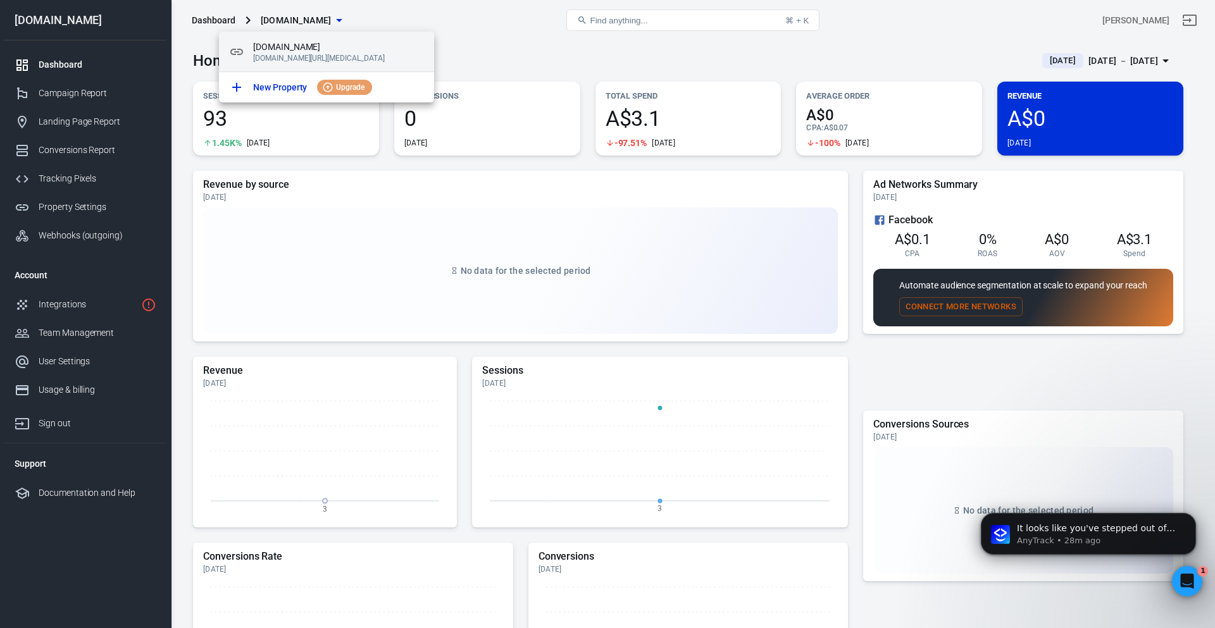
click at [390, 51] on span "[DOMAIN_NAME]" at bounding box center [338, 46] width 171 height 13
click at [221, 20] on div at bounding box center [607, 314] width 1215 height 628
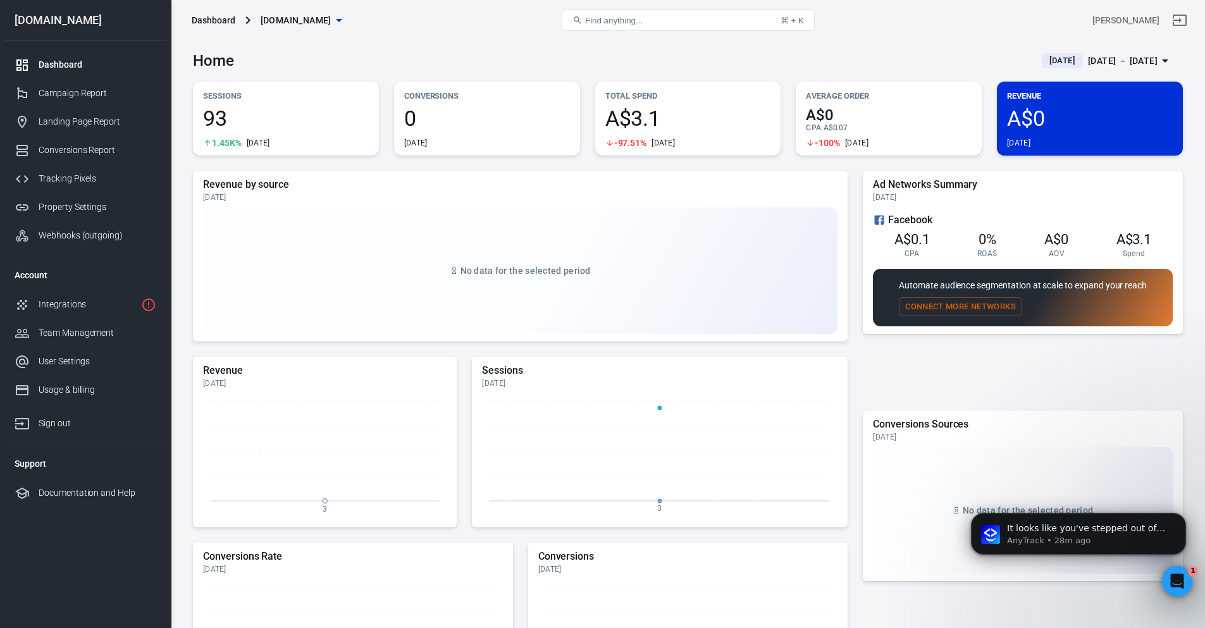
click at [221, 20] on div "Dashboard" at bounding box center [214, 20] width 44 height 13
click at [1166, 574] on div "Open Intercom Messenger" at bounding box center [1176, 580] width 42 height 42
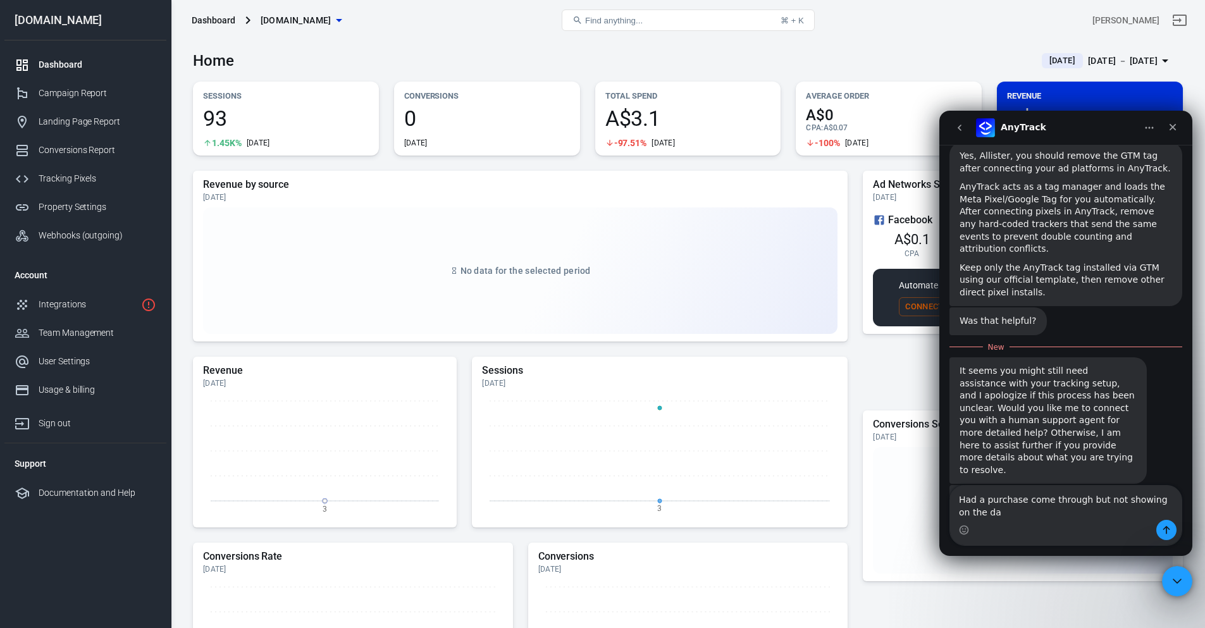
scroll to position [1205, 0]
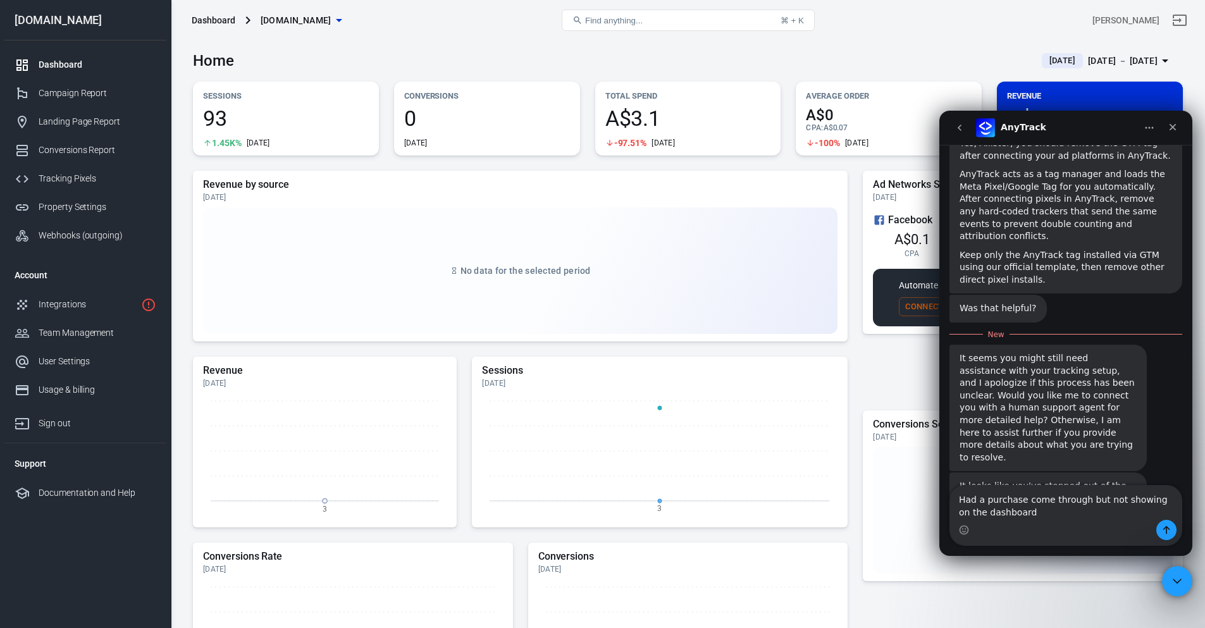
type textarea "Had a purchase come through but not showing on the dashboard?"
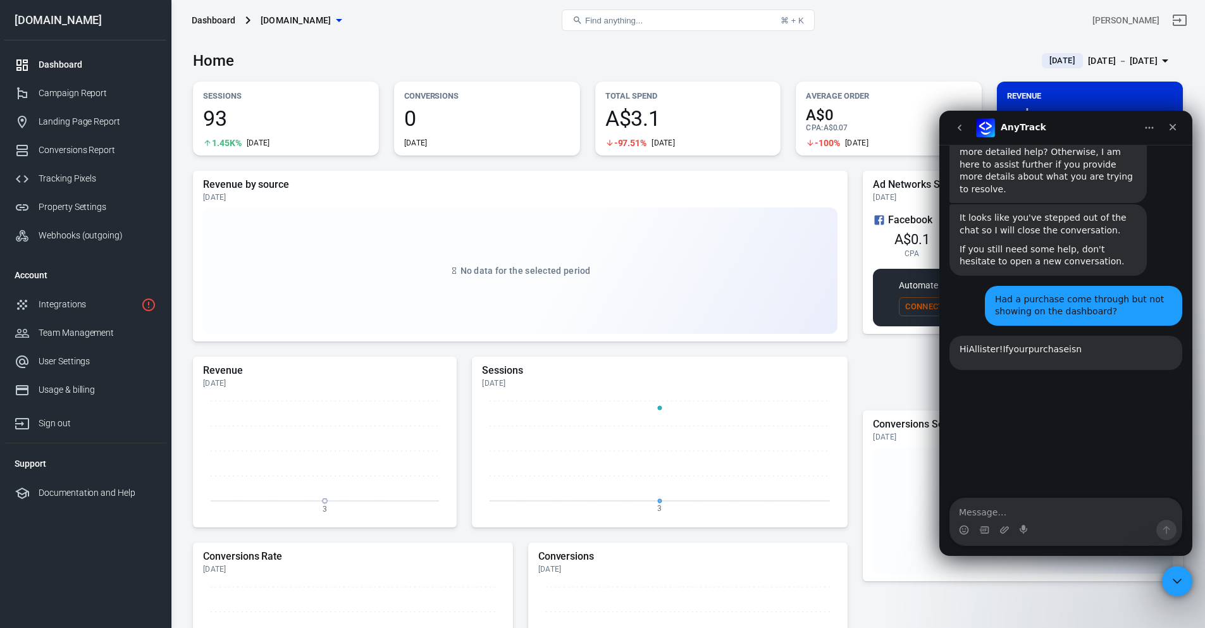
scroll to position [1512, 0]
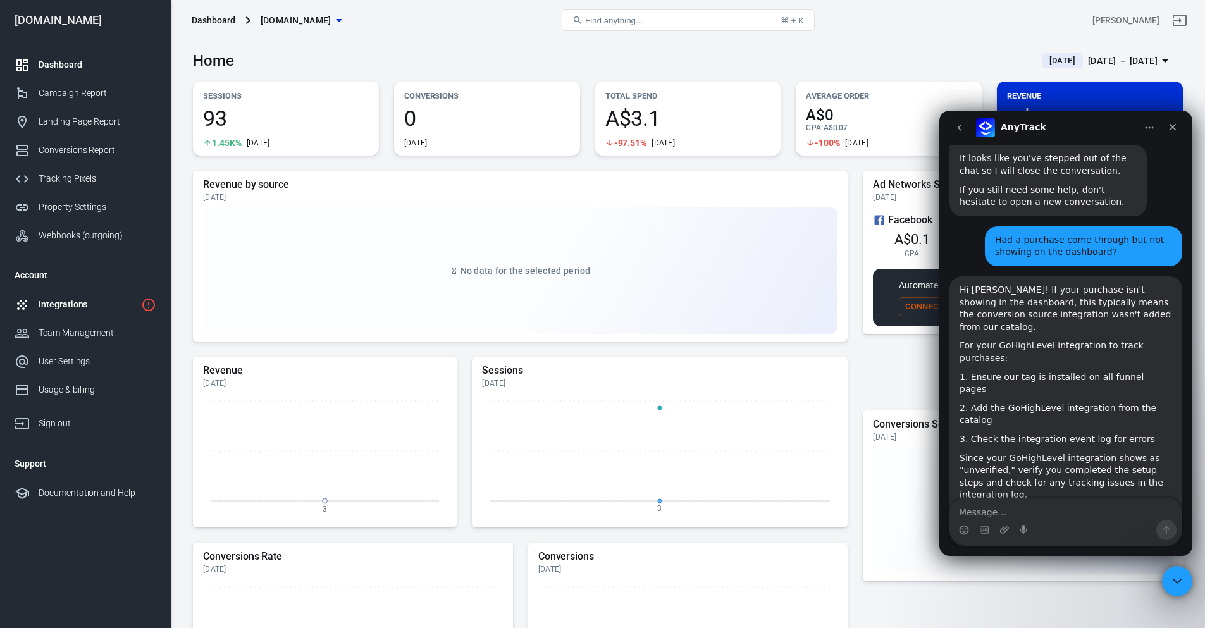
click at [79, 295] on link "Integrations" at bounding box center [85, 304] width 162 height 28
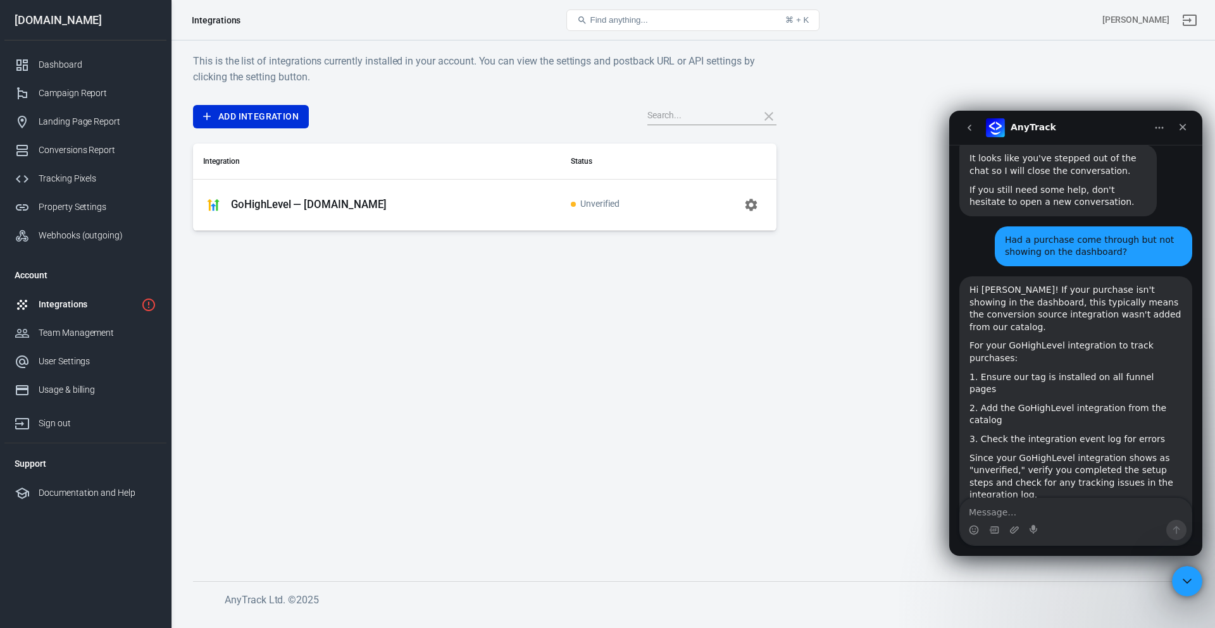
click at [753, 211] on icon "button" at bounding box center [750, 204] width 15 height 15
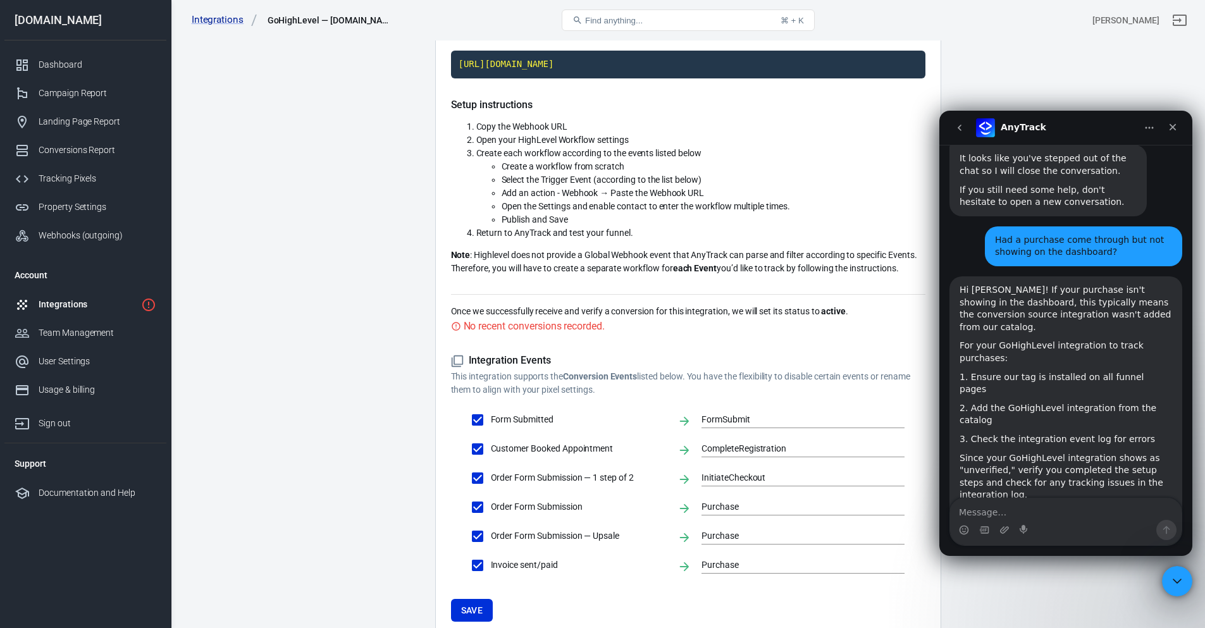
scroll to position [147, 0]
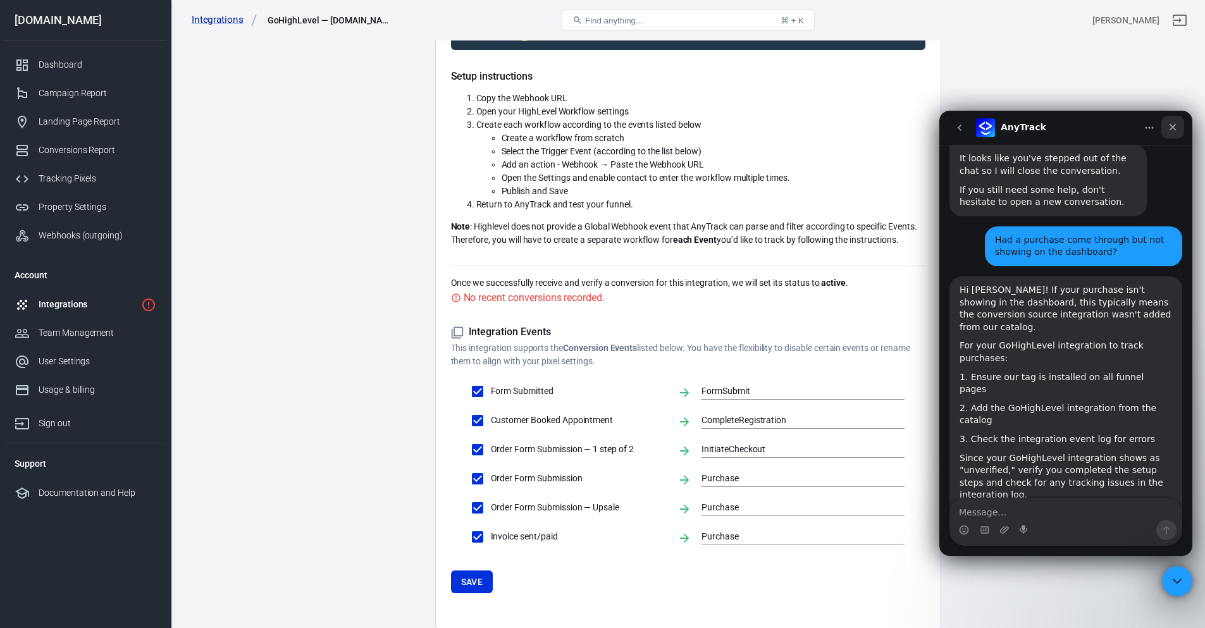
click at [1173, 120] on div "Close" at bounding box center [1173, 127] width 23 height 23
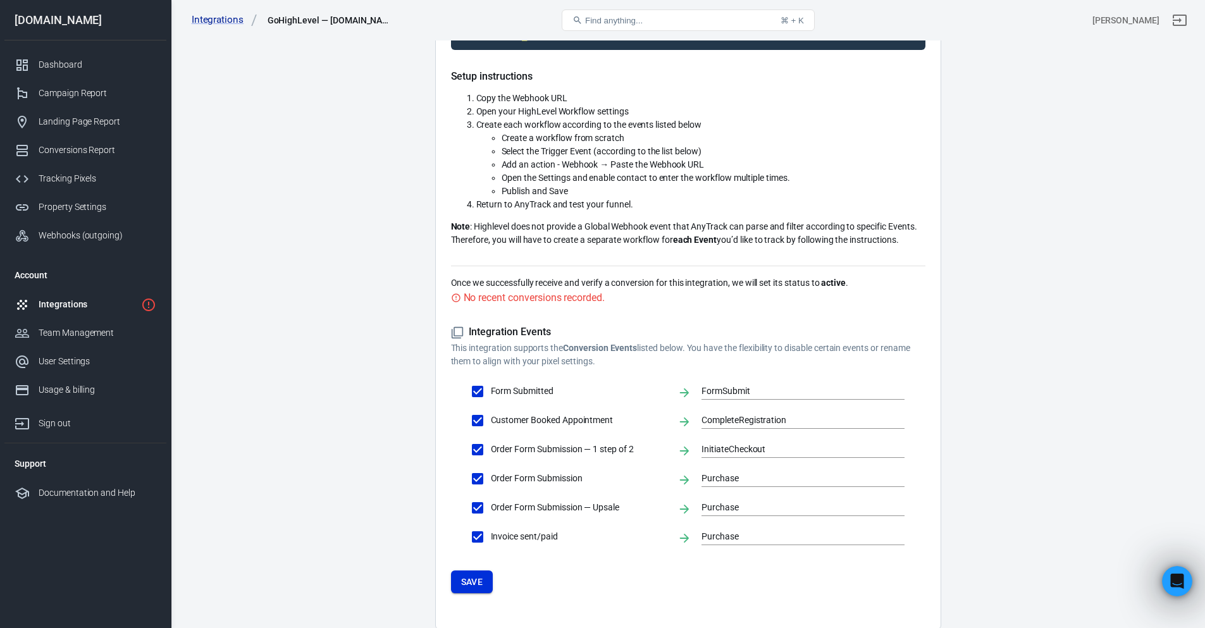
click at [466, 577] on button "Save" at bounding box center [472, 582] width 42 height 23
click at [82, 303] on div "Integrations" at bounding box center [87, 304] width 97 height 13
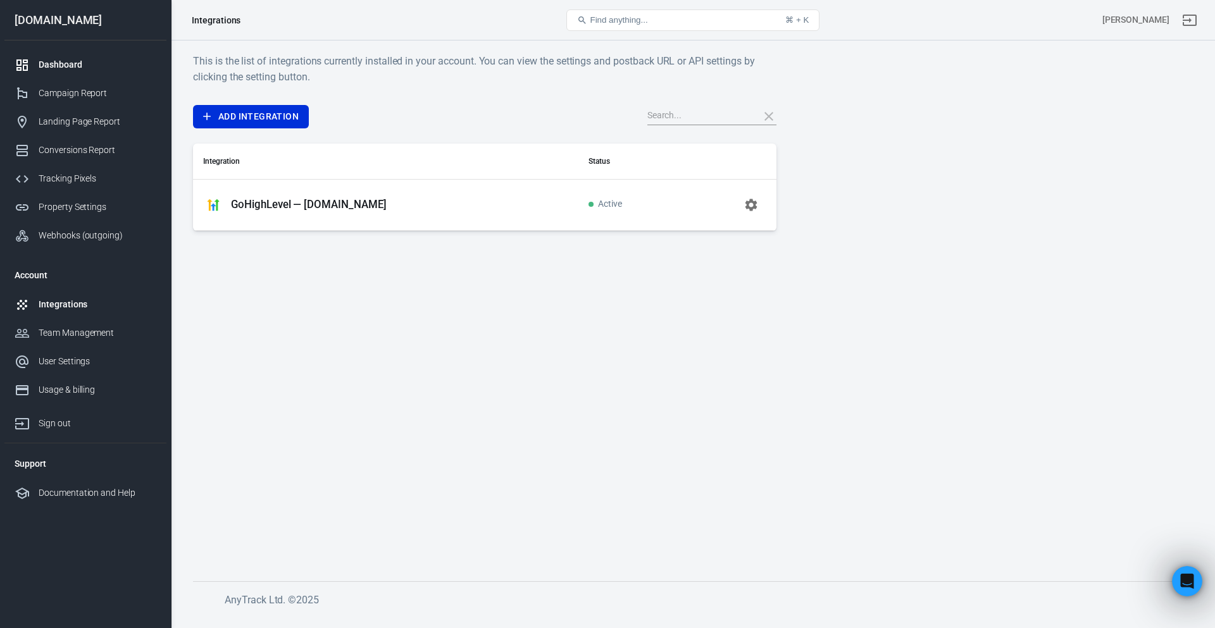
click at [85, 61] on div "Dashboard" at bounding box center [98, 64] width 118 height 13
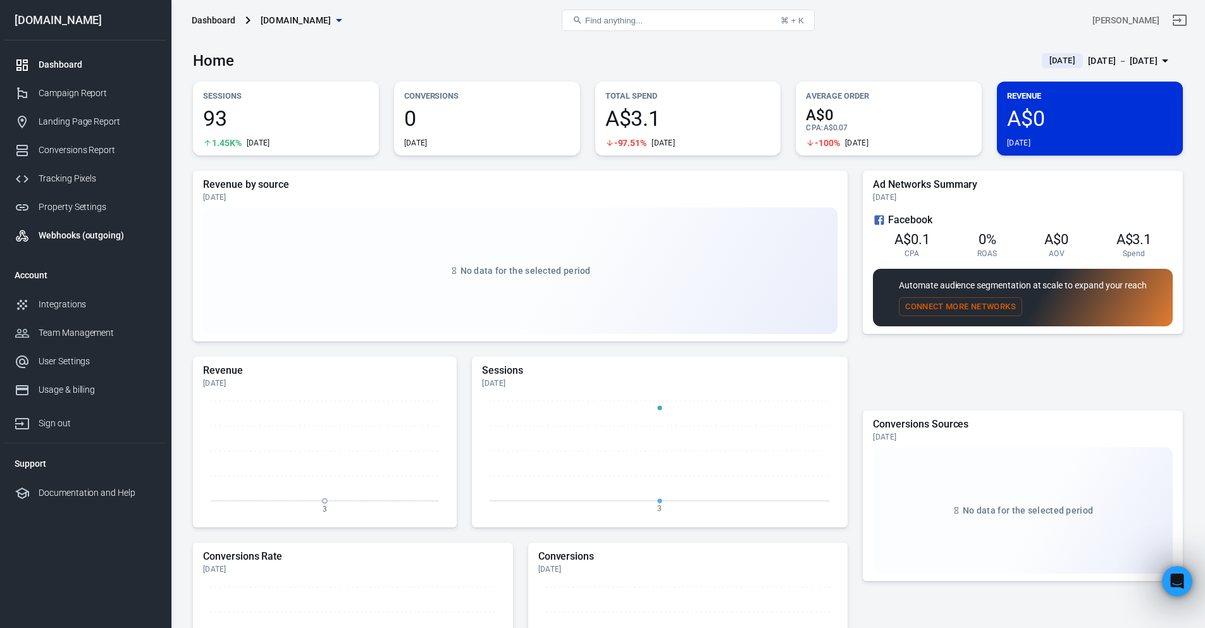
click at [81, 225] on link "Webhooks (outgoing)" at bounding box center [85, 235] width 162 height 28
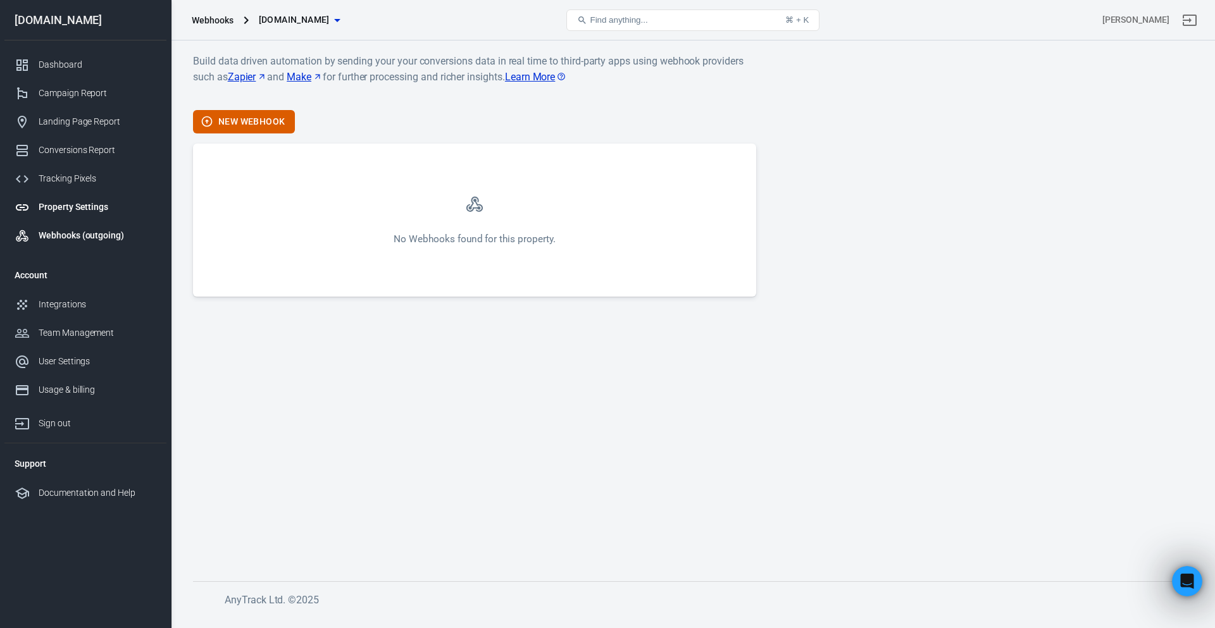
click at [63, 194] on link "Property Settings" at bounding box center [85, 207] width 162 height 28
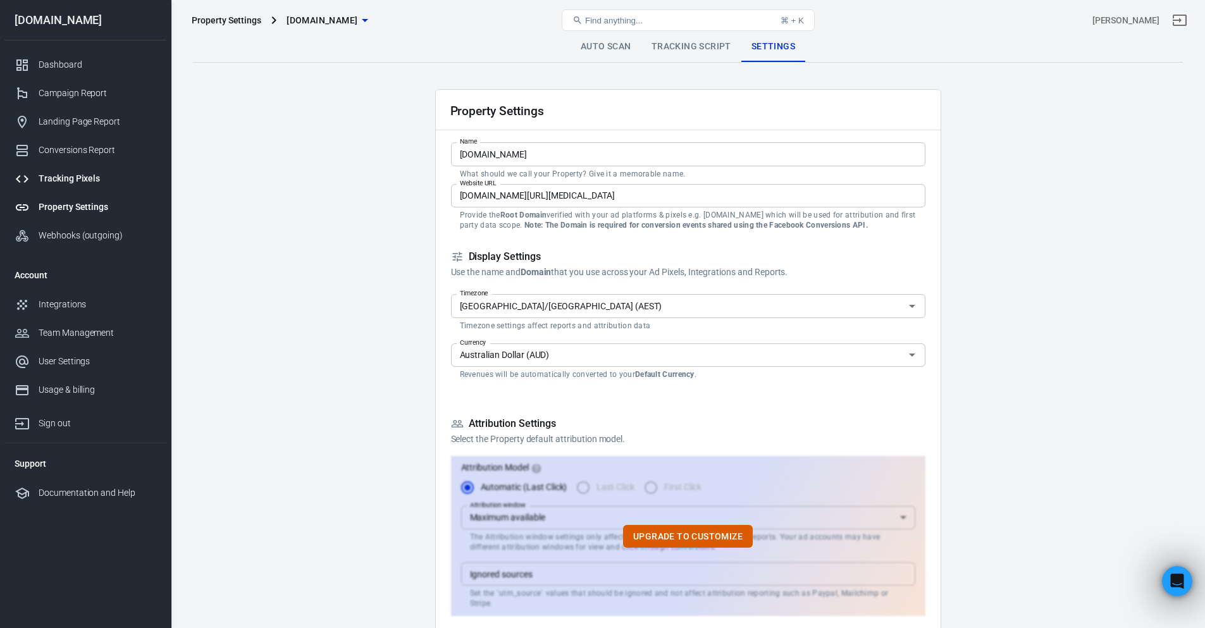
click at [76, 171] on link "Tracking Pixels" at bounding box center [85, 178] width 162 height 28
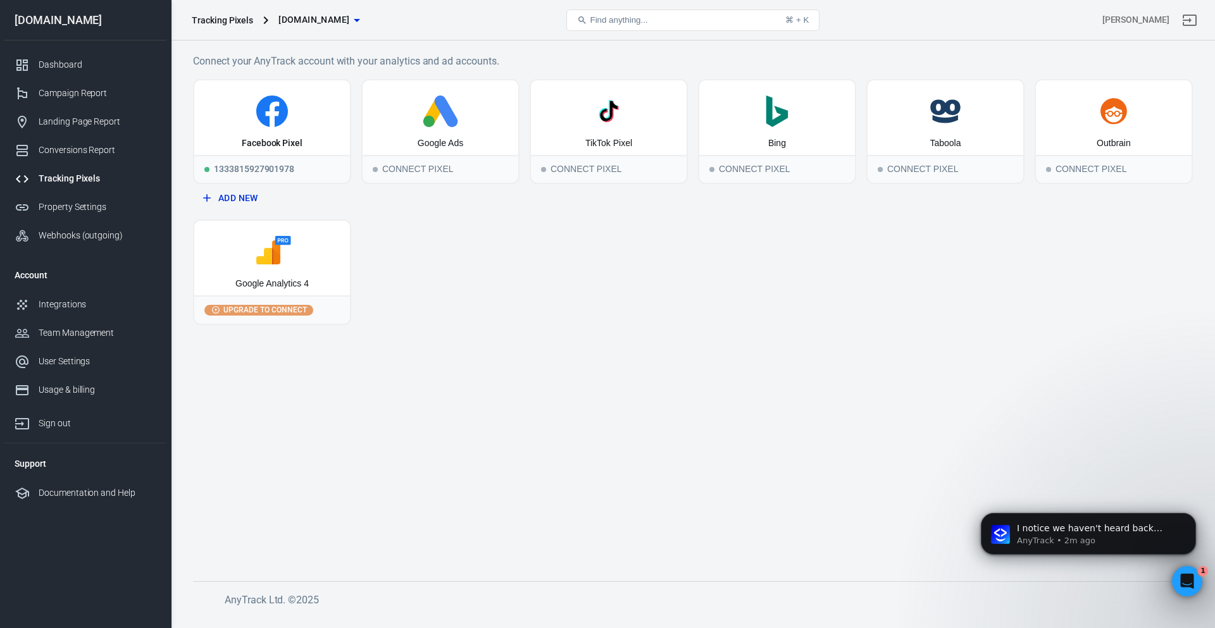
scroll to position [1551, 0]
click at [1100, 537] on p "AnyTrack • 2m ago" at bounding box center [1098, 540] width 163 height 11
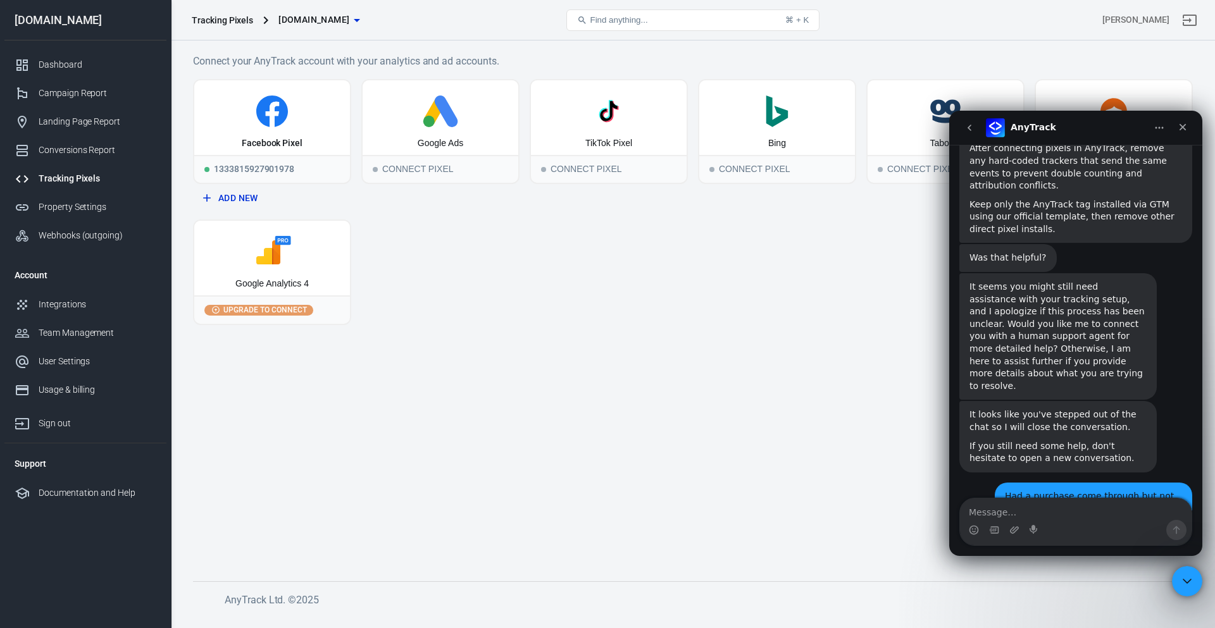
scroll to position [1623, 0]
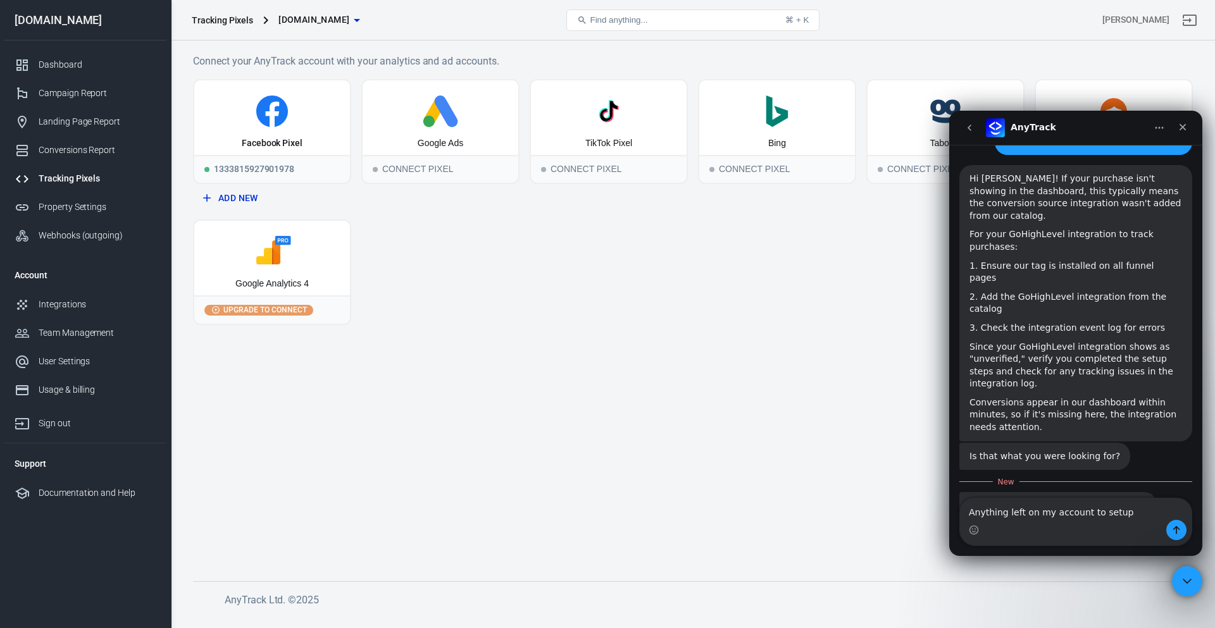
type textarea "Anything left on my account to setup?"
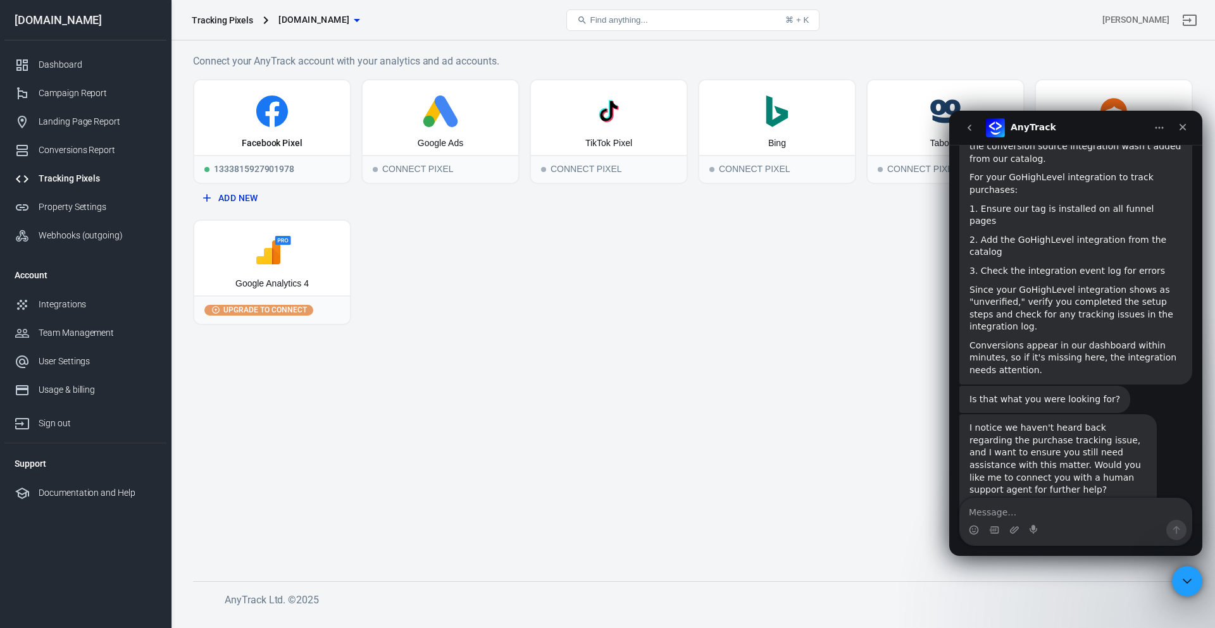
scroll to position [1682, 0]
click at [673, 325] on main "Connect your AnyTrack account with your analytics and ad accounts. Facebook Pix…" at bounding box center [693, 307] width 1000 height 508
